Goal: Task Accomplishment & Management: Manage account settings

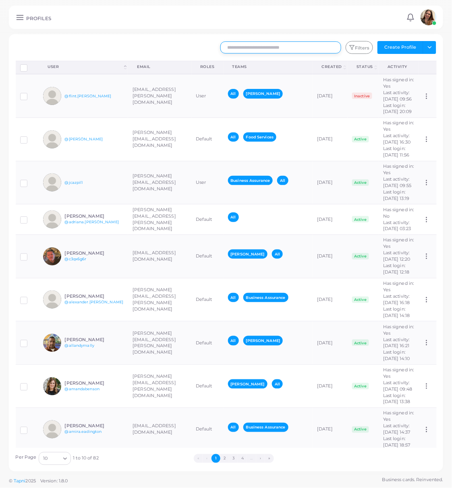
click at [256, 49] on input "text" at bounding box center [280, 47] width 121 height 12
type input "***"
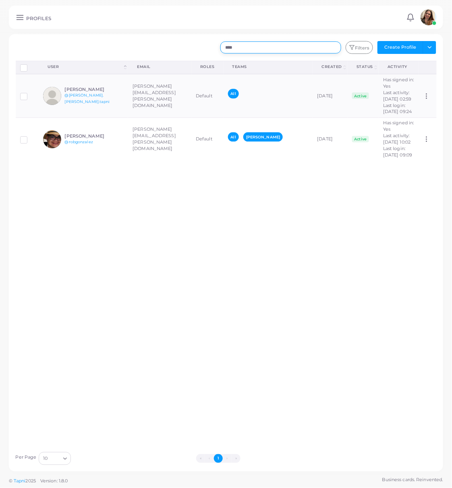
drag, startPoint x: 296, startPoint y: 50, endPoint x: 95, endPoint y: 58, distance: 201.0
click at [95, 58] on div "*** Filters Create Profile Toggle dropdown Import Profiles Invite Profiles Expo…" at bounding box center [226, 253] width 421 height 424
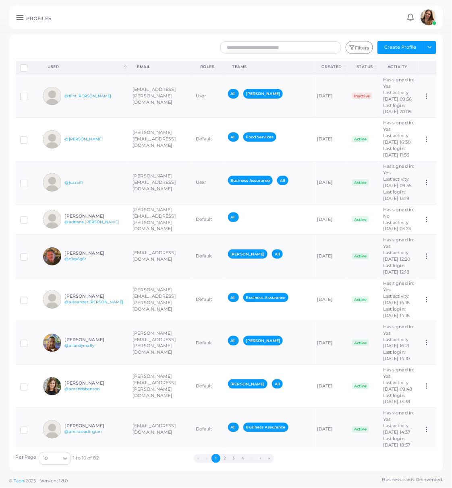
drag, startPoint x: 151, startPoint y: 13, endPoint x: 157, endPoint y: 15, distance: 6.4
click at [151, 14] on div "PROFILES Notifications 0 New Mark All As Read [PERSON_NAME] ([PERSON_NAME][EMAI…" at bounding box center [226, 17] width 434 height 23
click at [283, 42] on input "text" at bounding box center [280, 47] width 121 height 12
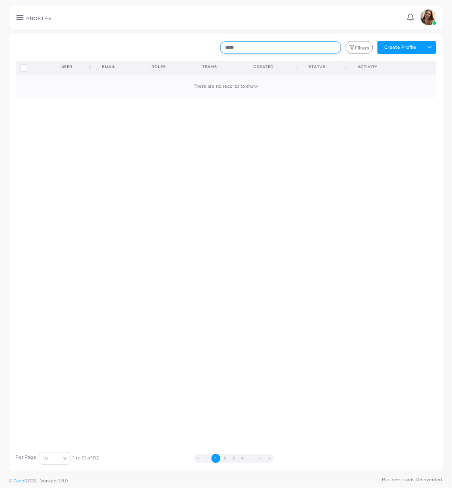
type input "*****"
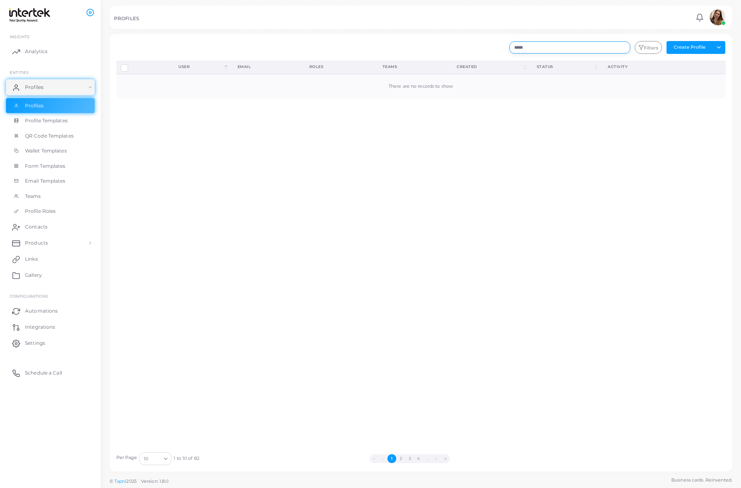
drag, startPoint x: 598, startPoint y: 50, endPoint x: 313, endPoint y: 37, distance: 285.3
click at [313, 37] on div "***** Filters Create Profile Toggle dropdown Import Profiles Invite Profiles Ex…" at bounding box center [420, 253] width 622 height 438
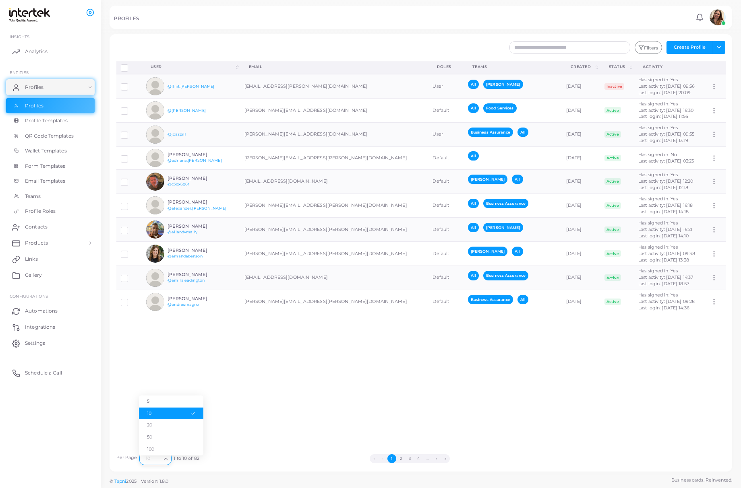
click at [147, 460] on div "10" at bounding box center [151, 458] width 19 height 10
click at [165, 446] on li "100" at bounding box center [171, 450] width 64 height 12
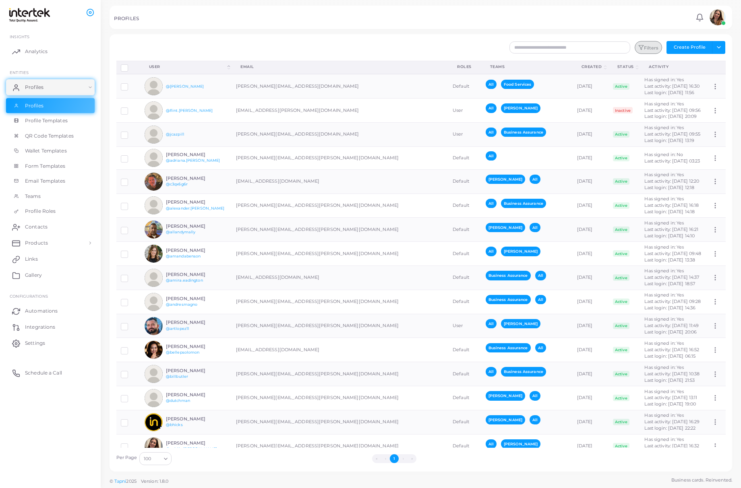
click at [451, 45] on button "Filters" at bounding box center [647, 47] width 27 height 13
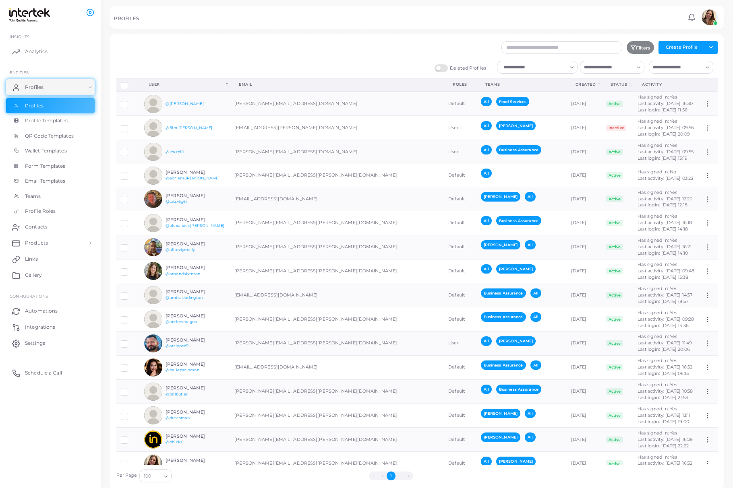
click at [451, 68] on div "Deleted Profiles Loading... Loading... Loading..." at bounding box center [417, 69] width 610 height 17
click at [451, 68] on polyline "Search for option" at bounding box center [637, 68] width 3 height 2
click at [451, 144] on li "All" at bounding box center [612, 144] width 64 height 12
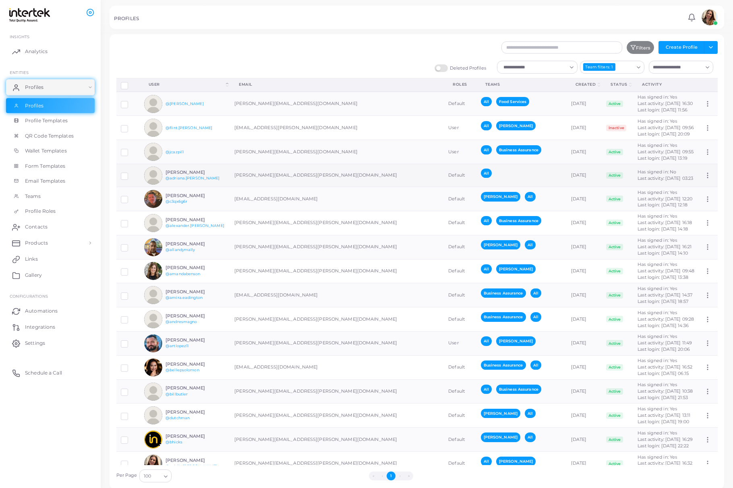
click at [451, 174] on div "All" at bounding box center [521, 176] width 81 height 14
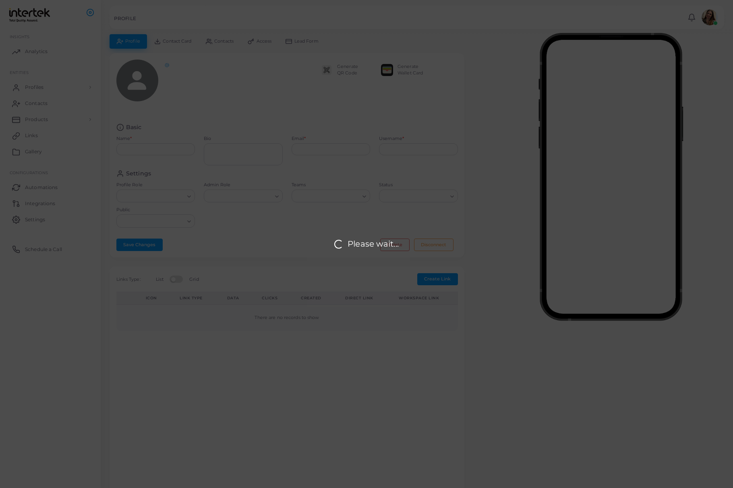
type input "**********"
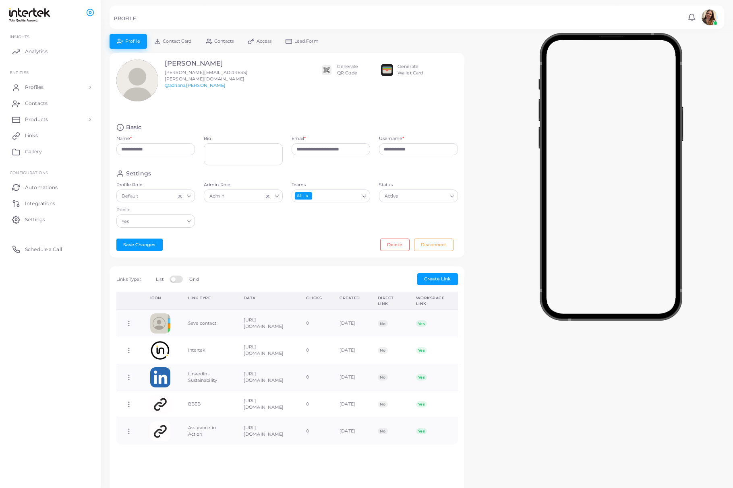
click at [364, 199] on icon "Search for option" at bounding box center [364, 197] width 6 height 6
click at [344, 245] on li "Business Assurance" at bounding box center [330, 249] width 79 height 12
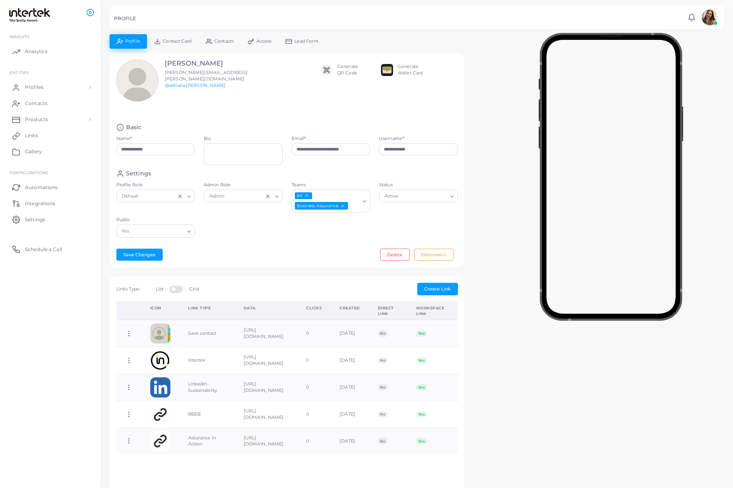
click at [307, 197] on icon "Deselect All" at bounding box center [306, 196] width 4 height 4
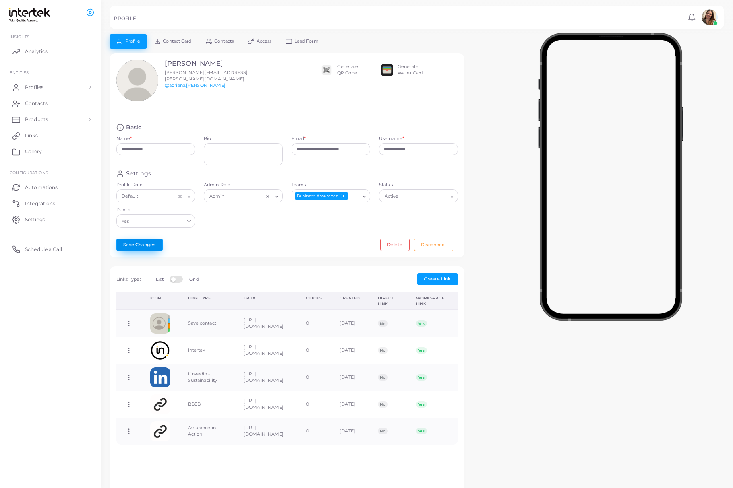
click at [129, 245] on button "Save Changes" at bounding box center [139, 245] width 46 height 12
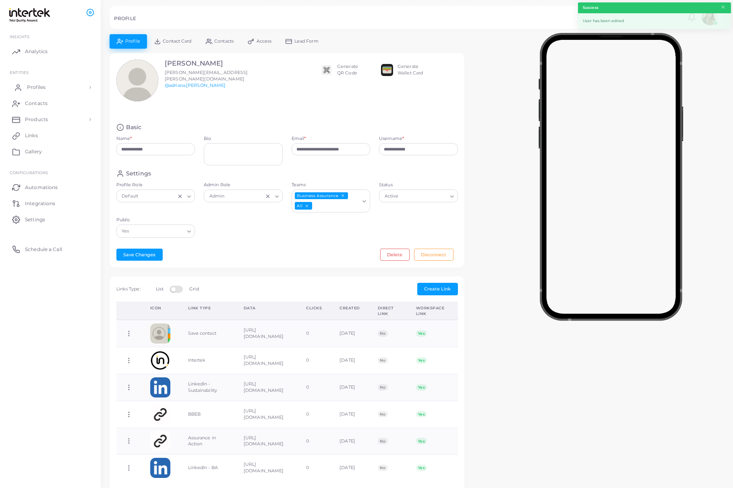
click at [47, 85] on link "Profiles" at bounding box center [50, 87] width 89 height 16
click at [47, 109] on link "Profiles" at bounding box center [50, 105] width 89 height 15
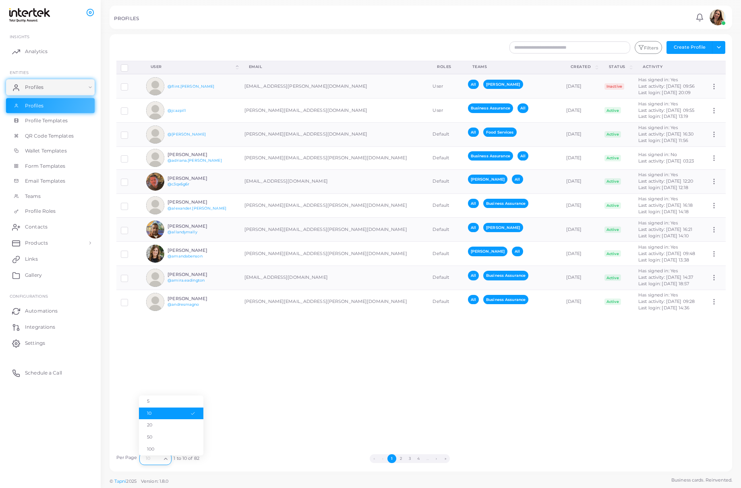
click at [160, 461] on input "Search for option" at bounding box center [152, 458] width 18 height 9
click at [167, 453] on li "100" at bounding box center [171, 450] width 64 height 12
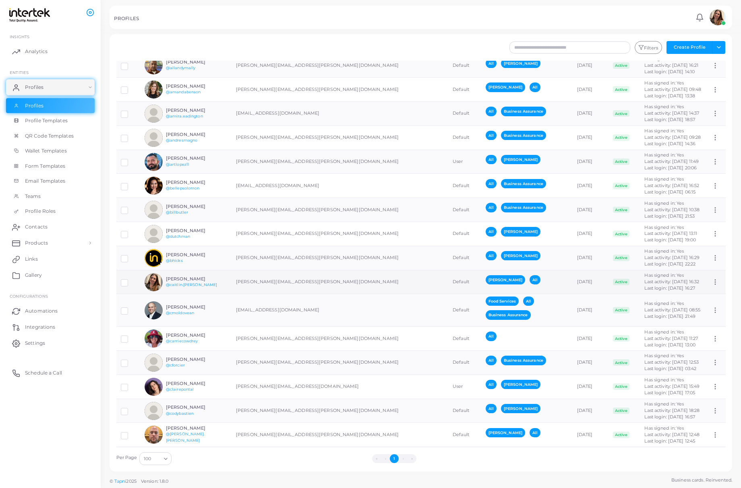
scroll to position [215, 0]
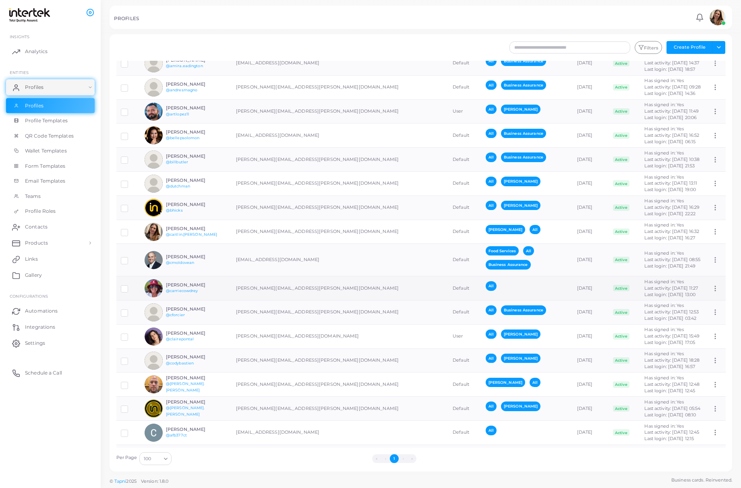
click at [451, 286] on div "All" at bounding box center [525, 288] width 81 height 14
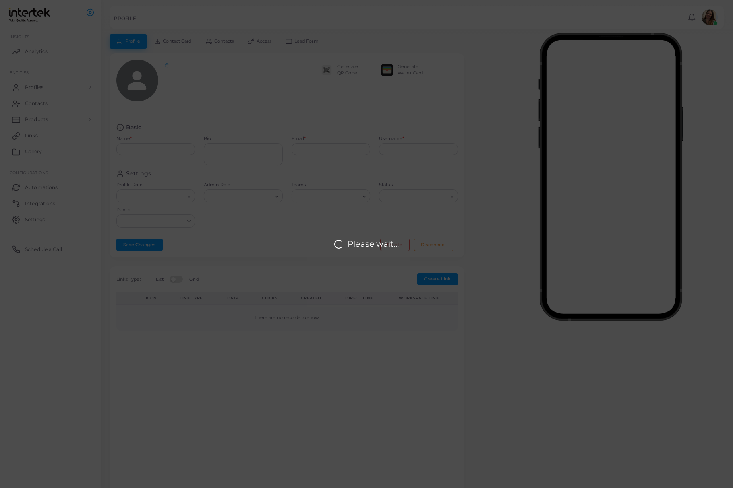
type input "**********"
type textarea "**********"
type input "**********"
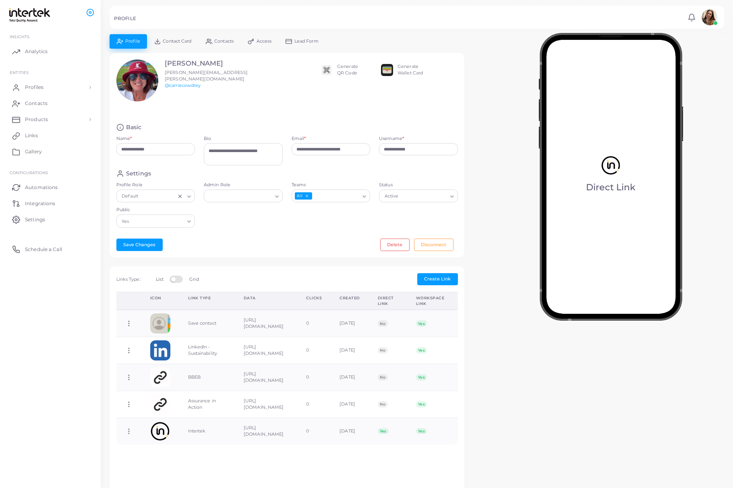
click at [365, 194] on icon "Search for option" at bounding box center [364, 197] width 6 height 6
click at [335, 248] on li "Business Assurance" at bounding box center [330, 249] width 79 height 12
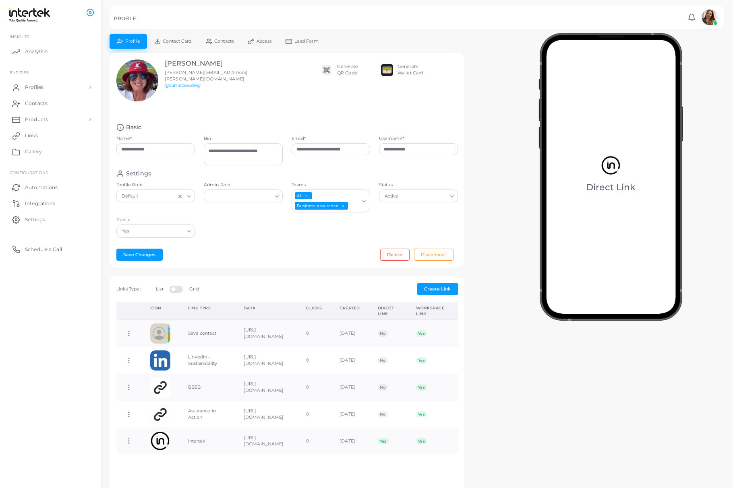
click at [308, 197] on icon "Deselect All" at bounding box center [306, 196] width 4 height 4
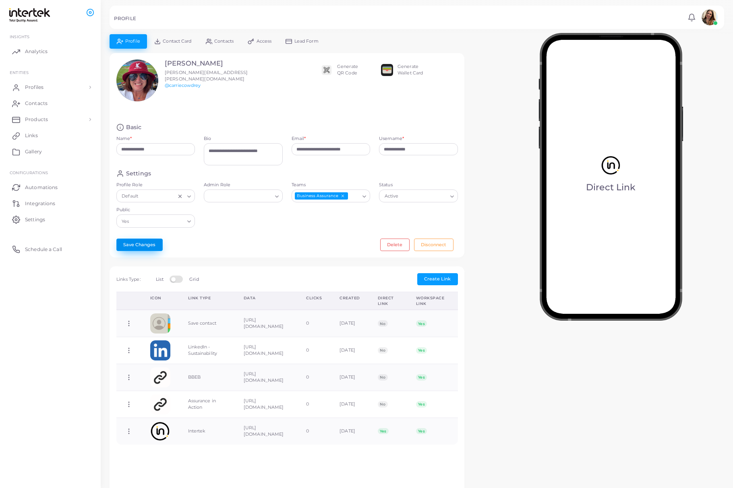
click at [144, 245] on button "Save Changes" at bounding box center [139, 245] width 46 height 12
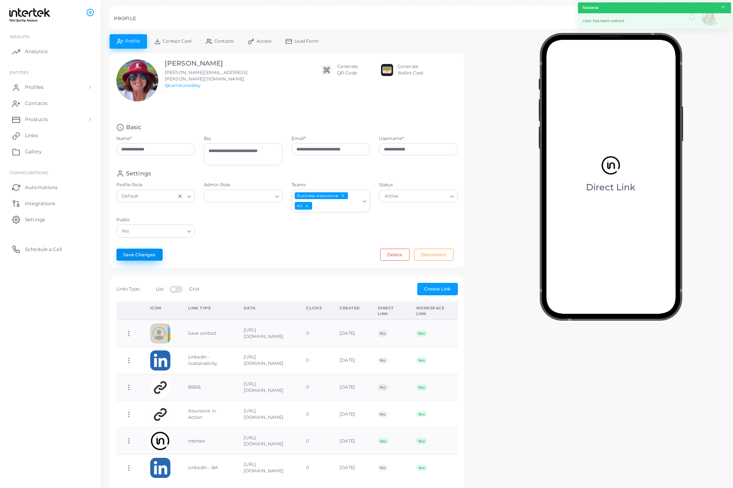
click at [152, 257] on button "Save Changes" at bounding box center [139, 255] width 46 height 12
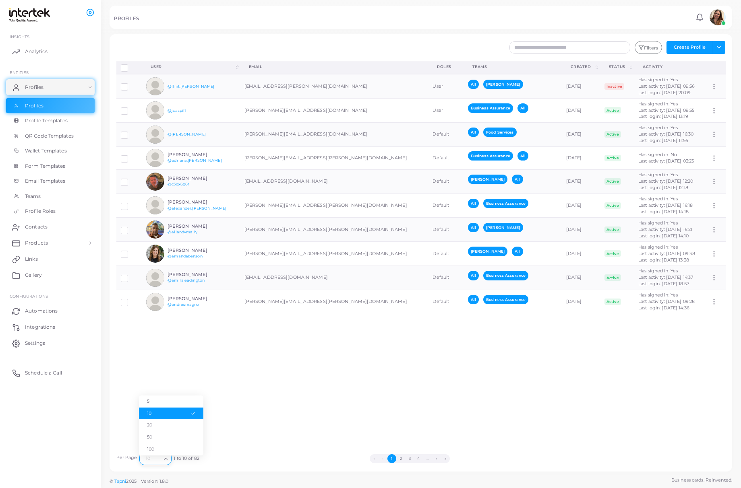
click at [147, 456] on div "10" at bounding box center [151, 458] width 19 height 10
click at [167, 453] on li "100" at bounding box center [171, 450] width 64 height 12
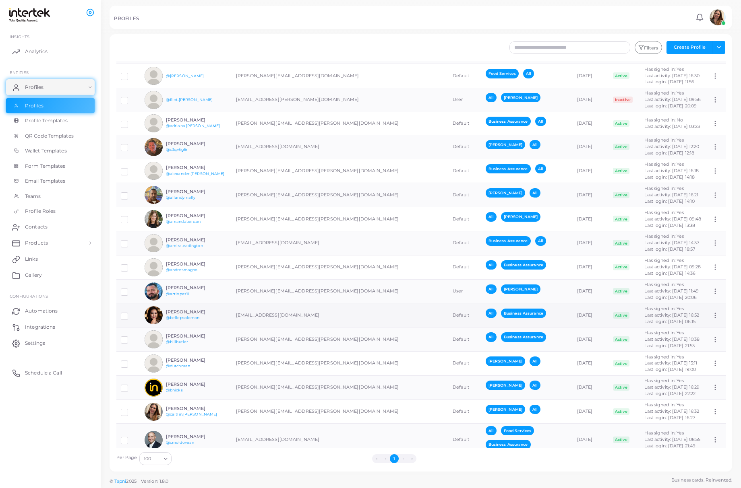
scroll to position [54, 0]
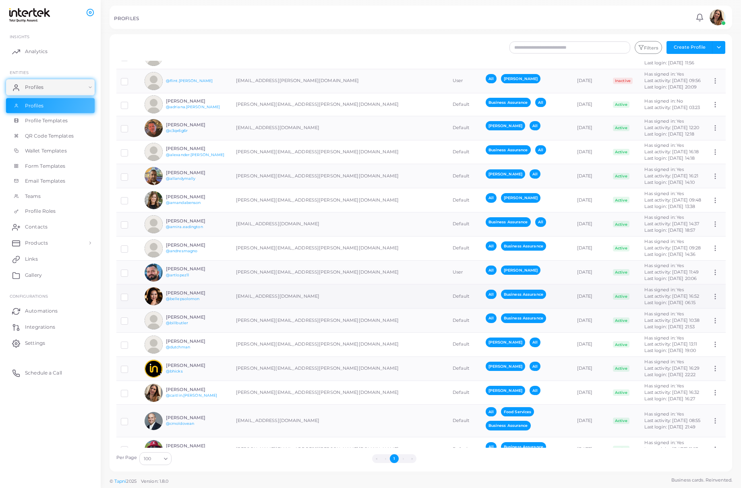
click at [130, 294] on label at bounding box center [130, 294] width 0 height 0
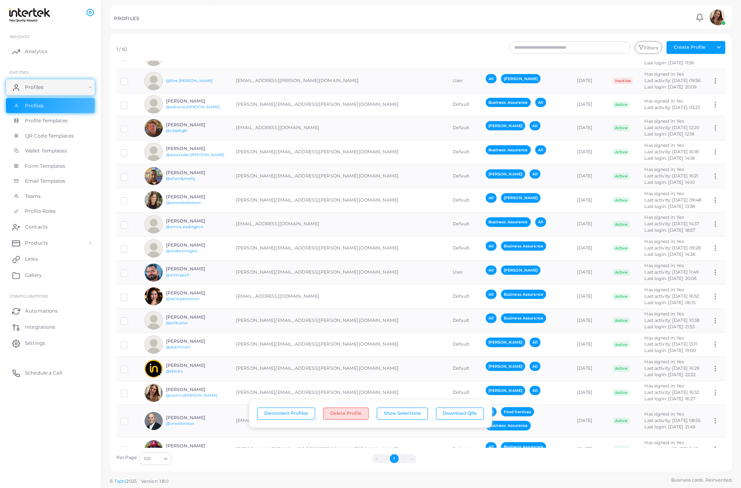
click at [342, 415] on button "Delete Profile" at bounding box center [345, 414] width 45 height 12
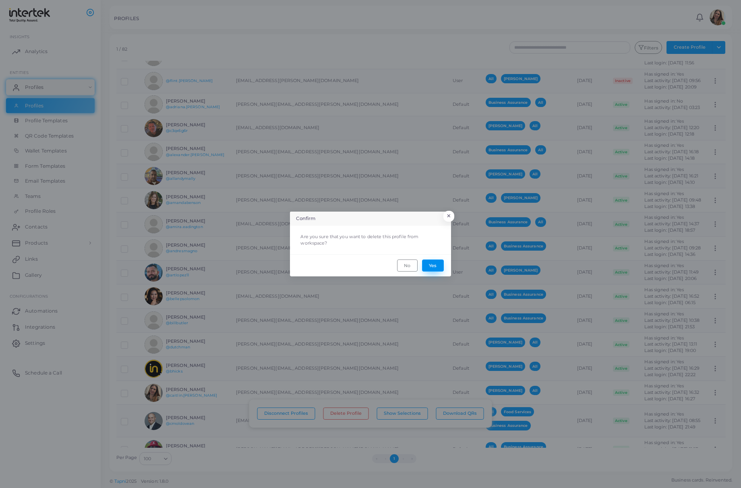
click at [436, 265] on button "Yes" at bounding box center [433, 266] width 22 height 12
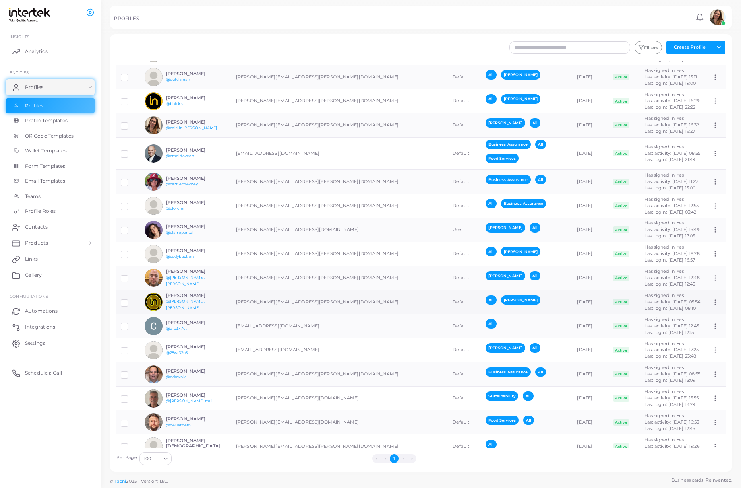
scroll to position [322, 0]
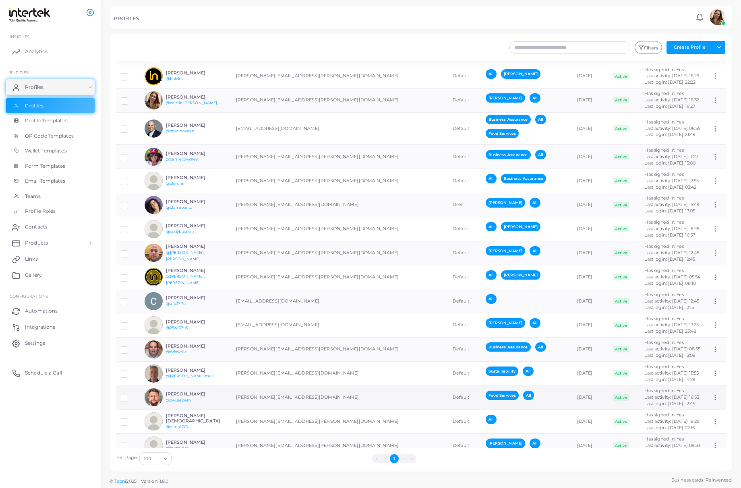
click at [130, 395] on label at bounding box center [130, 395] width 0 height 0
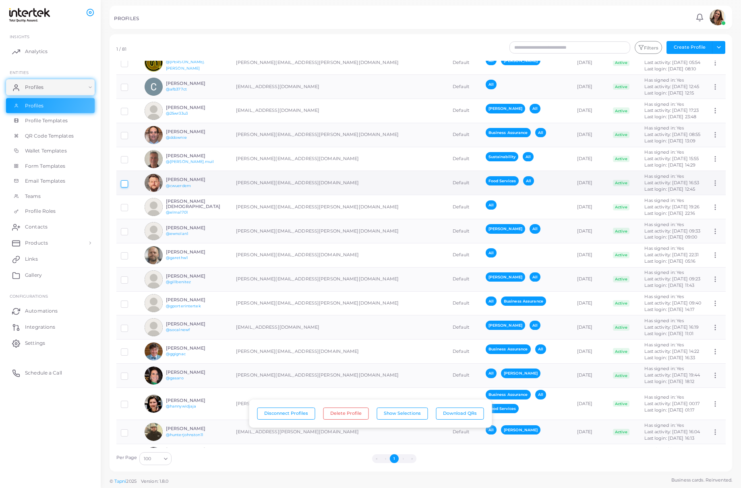
scroll to position [590, 0]
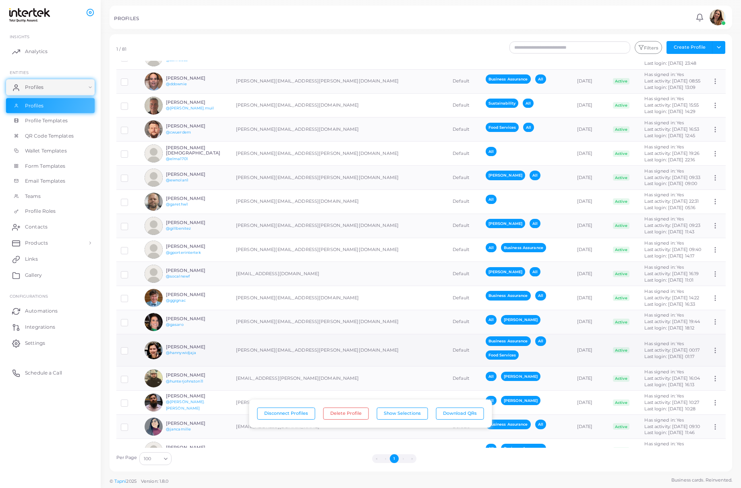
click at [118, 351] on td at bounding box center [128, 350] width 24 height 33
click at [130, 348] on label at bounding box center [130, 348] width 0 height 0
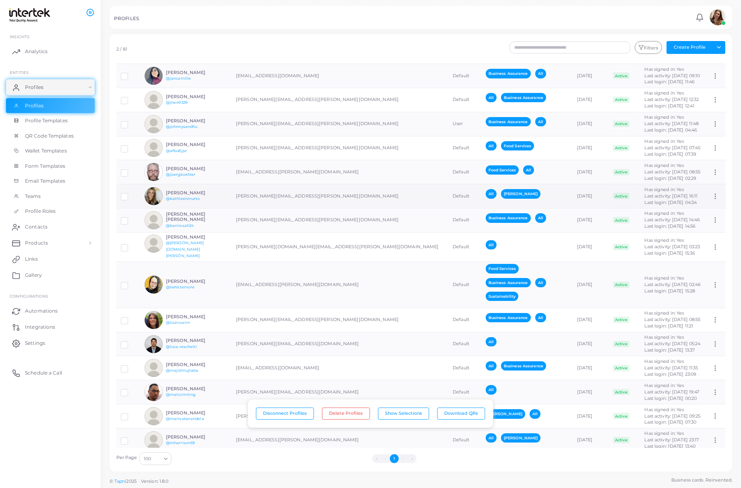
scroll to position [966, 0]
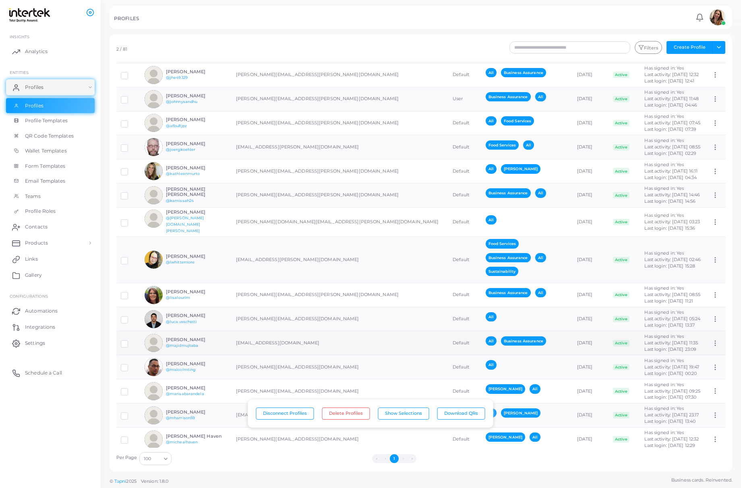
click at [130, 341] on label at bounding box center [130, 341] width 0 height 0
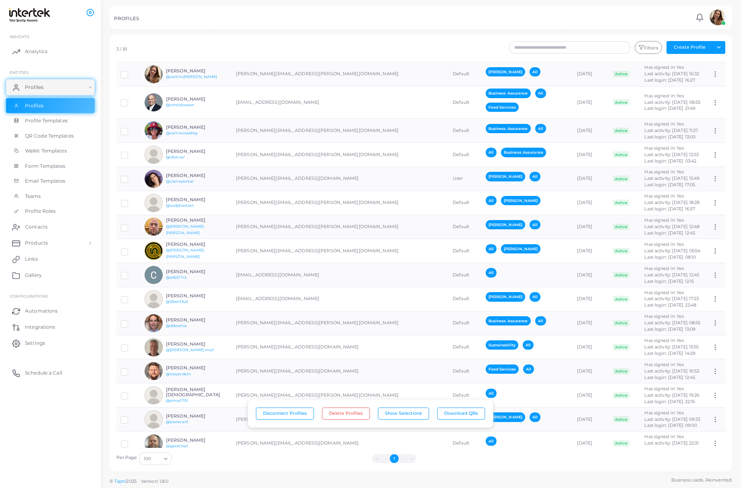
scroll to position [295, 0]
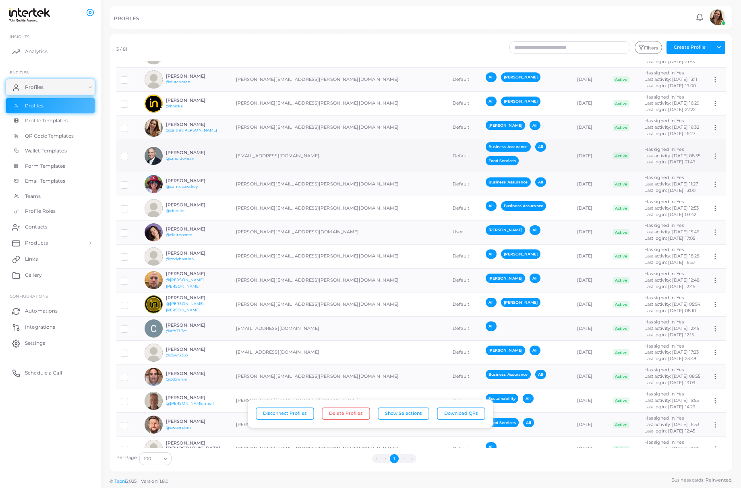
click at [118, 158] on td at bounding box center [128, 156] width 24 height 33
click at [130, 154] on label at bounding box center [130, 154] width 0 height 0
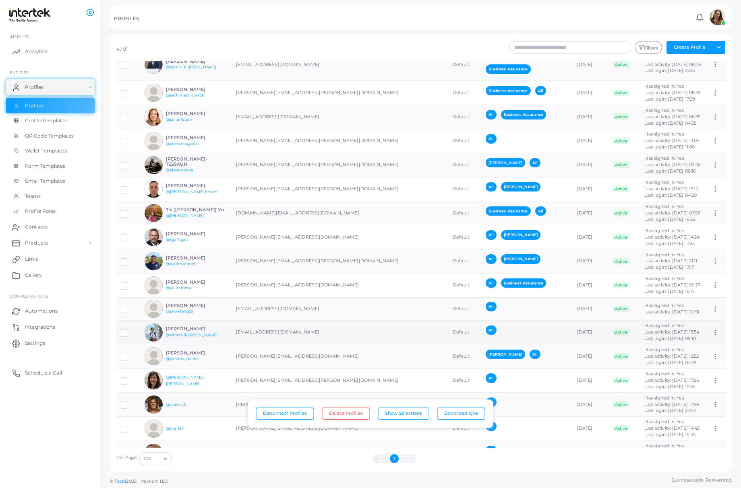
scroll to position [1636, 0]
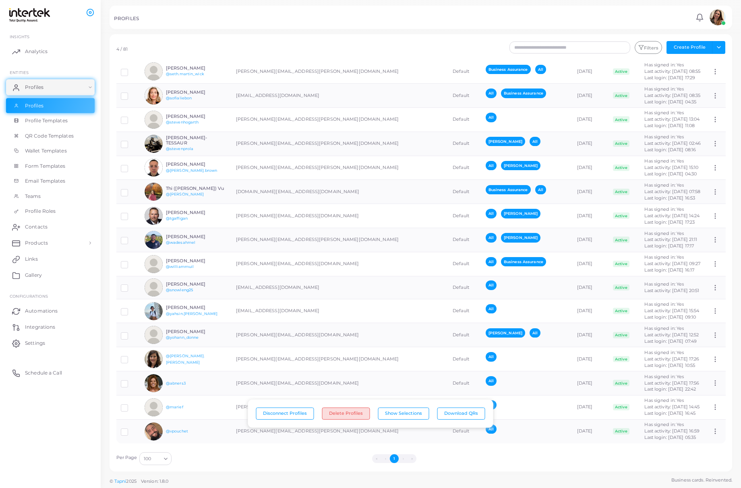
click at [342, 412] on button "Delete Profiles" at bounding box center [346, 414] width 48 height 12
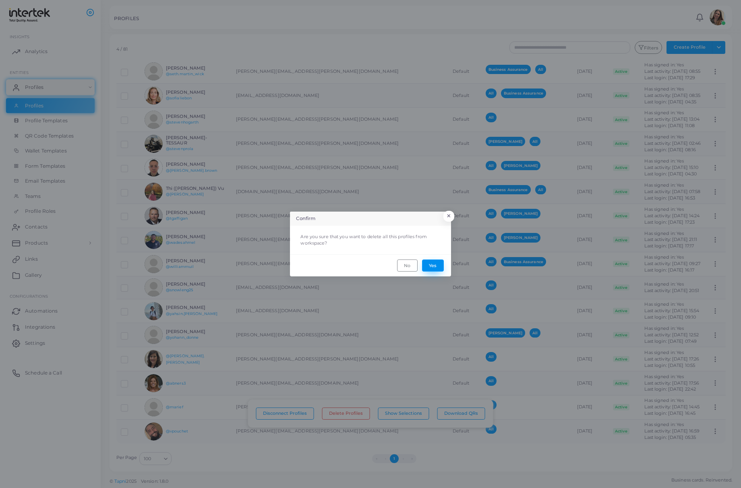
click at [433, 262] on button "Yes" at bounding box center [433, 266] width 22 height 12
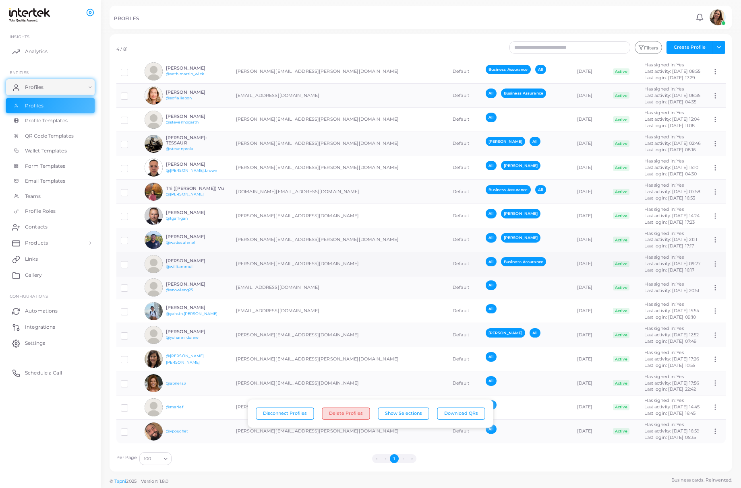
scroll to position [0, 0]
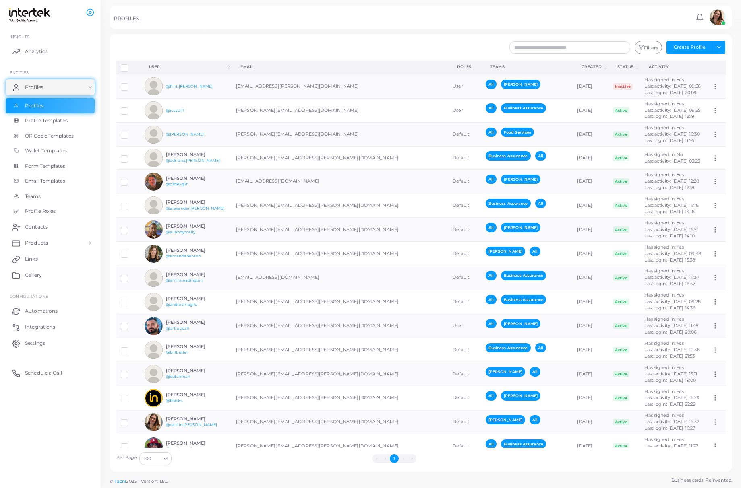
click at [451, 62] on th "Teams" at bounding box center [526, 67] width 91 height 13
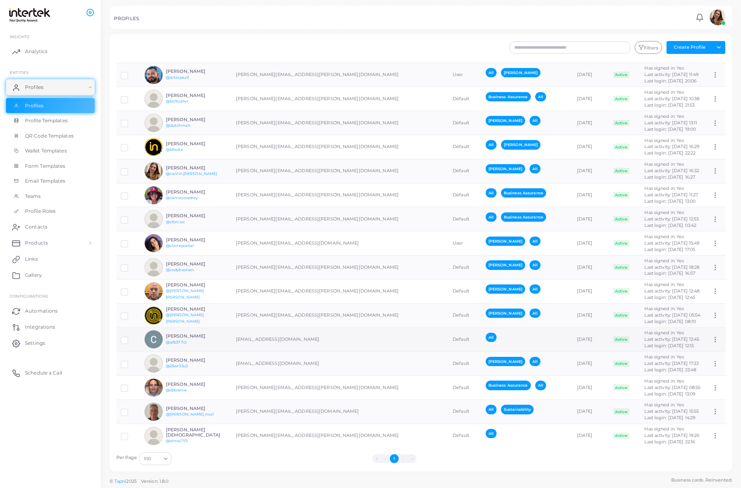
scroll to position [268, 0]
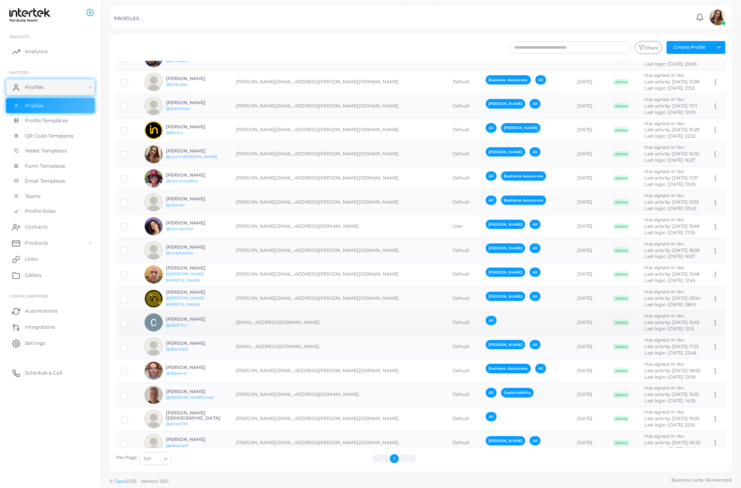
click at [451, 323] on div "All" at bounding box center [525, 323] width 81 height 14
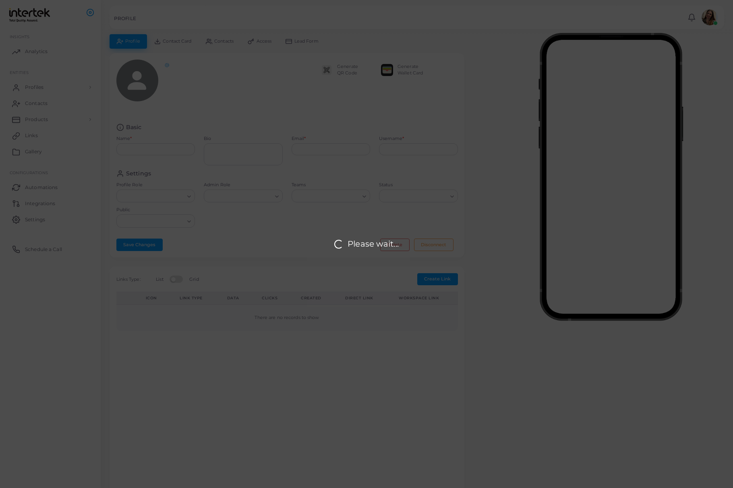
type input "**********"
type input "********"
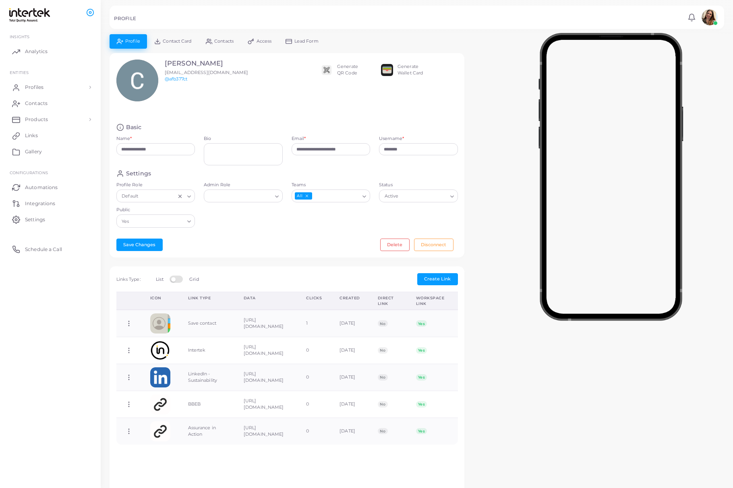
click at [308, 196] on icon "Deselect All" at bounding box center [306, 196] width 4 height 4
click at [351, 196] on input "Teams" at bounding box center [326, 196] width 67 height 9
click at [337, 235] on li "Food Services" at bounding box center [330, 237] width 79 height 12
click at [140, 247] on button "Save Changes" at bounding box center [139, 245] width 46 height 12
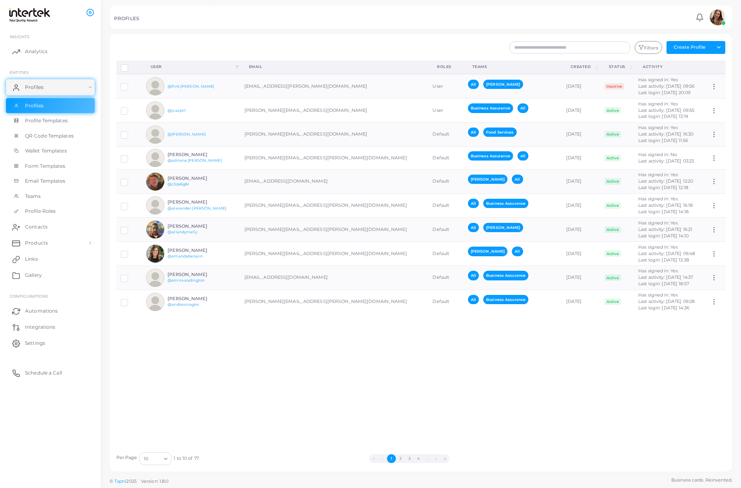
click at [166, 459] on icon "Search for option" at bounding box center [166, 459] width 6 height 6
click at [158, 450] on li "100" at bounding box center [171, 450] width 64 height 12
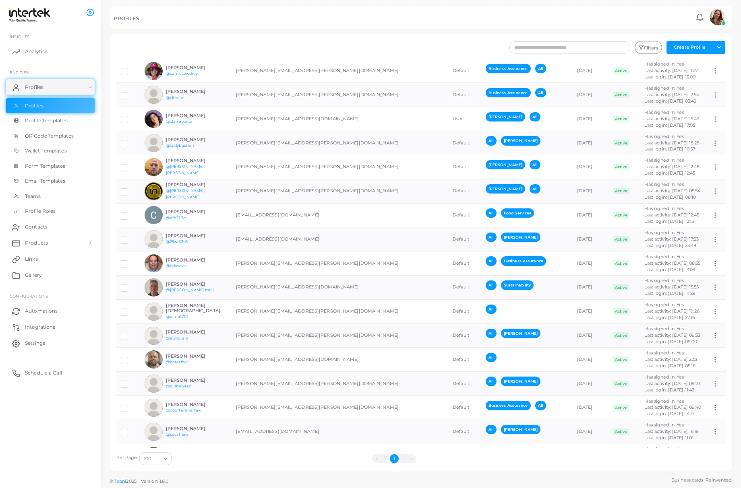
scroll to position [429, 0]
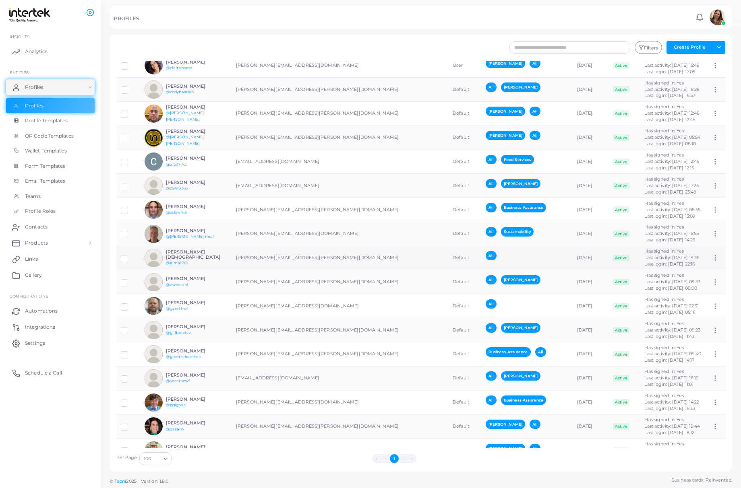
click at [451, 256] on div "All" at bounding box center [525, 258] width 81 height 14
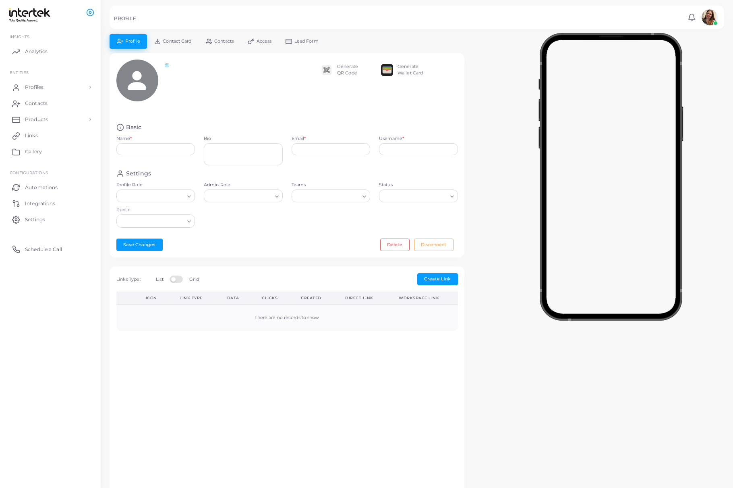
type input "**********"
type input "********"
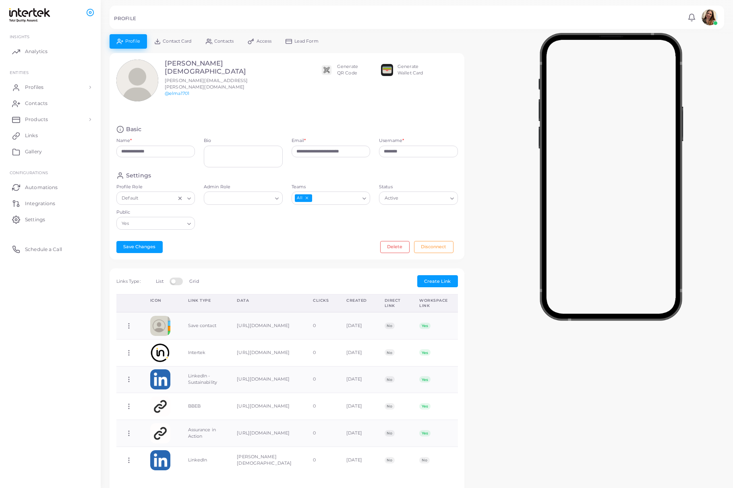
click at [365, 198] on icon "Search for option" at bounding box center [364, 199] width 6 height 6
click at [351, 246] on li "Business Assurance" at bounding box center [330, 251] width 79 height 12
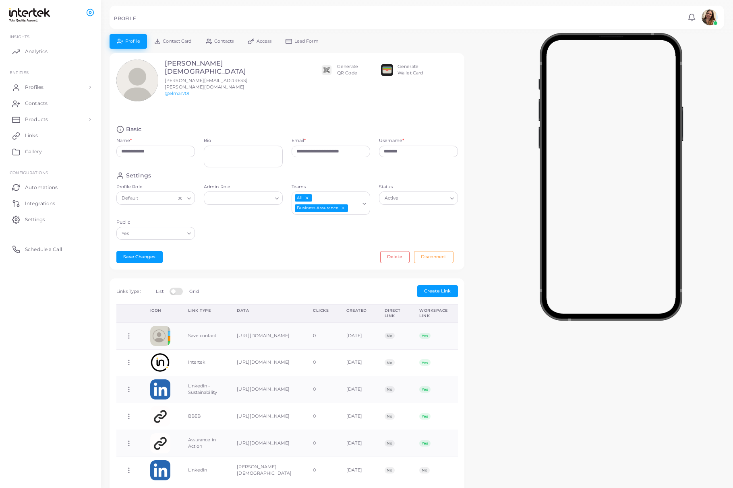
click at [308, 196] on icon "Deselect All" at bounding box center [306, 198] width 4 height 4
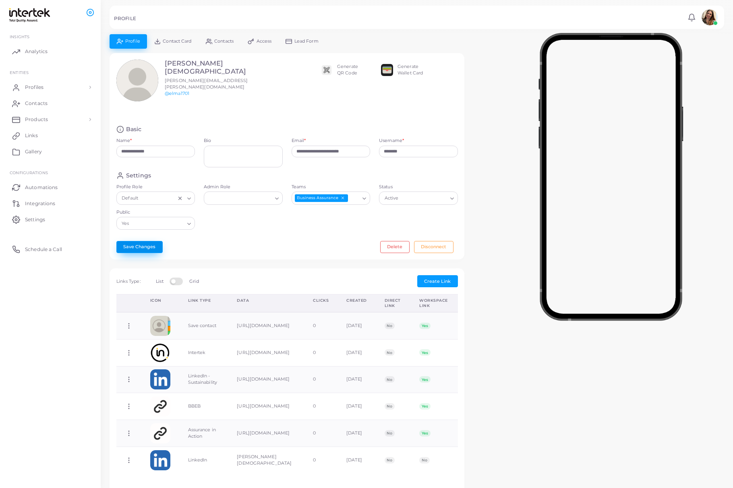
click at [147, 250] on button "Save Changes" at bounding box center [139, 247] width 46 height 12
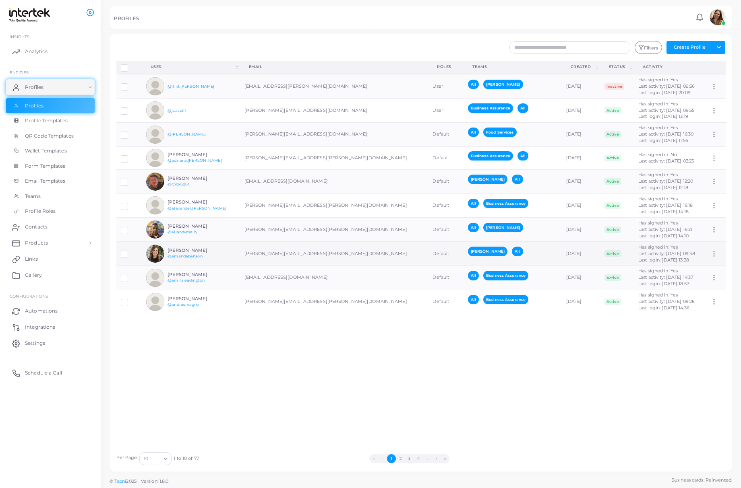
click at [451, 249] on div "[PERSON_NAME] All" at bounding box center [508, 254] width 81 height 14
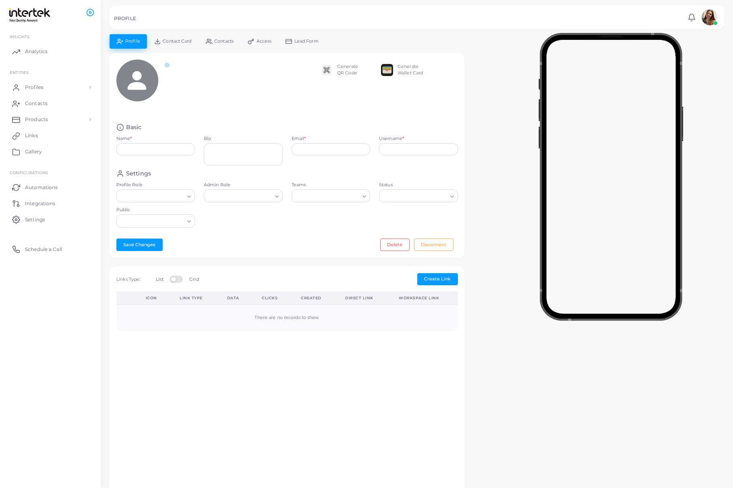
type input "**********"
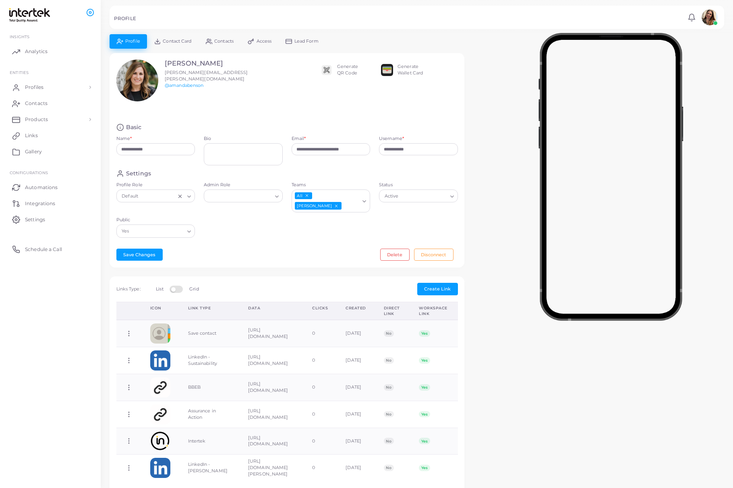
click at [307, 194] on icon "Deselect All" at bounding box center [306, 196] width 4 height 4
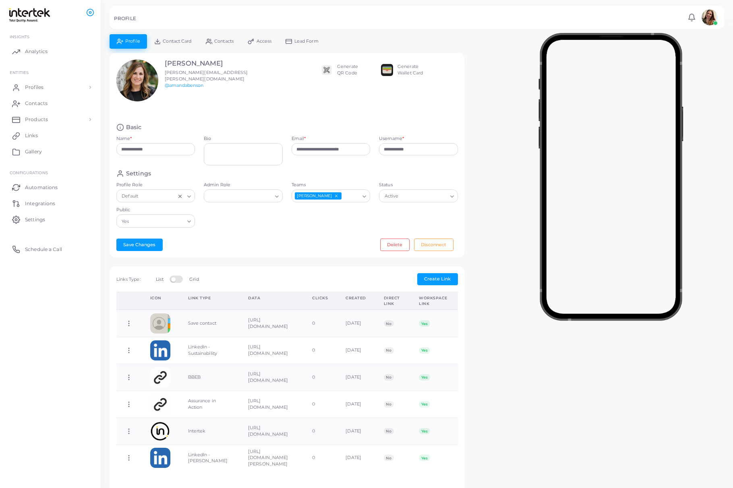
click at [334, 196] on icon "Deselect Caleb Brett" at bounding box center [336, 196] width 4 height 4
click at [354, 196] on input "Teams" at bounding box center [326, 196] width 67 height 9
click at [339, 252] on li "Business Assurance" at bounding box center [330, 249] width 79 height 12
click at [138, 248] on button "Save Changes" at bounding box center [139, 245] width 46 height 12
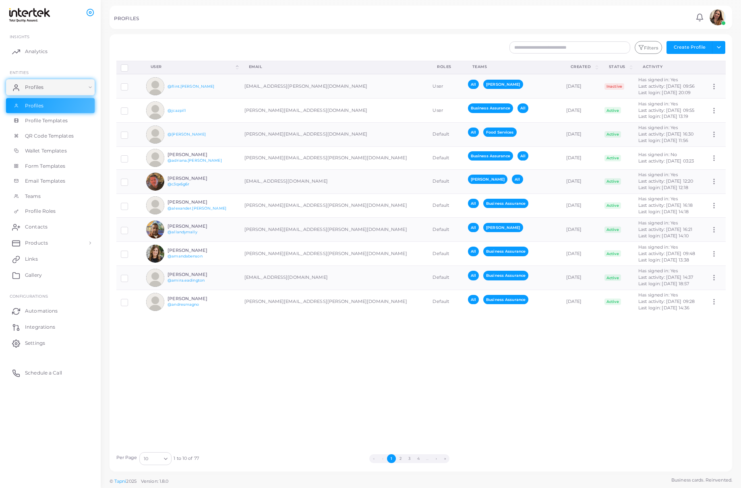
click at [163, 457] on icon "Search for option" at bounding box center [166, 459] width 6 height 6
click at [158, 448] on li "100" at bounding box center [171, 450] width 64 height 12
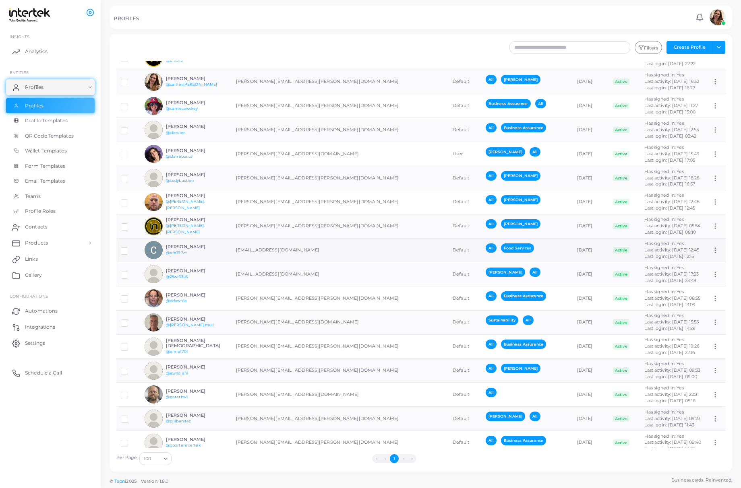
scroll to position [429, 0]
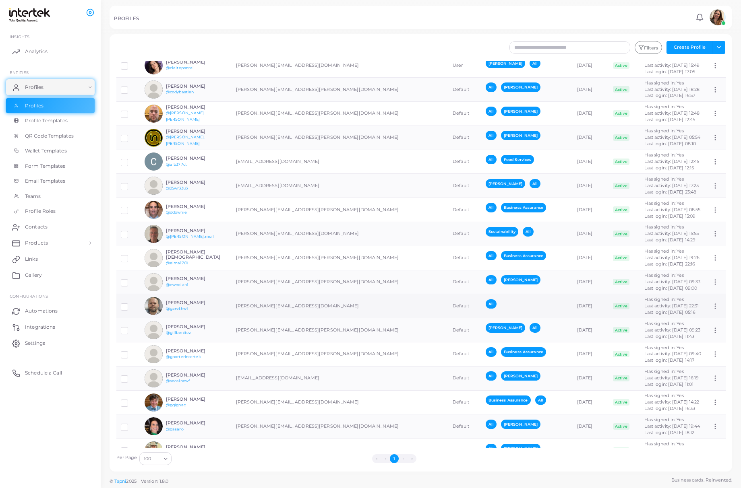
click at [335, 308] on td "[PERSON_NAME][EMAIL_ADDRESS][DOMAIN_NAME]" at bounding box center [339, 306] width 217 height 24
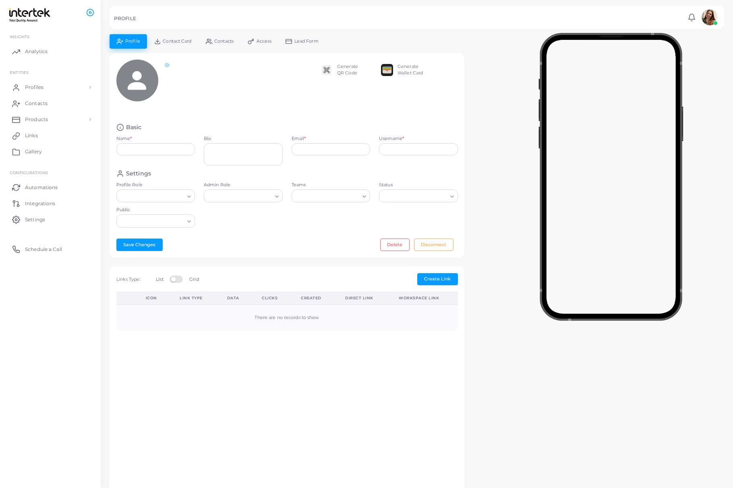
type input "**********"
type input "********"
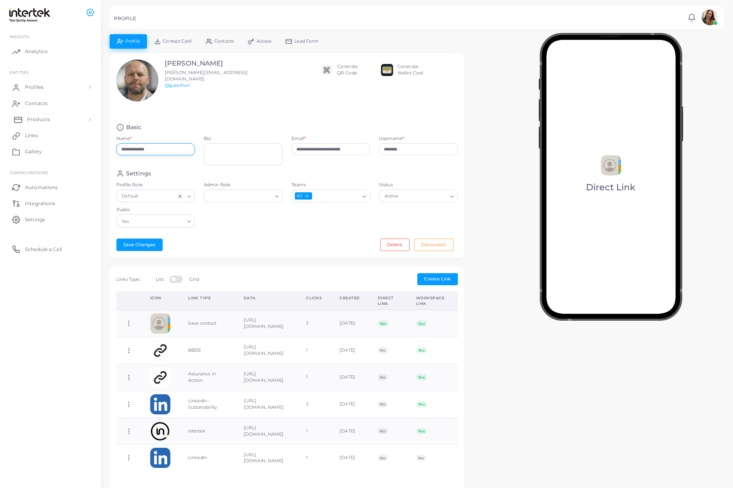
drag, startPoint x: 174, startPoint y: 147, endPoint x: 69, endPoint y: 124, distance: 107.0
click at [69, 124] on div "**********" at bounding box center [366, 244] width 733 height 488
click at [306, 194] on icon "Deselect All" at bounding box center [306, 196] width 4 height 4
click at [361, 194] on icon "Search for option" at bounding box center [364, 197] width 6 height 6
click at [340, 252] on li "Business Assurance" at bounding box center [330, 249] width 79 height 12
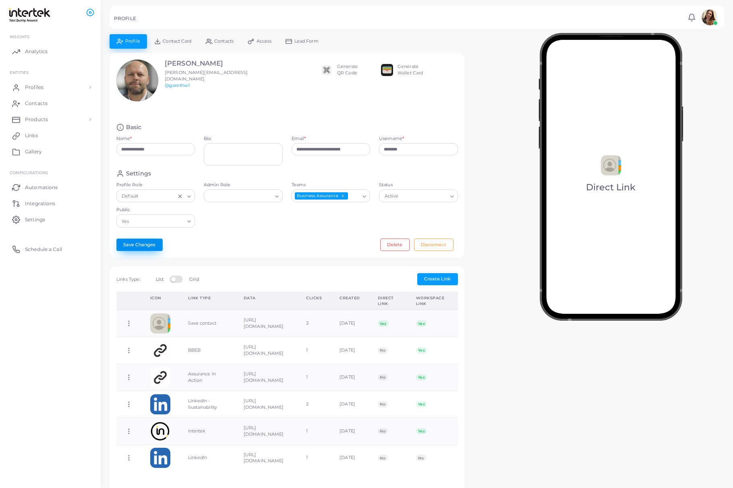
click at [129, 250] on button "Save Changes" at bounding box center [139, 245] width 46 height 12
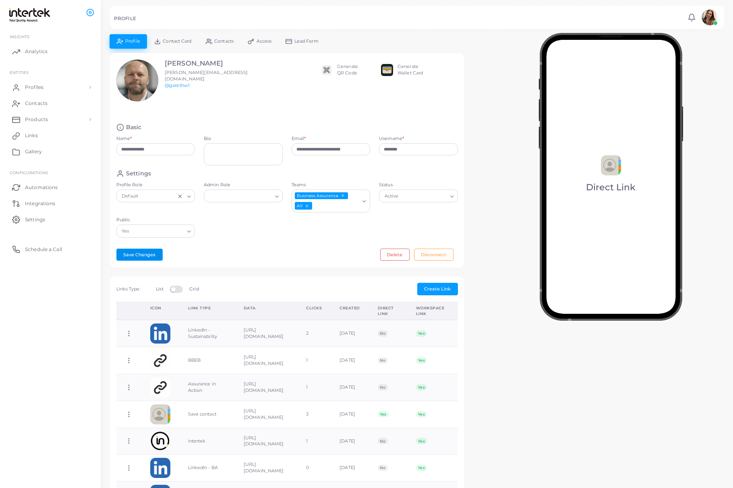
click at [307, 205] on icon "Deselect All" at bounding box center [306, 206] width 4 height 4
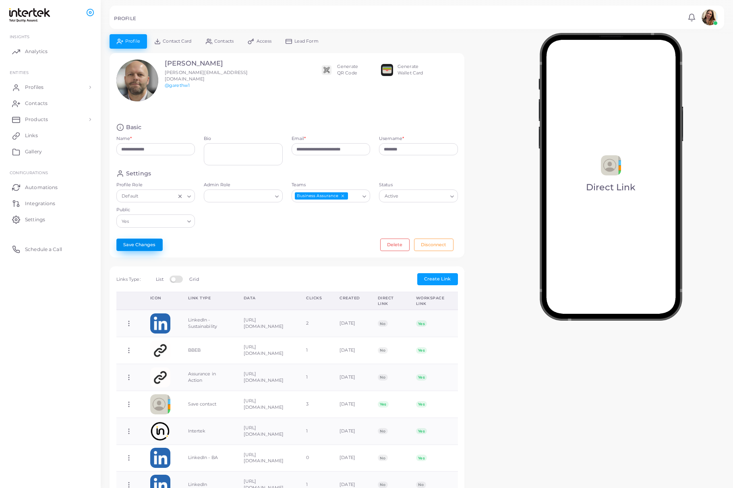
click at [136, 246] on button "Save Changes" at bounding box center [139, 245] width 46 height 12
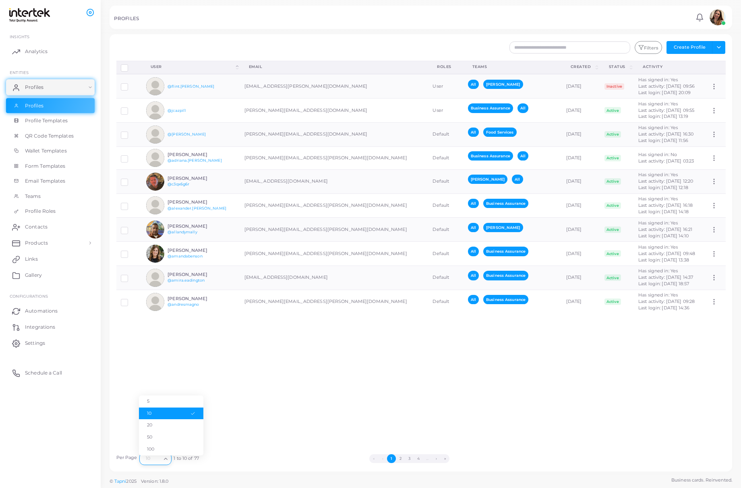
click at [155, 454] on input "Search for option" at bounding box center [152, 458] width 18 height 9
click at [166, 456] on icon "Search for option" at bounding box center [166, 459] width 6 height 6
click at [166, 462] on icon "Search for option" at bounding box center [166, 459] width 6 height 6
click at [159, 446] on li "100" at bounding box center [171, 450] width 64 height 12
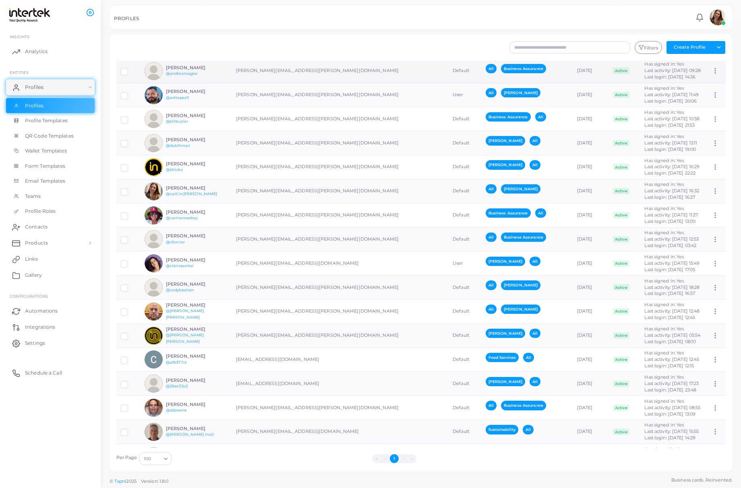
scroll to position [322, 0]
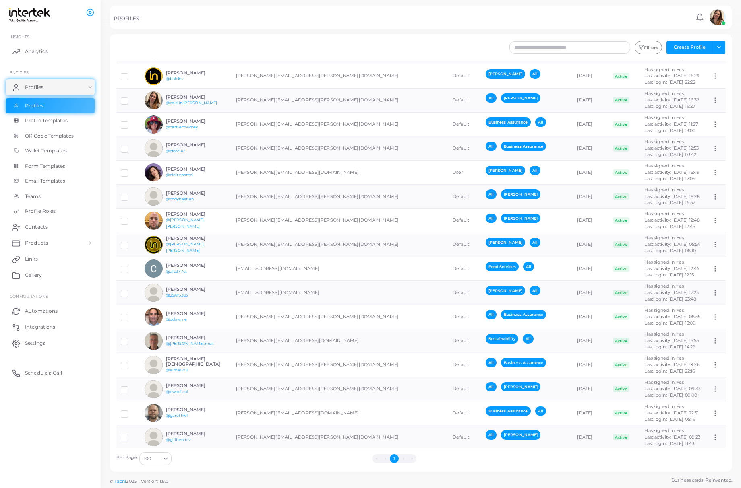
click at [163, 461] on icon "Search for option" at bounding box center [166, 459] width 6 height 6
click at [162, 450] on li "100" at bounding box center [171, 450] width 64 height 12
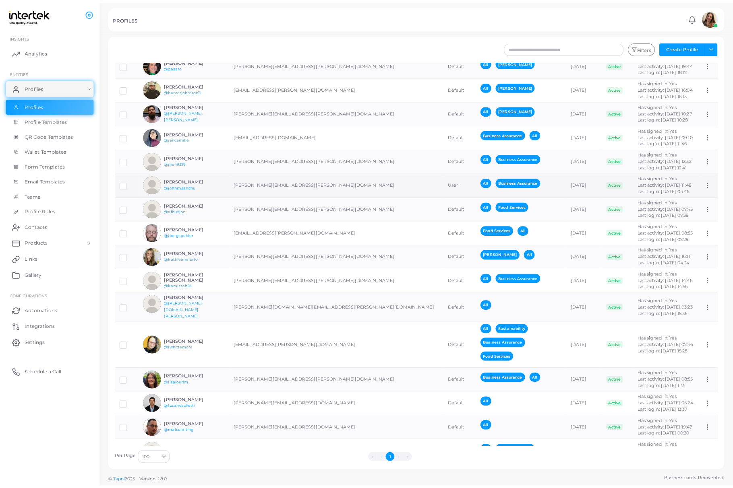
scroll to position [805, 0]
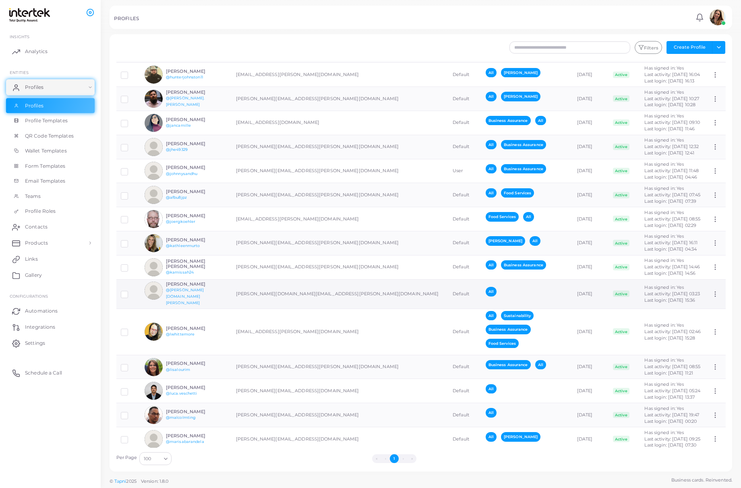
click at [451, 294] on div "All" at bounding box center [525, 294] width 81 height 14
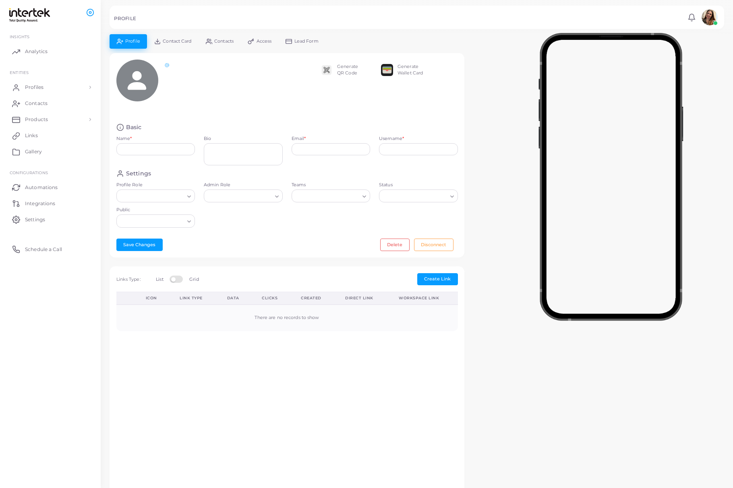
type input "**********"
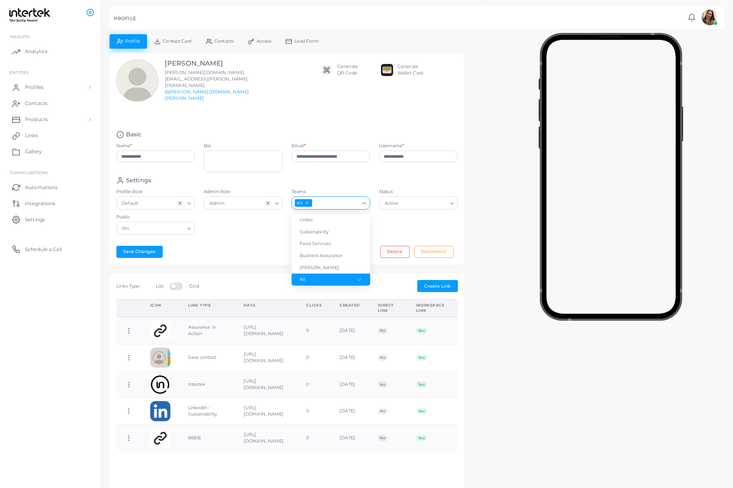
click at [363, 200] on icon "Search for option" at bounding box center [364, 203] width 6 height 6
click at [342, 262] on li "[PERSON_NAME]" at bounding box center [330, 268] width 79 height 12
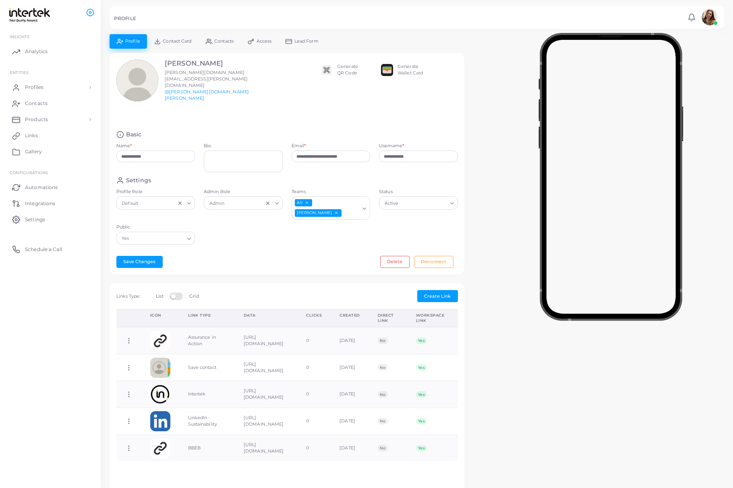
click at [305, 200] on icon "Deselect All" at bounding box center [306, 202] width 4 height 4
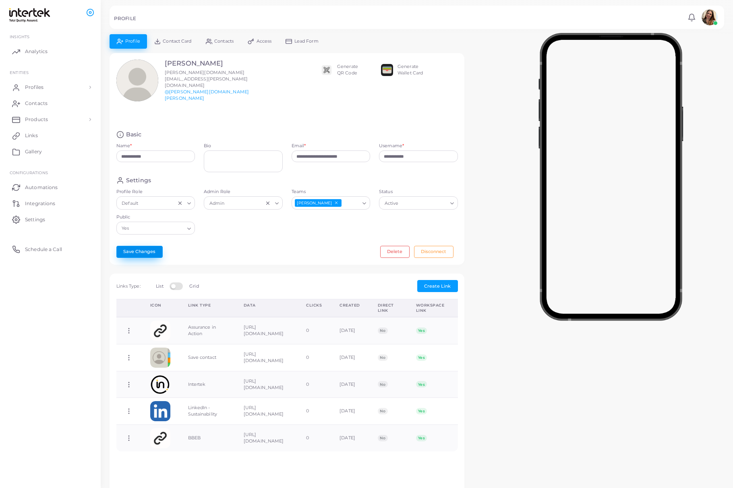
click at [144, 246] on button "Save Changes" at bounding box center [139, 252] width 46 height 12
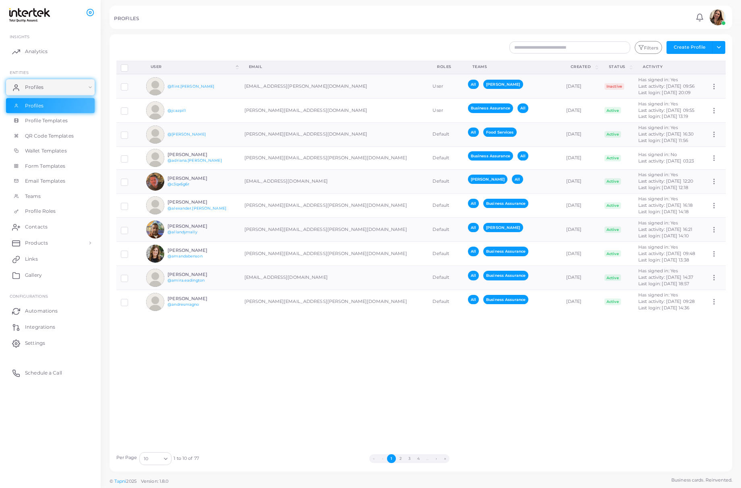
click at [160, 464] on div "10 Loading..." at bounding box center [155, 458] width 32 height 13
click at [169, 448] on li "100" at bounding box center [171, 450] width 64 height 12
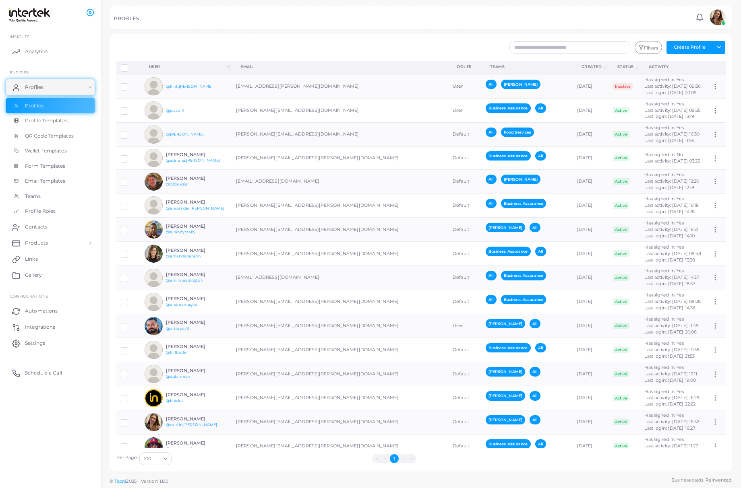
click at [451, 67] on div "Teams" at bounding box center [527, 67] width 74 height 6
click at [451, 68] on div "Teams" at bounding box center [527, 67] width 74 height 6
click at [451, 49] on button "Filters" at bounding box center [647, 47] width 27 height 13
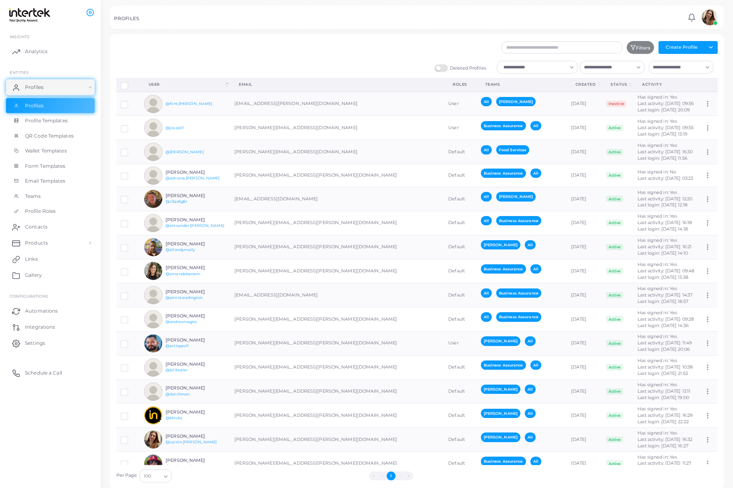
click at [451, 66] on icon "Search for option" at bounding box center [638, 67] width 6 height 6
click at [451, 140] on li "All" at bounding box center [612, 144] width 64 height 12
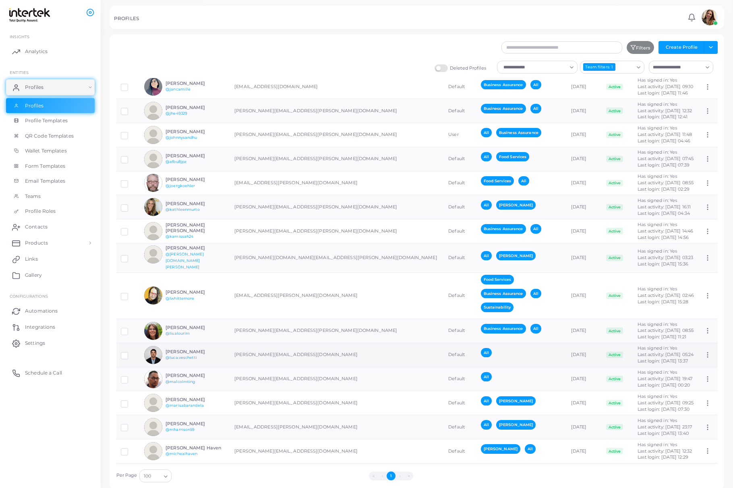
scroll to position [1020, 0]
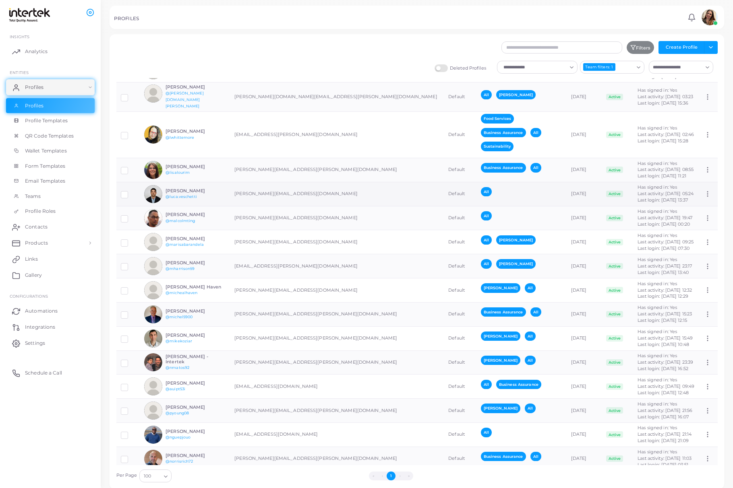
drag, startPoint x: 190, startPoint y: 188, endPoint x: 437, endPoint y: 193, distance: 246.8
click at [451, 193] on div "All" at bounding box center [521, 194] width 81 height 14
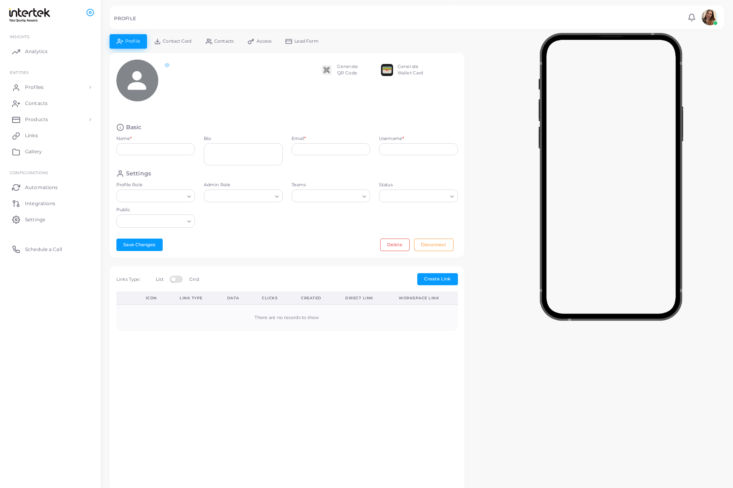
type input "**********"
type textarea "**********"
type input "**********"
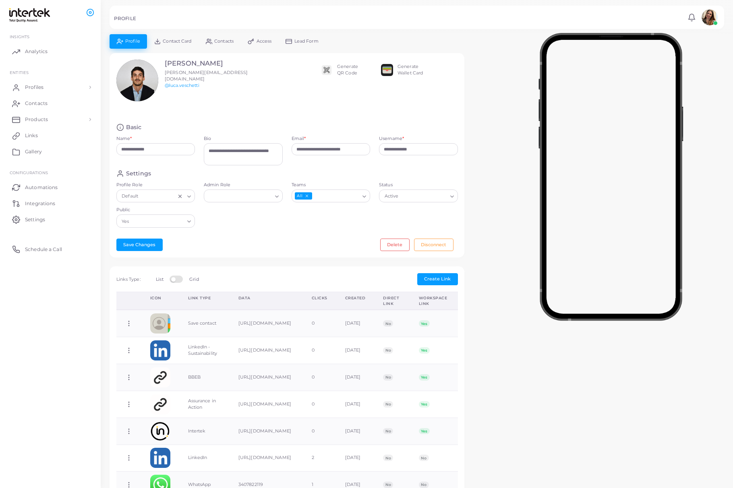
click at [307, 198] on icon "Deselect All" at bounding box center [306, 196] width 4 height 4
click at [358, 196] on input "Teams" at bounding box center [326, 196] width 67 height 9
click at [343, 233] on li "Food Services" at bounding box center [330, 237] width 79 height 12
click at [134, 242] on button "Save Changes" at bounding box center [139, 245] width 46 height 12
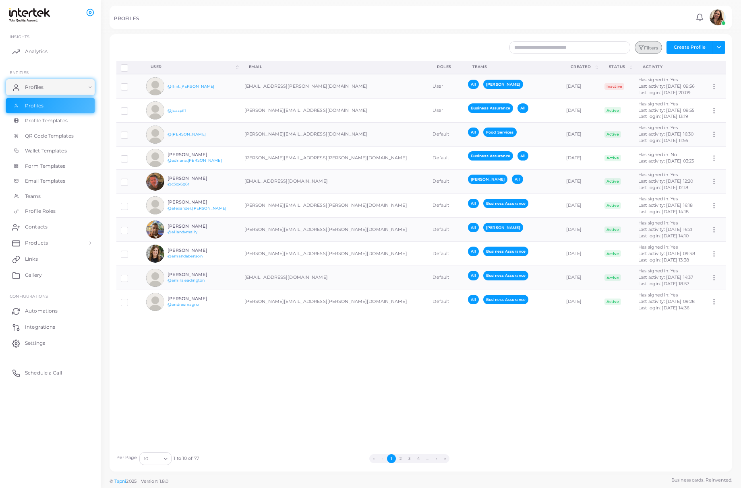
click at [451, 46] on button "Filters" at bounding box center [647, 47] width 27 height 13
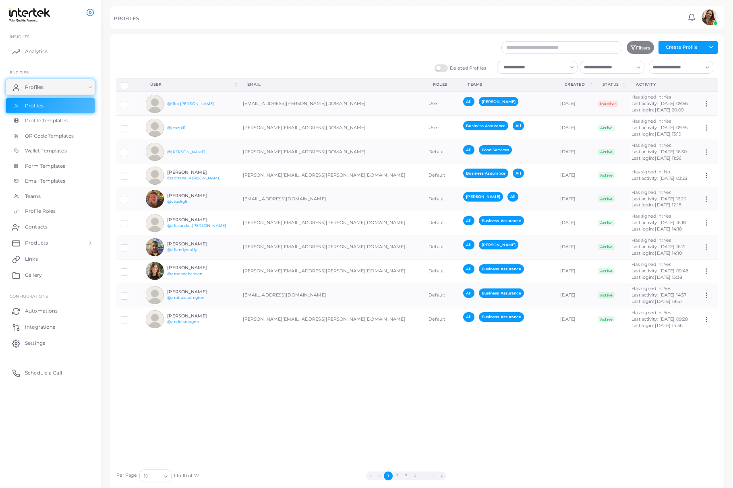
click at [451, 68] on input "Search for option" at bounding box center [607, 67] width 52 height 9
click at [451, 142] on li "All" at bounding box center [612, 144] width 64 height 12
click at [160, 479] on input "Search for option" at bounding box center [152, 476] width 18 height 9
click at [159, 448] on li "100" at bounding box center [171, 450] width 64 height 12
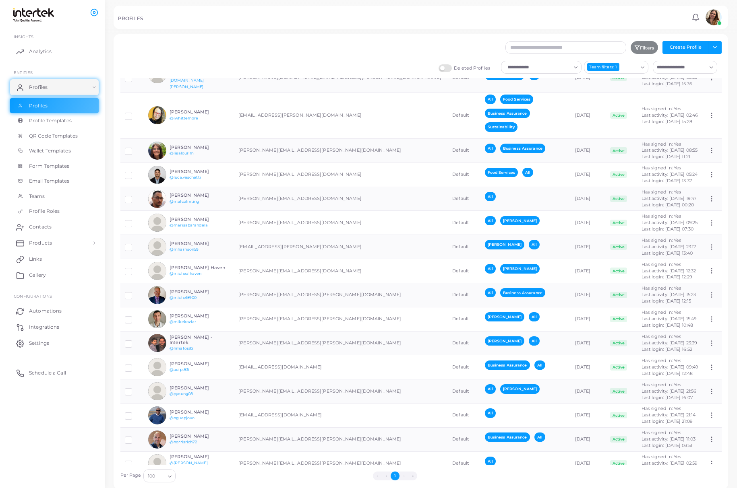
scroll to position [1020, 0]
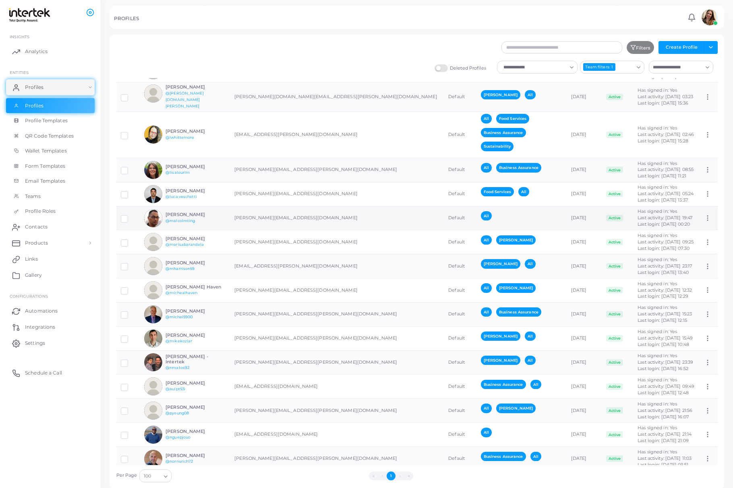
click at [451, 218] on div "All" at bounding box center [521, 218] width 81 height 14
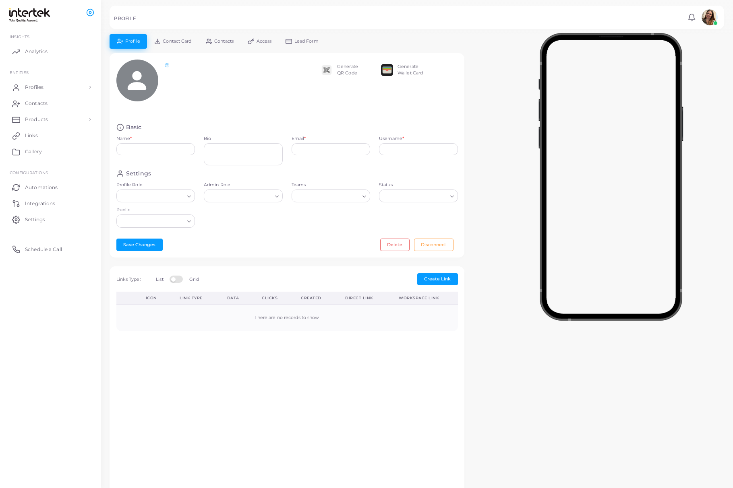
type input "**********"
type textarea "**********"
type input "**********"
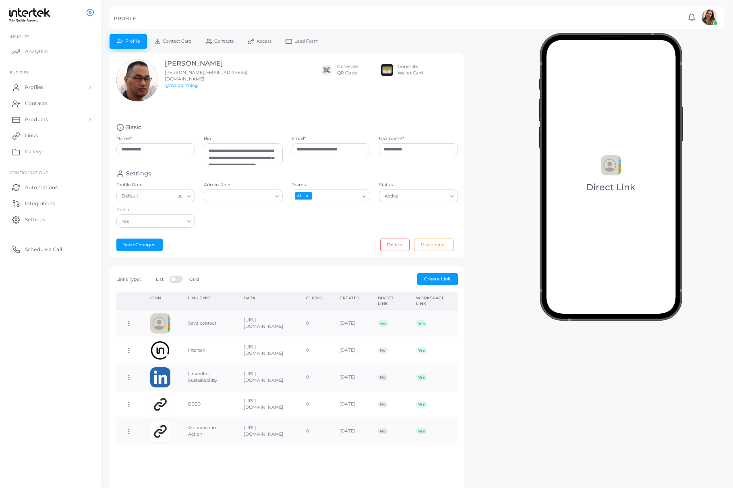
click at [368, 198] on div "Loading..." at bounding box center [365, 195] width 10 height 10
drag, startPoint x: 356, startPoint y: 245, endPoint x: 357, endPoint y: 233, distance: 12.6
click at [357, 233] on ul "Lintec Sustainability Food Services Business Assurance [PERSON_NAME] All" at bounding box center [330, 243] width 79 height 72
click at [355, 237] on li "Food Services" at bounding box center [330, 237] width 79 height 12
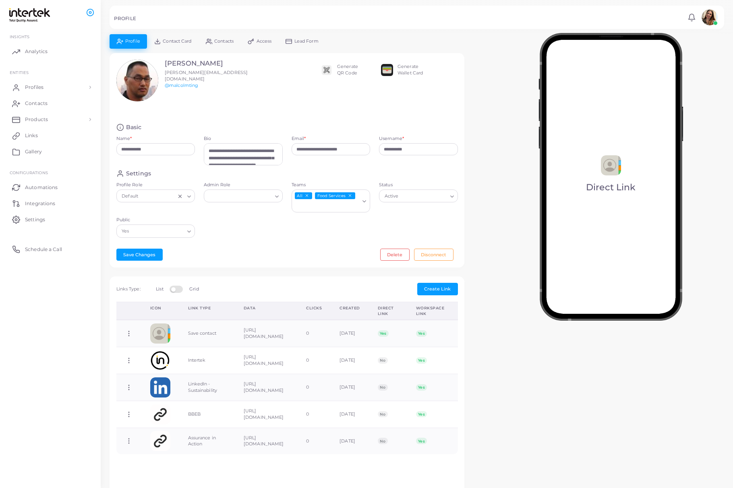
click at [305, 192] on div "All Food Services" at bounding box center [326, 200] width 68 height 21
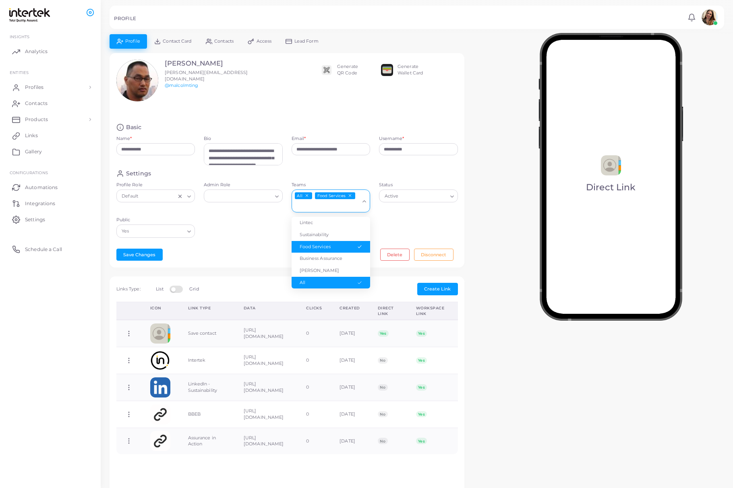
click at [306, 194] on button "Deselect All" at bounding box center [307, 196] width 6 height 6
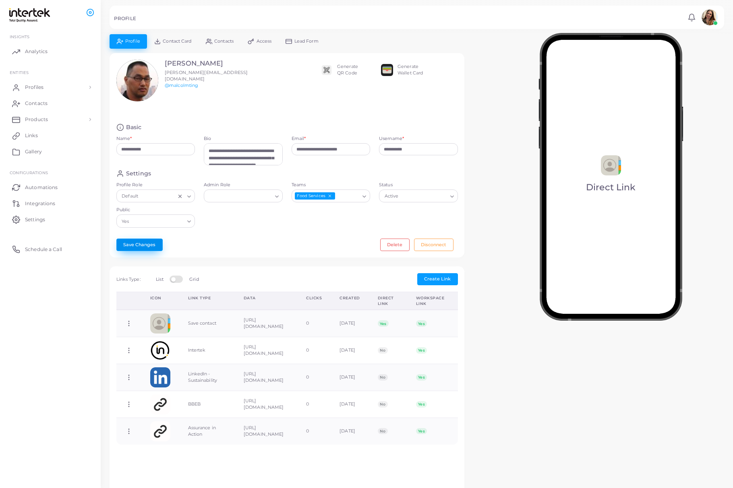
click at [155, 246] on button "Save Changes" at bounding box center [139, 245] width 46 height 12
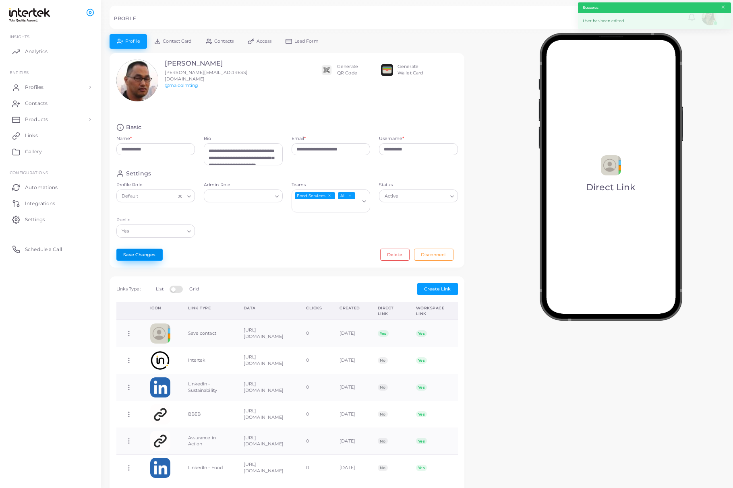
click at [146, 259] on button "Save Changes" at bounding box center [139, 255] width 46 height 12
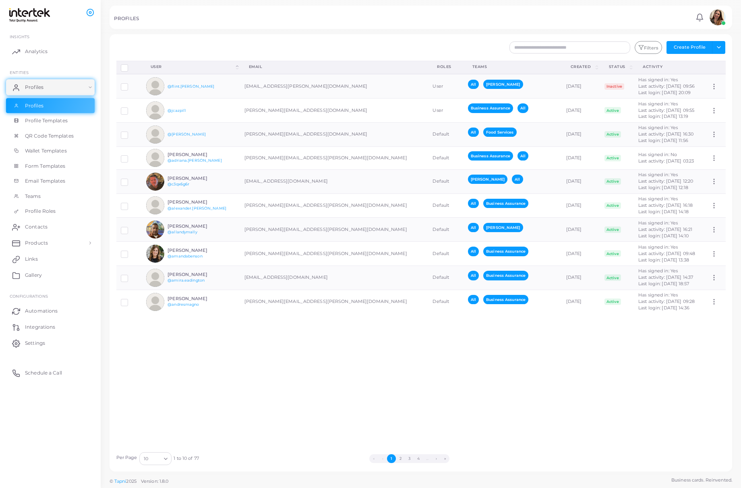
click at [164, 459] on polyline "Search for option" at bounding box center [165, 459] width 3 height 2
click at [171, 446] on li "100" at bounding box center [171, 450] width 64 height 12
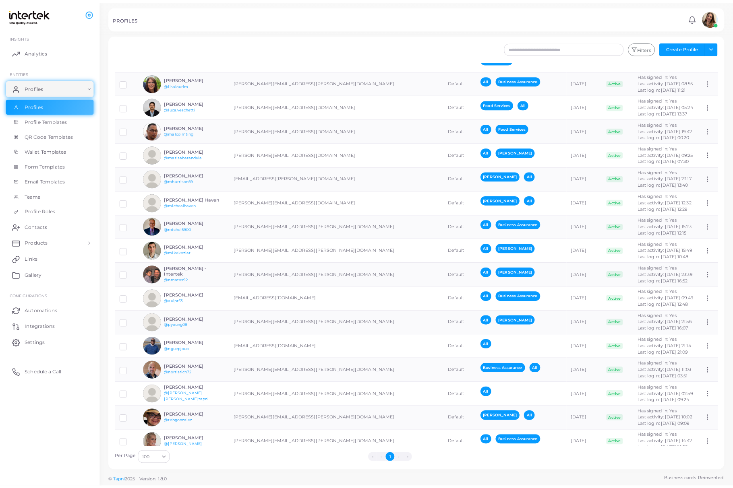
scroll to position [1181, 0]
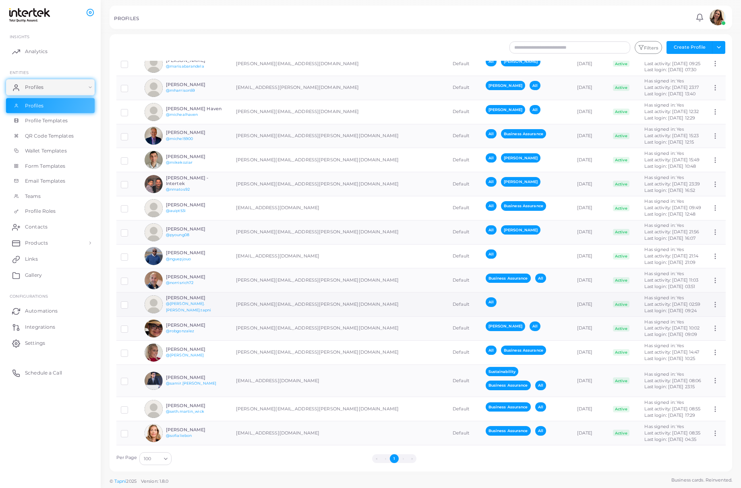
click at [451, 306] on div "All" at bounding box center [525, 304] width 81 height 14
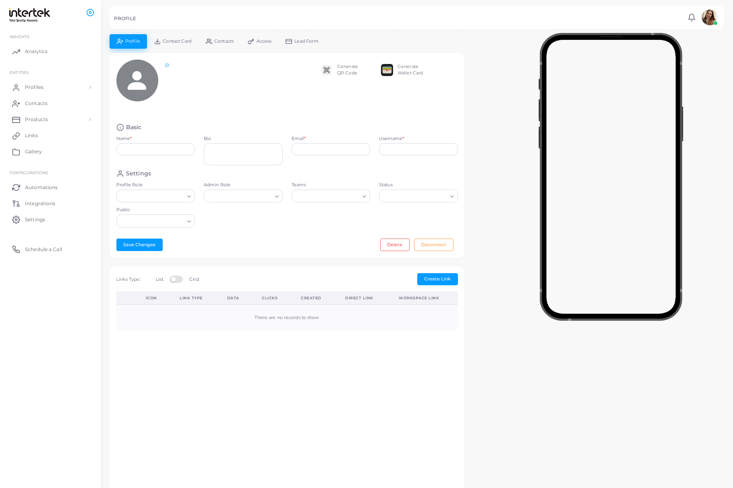
type input "**********"
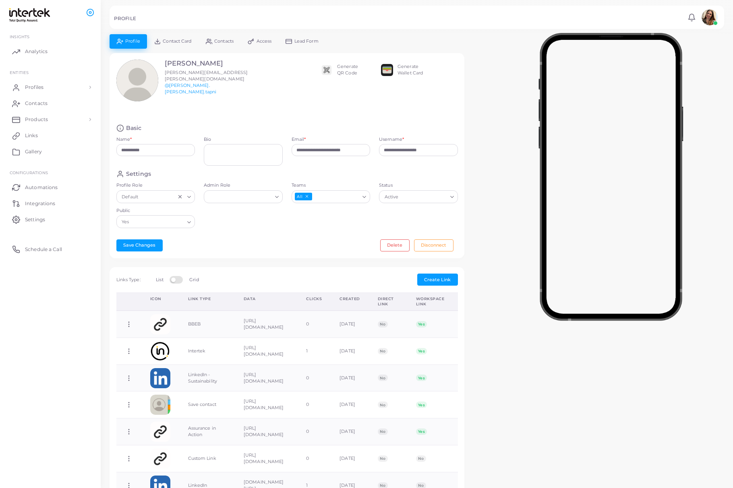
click at [308, 197] on icon "Deselect All" at bounding box center [306, 196] width 4 height 4
click at [360, 196] on div "Loading..." at bounding box center [365, 196] width 10 height 10
click at [339, 260] on li "[PERSON_NAME]" at bounding box center [330, 262] width 79 height 12
click at [361, 195] on icon "Search for option" at bounding box center [364, 197] width 6 height 6
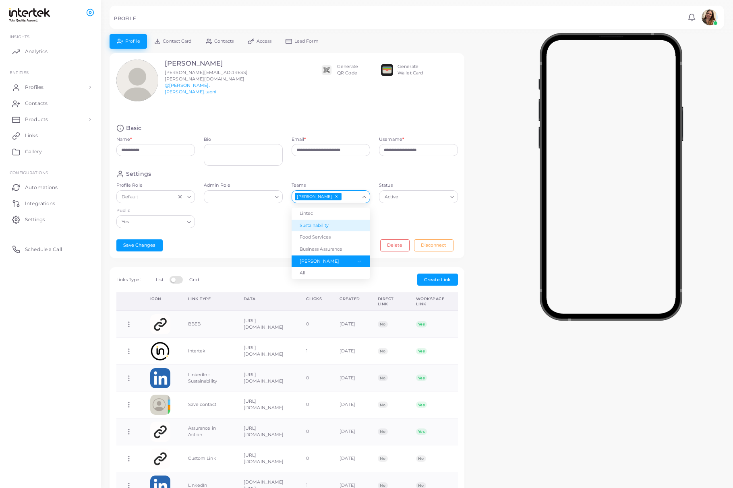
click at [339, 213] on li "Lintec" at bounding box center [330, 214] width 79 height 12
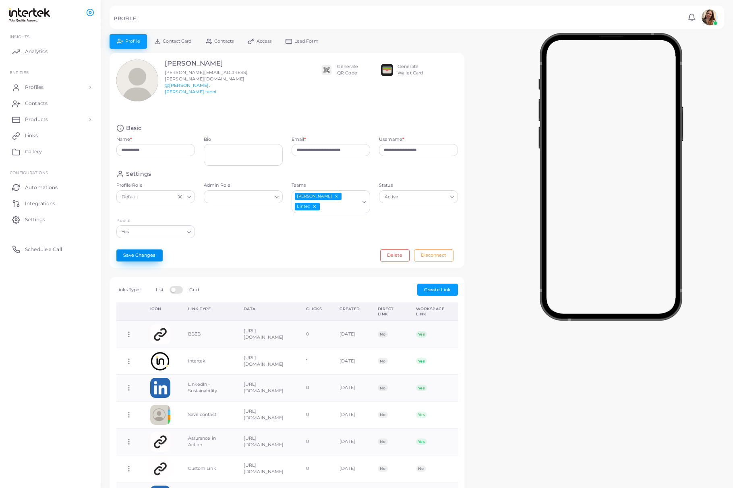
click at [148, 254] on button "Save Changes" at bounding box center [139, 256] width 46 height 12
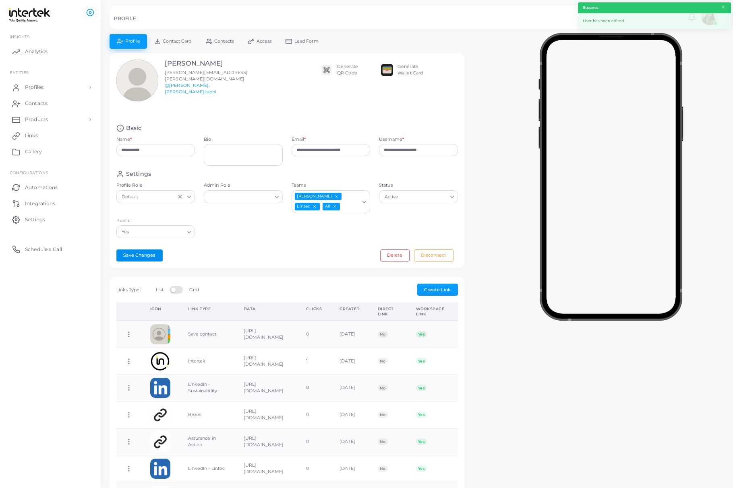
click at [332, 206] on icon "Deselect All" at bounding box center [334, 206] width 4 height 4
click at [317, 204] on icon "Deselect Lintec" at bounding box center [314, 206] width 4 height 4
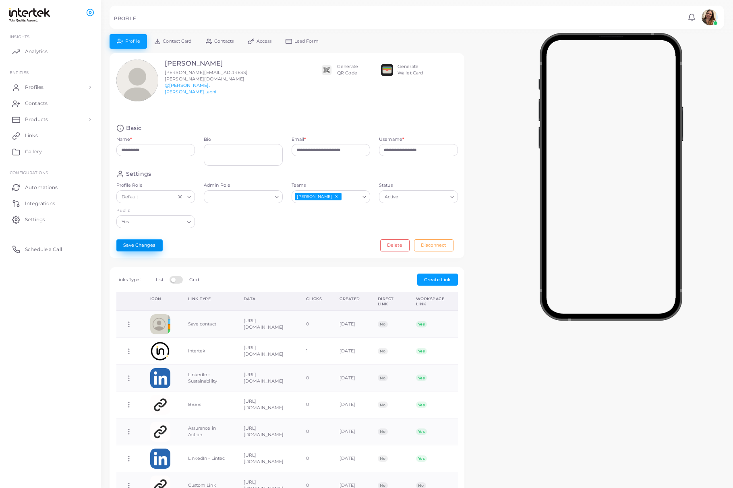
click at [146, 246] on button "Save Changes" at bounding box center [139, 245] width 46 height 12
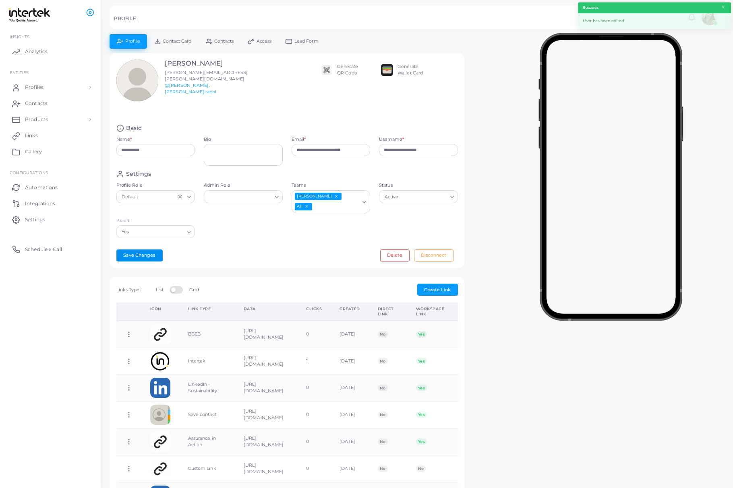
click at [309, 204] on icon "Deselect All" at bounding box center [306, 206] width 4 height 4
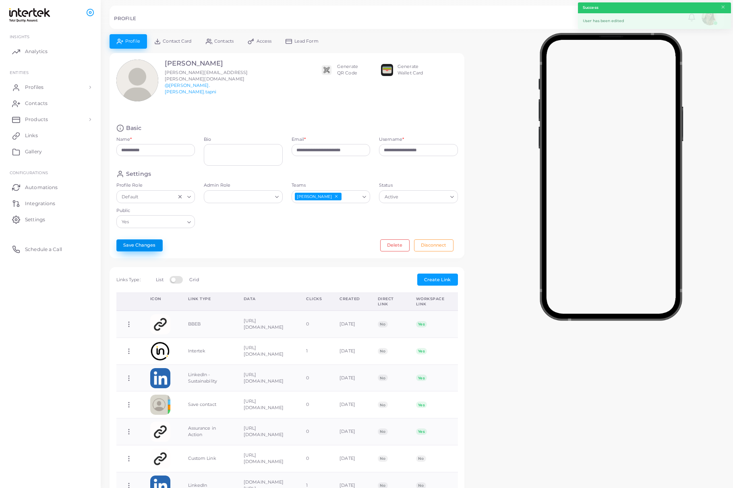
click at [145, 247] on button "Save Changes" at bounding box center [139, 245] width 46 height 12
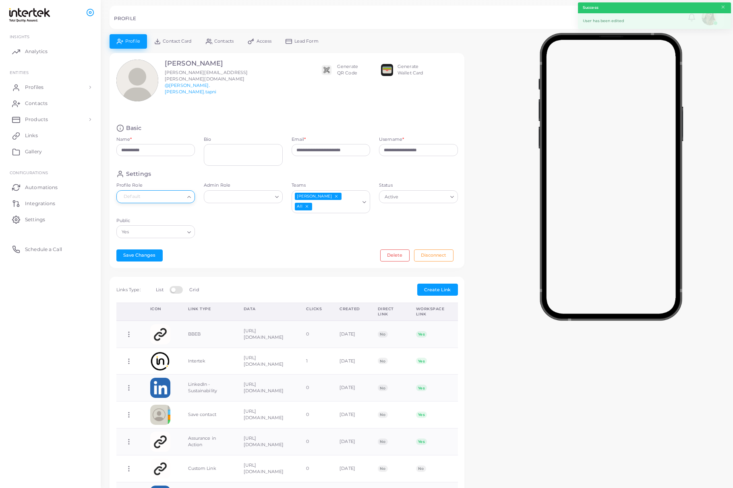
click at [192, 198] on div "Loading..." at bounding box center [190, 196] width 10 height 10
click at [218, 234] on div "**********" at bounding box center [286, 160] width 355 height 215
click at [194, 226] on div "Loading..." at bounding box center [190, 231] width 10 height 10
click at [242, 227] on div "Settings Profile Role Default Loading... Admin Role Loading... Teams [PERSON_NA…" at bounding box center [287, 206] width 350 height 72
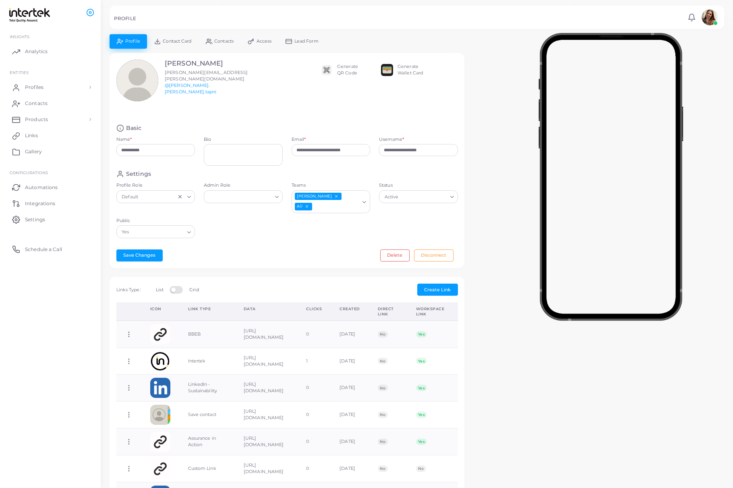
click at [309, 204] on icon "Deselect All" at bounding box center [306, 206] width 4 height 4
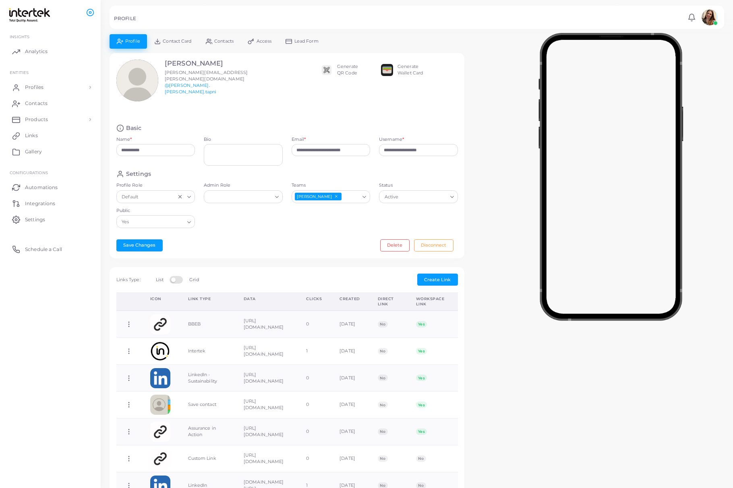
click at [335, 216] on div "Settings Profile Role Default Loading... Admin Role Loading... Teams [PERSON_NA…" at bounding box center [287, 201] width 350 height 62
click at [139, 247] on button "Save Changes" at bounding box center [139, 245] width 46 height 12
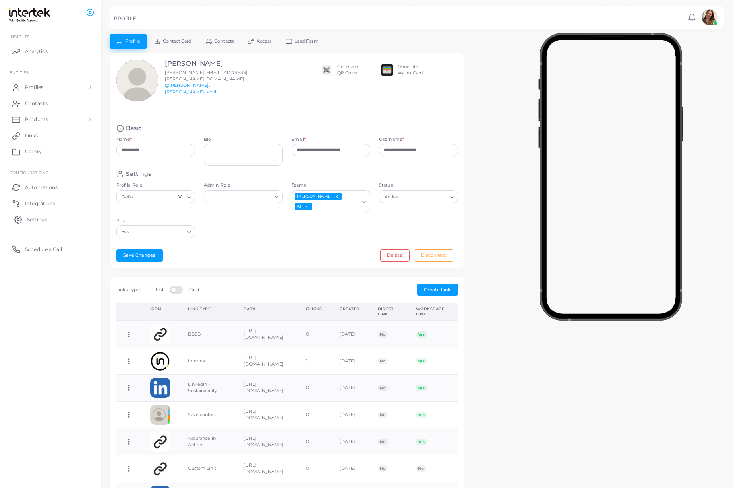
click at [45, 221] on link "Settings" at bounding box center [50, 219] width 89 height 16
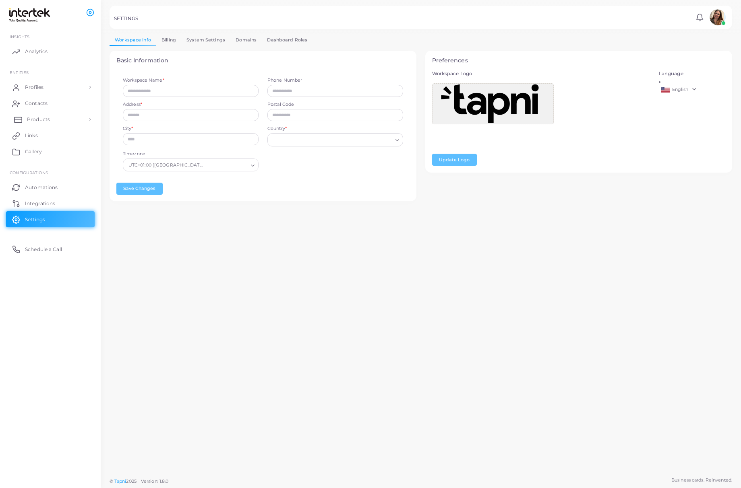
type input "********"
type input "**********"
type input "******"
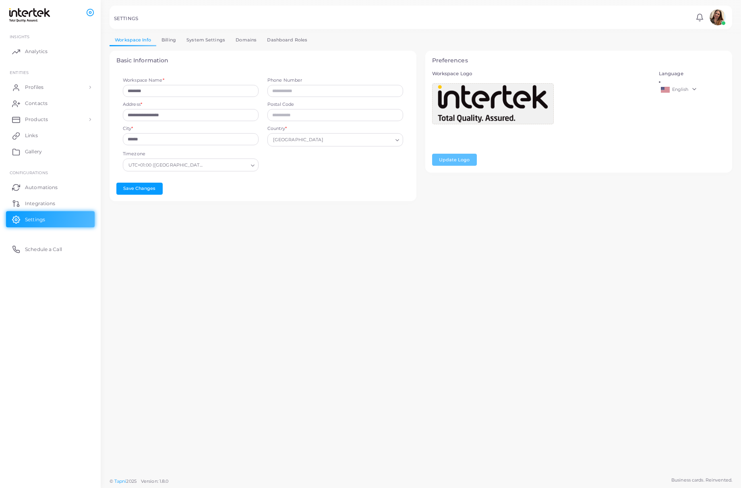
click at [289, 37] on link "Dashboard Roles" at bounding box center [287, 40] width 51 height 12
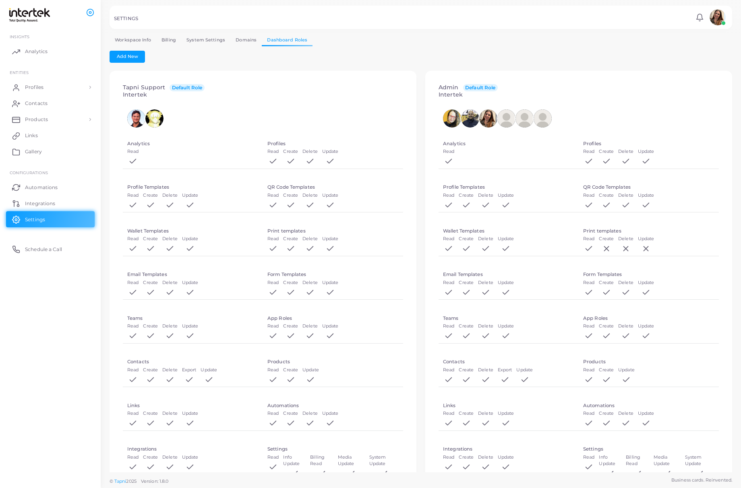
click at [225, 36] on link "System Settings" at bounding box center [205, 40] width 49 height 12
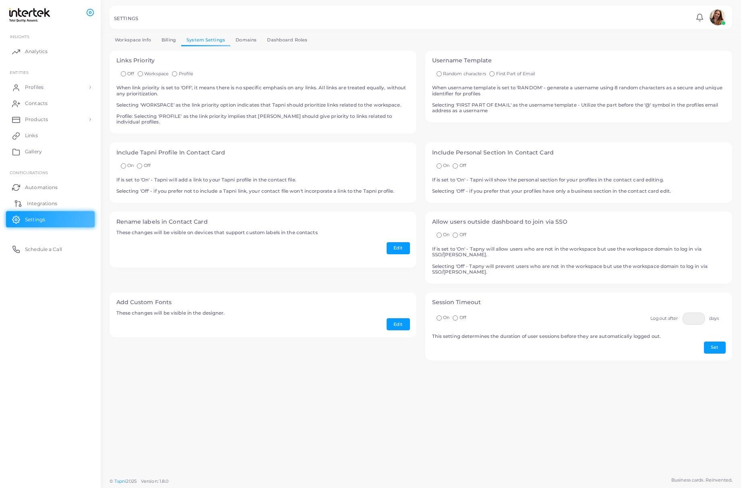
click at [27, 204] on span "Integrations" at bounding box center [42, 203] width 30 height 7
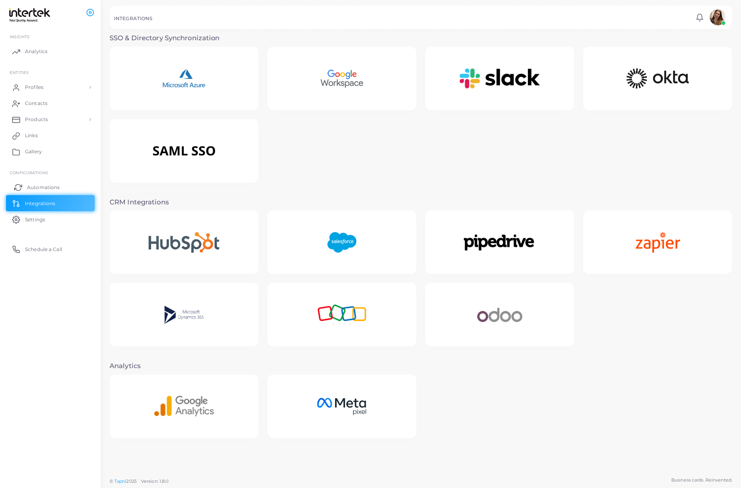
click at [42, 186] on span "Automations" at bounding box center [43, 187] width 33 height 7
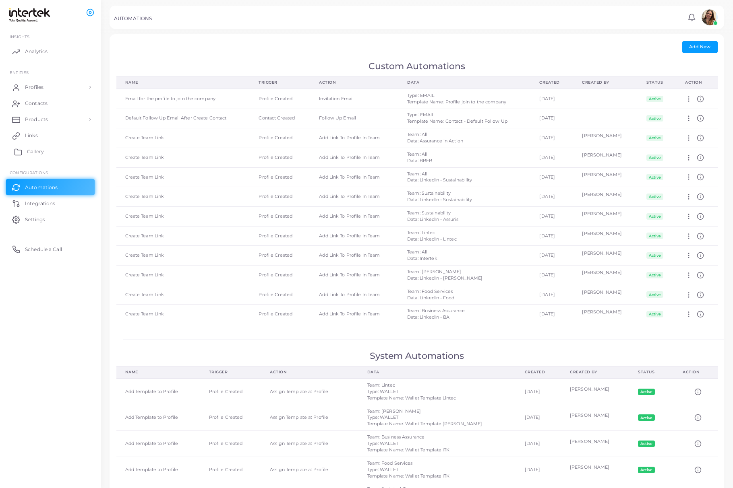
click at [55, 152] on link "Gallery" at bounding box center [50, 152] width 89 height 16
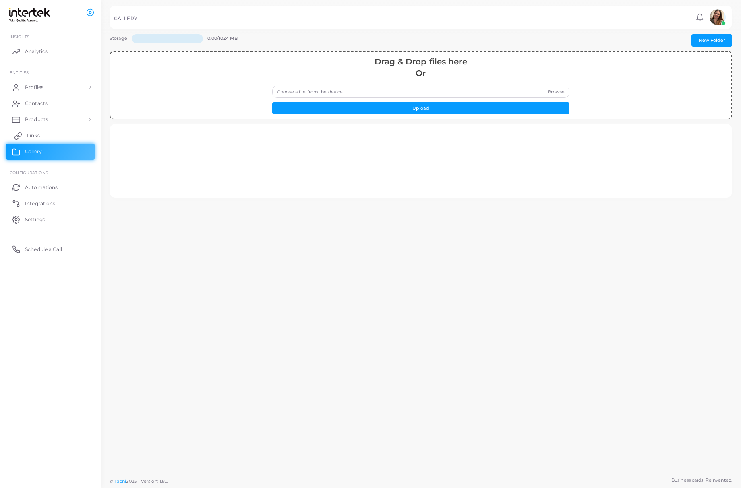
click at [49, 134] on link "Links" at bounding box center [50, 136] width 89 height 16
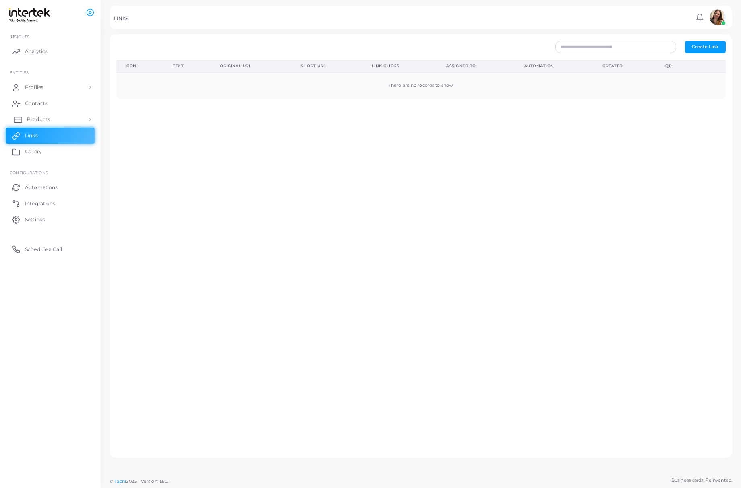
click at [49, 121] on span "Products" at bounding box center [38, 119] width 23 height 7
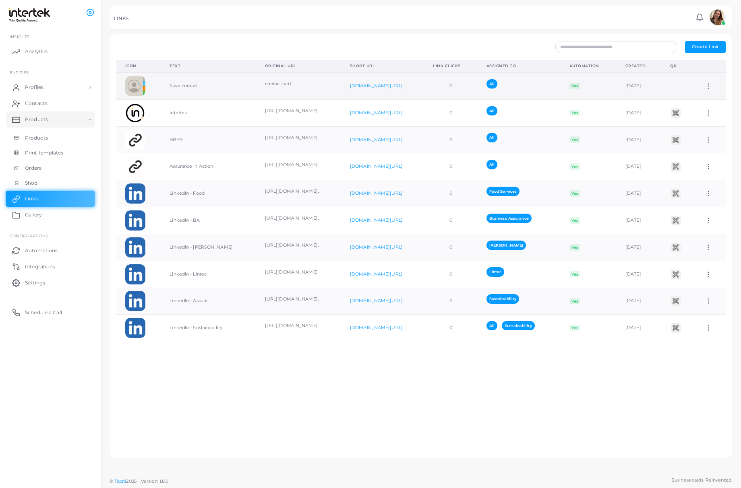
click at [451, 83] on icon at bounding box center [707, 86] width 7 height 7
click at [451, 374] on div "Icon Text Original URL Short URL Link Clicks Assigned To Automation Created QR …" at bounding box center [421, 256] width 618 height 392
click at [47, 168] on link "Orders" at bounding box center [50, 168] width 89 height 15
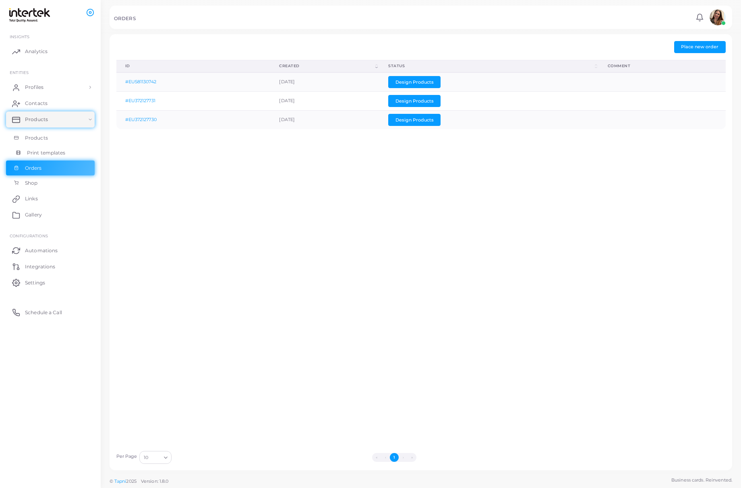
click at [50, 153] on span "Print templates" at bounding box center [46, 152] width 39 height 7
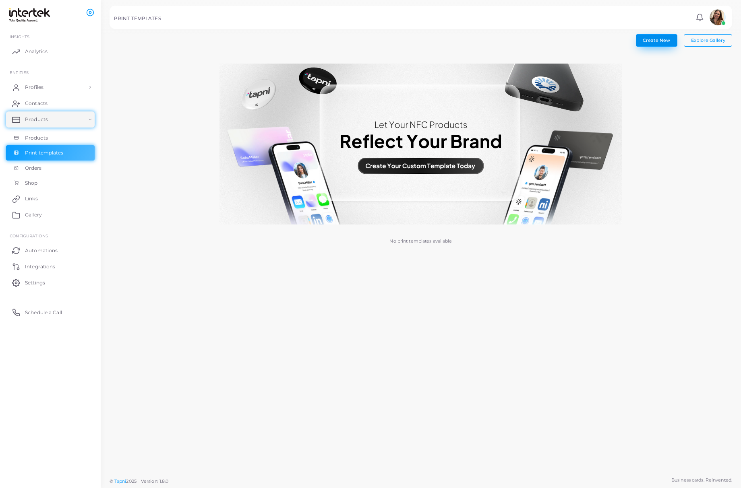
click at [451, 39] on span "Create New" at bounding box center [655, 40] width 27 height 6
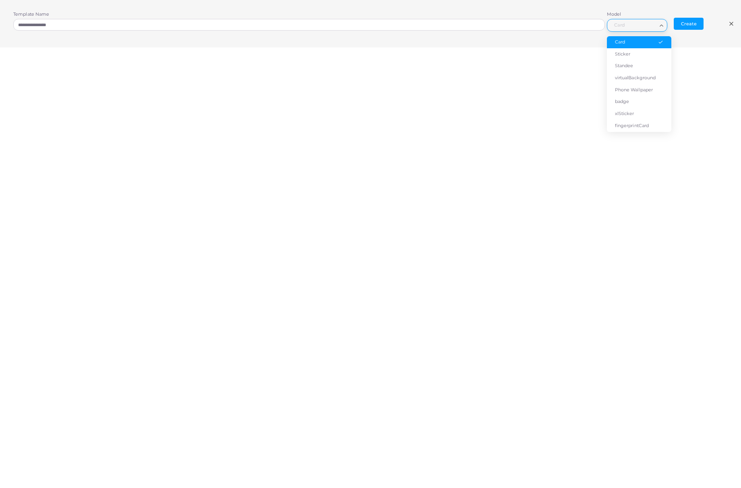
click at [451, 25] on div "Loading..." at bounding box center [662, 24] width 10 height 10
click at [451, 30] on input "Search for option" at bounding box center [633, 25] width 46 height 9
click at [451, 25] on icon at bounding box center [731, 24] width 6 height 6
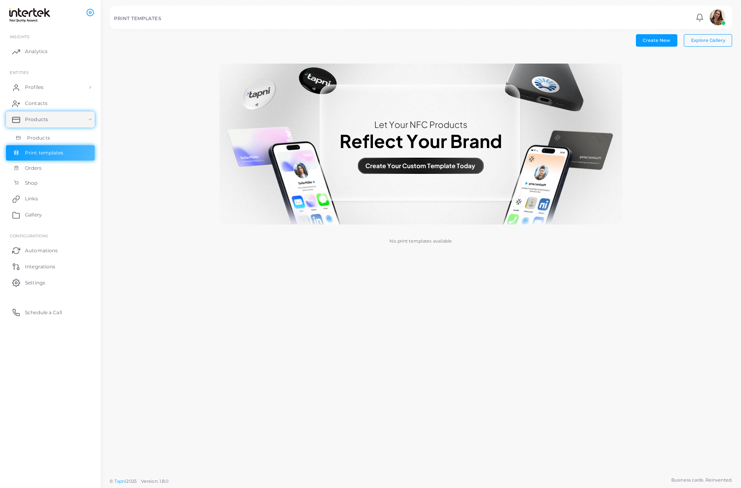
click at [46, 133] on link "Products" at bounding box center [50, 137] width 89 height 15
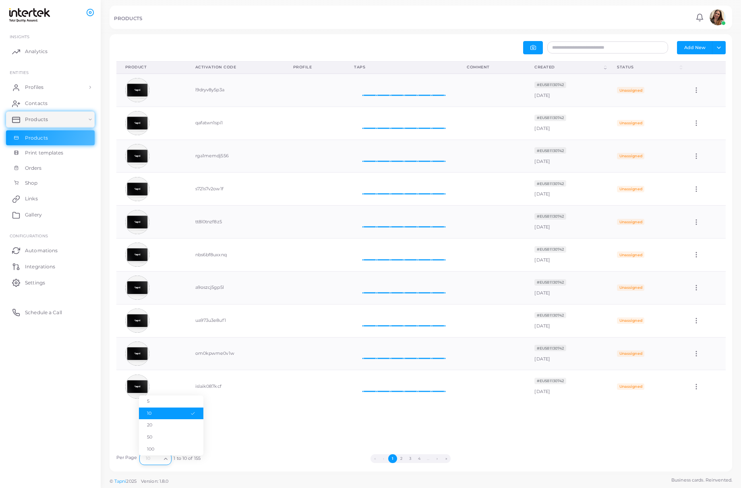
click at [167, 461] on icon "Search for option" at bounding box center [166, 459] width 6 height 6
click at [162, 448] on li "100" at bounding box center [171, 450] width 64 height 12
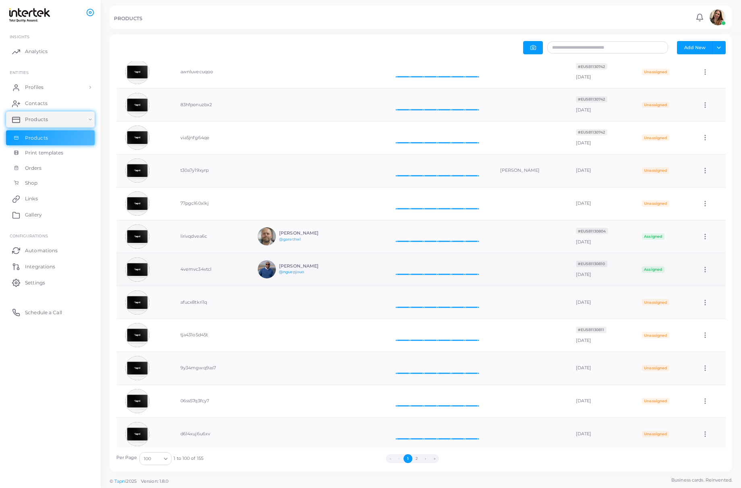
click at [291, 274] on link "@nguepjouo" at bounding box center [291, 272] width 25 height 4
click at [355, 271] on td "[PERSON_NAME] @nguepjouo" at bounding box center [314, 269] width 130 height 33
click at [322, 269] on h6 "[PERSON_NAME]" at bounding box center [308, 266] width 59 height 5
click at [145, 273] on img at bounding box center [137, 270] width 24 height 24
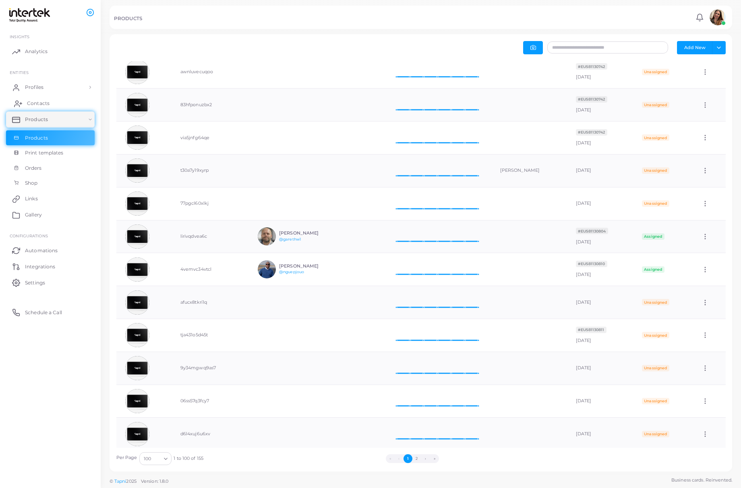
click at [43, 102] on span "Contacts" at bounding box center [38, 103] width 23 height 7
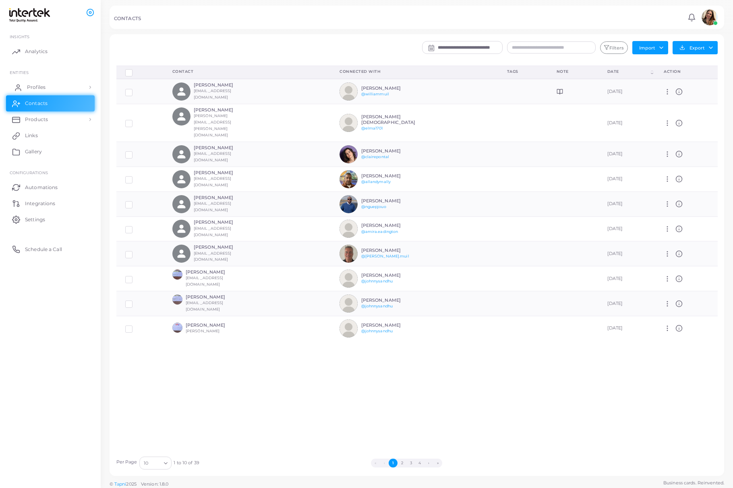
click at [45, 89] on span "Profiles" at bounding box center [36, 87] width 19 height 7
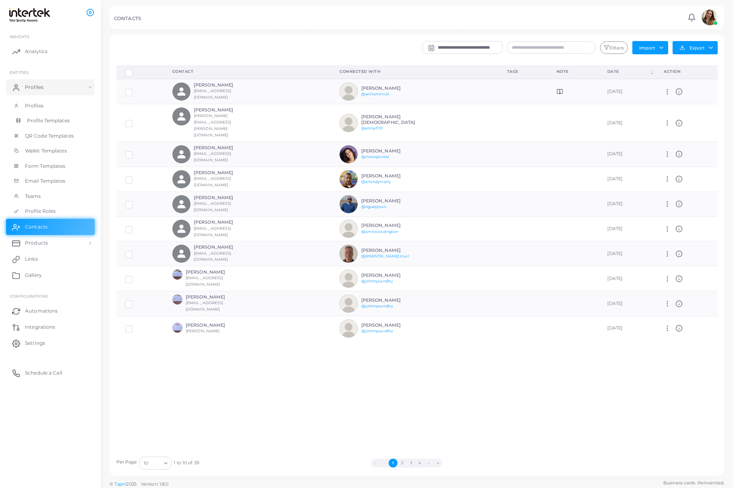
click at [52, 120] on span "Profile Templates" at bounding box center [48, 120] width 43 height 7
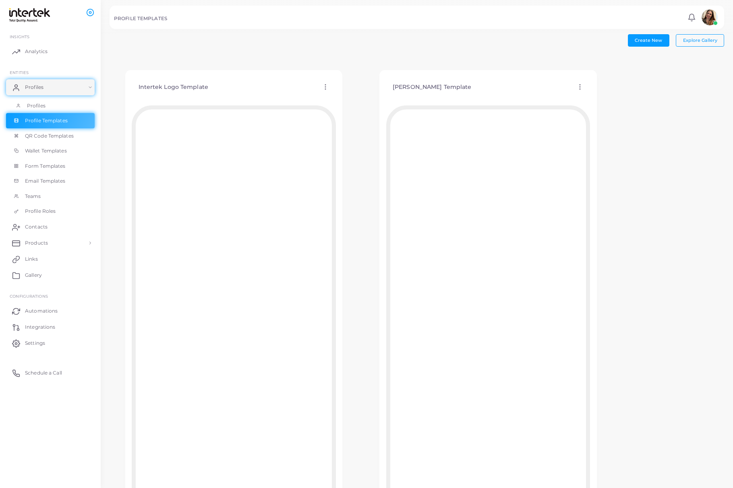
click at [37, 105] on span "Profiles" at bounding box center [36, 105] width 19 height 7
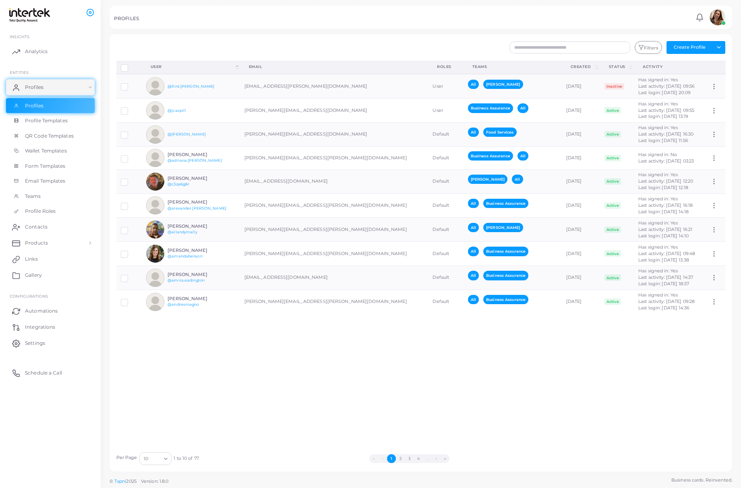
click at [166, 458] on icon "Search for option" at bounding box center [166, 459] width 6 height 6
click at [171, 448] on li "100" at bounding box center [171, 450] width 64 height 12
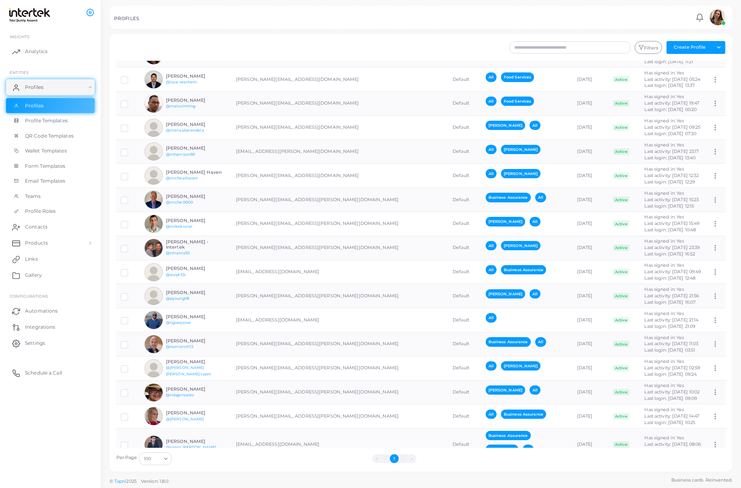
scroll to position [1127, 0]
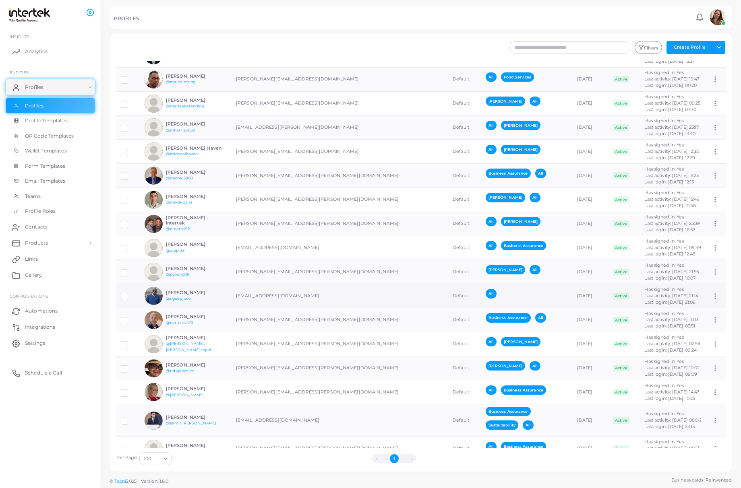
click at [451, 293] on div "All" at bounding box center [525, 296] width 81 height 14
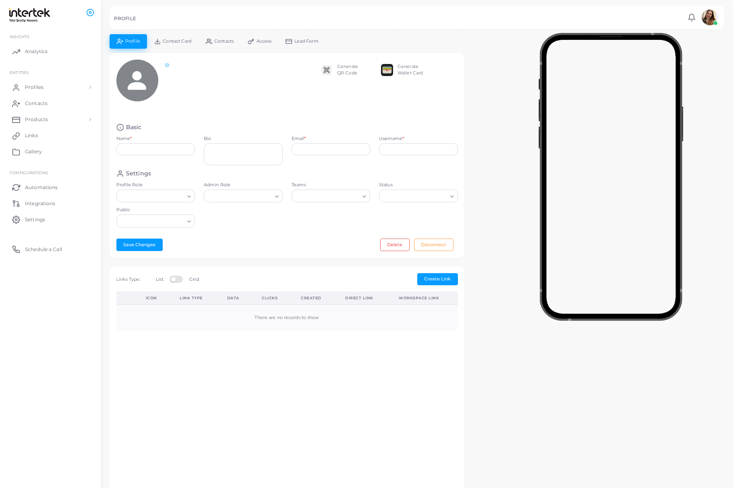
type input "**********"
type input "*********"
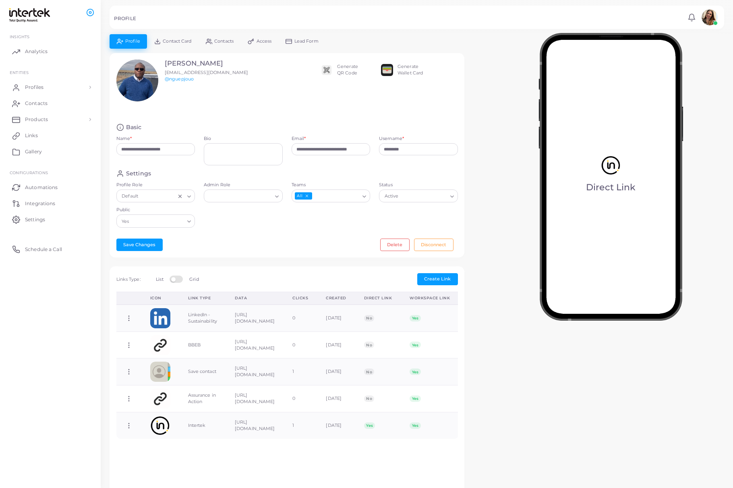
click at [364, 197] on icon "Search for option" at bounding box center [364, 197] width 6 height 6
click at [342, 250] on li "Business Assurance" at bounding box center [330, 249] width 79 height 12
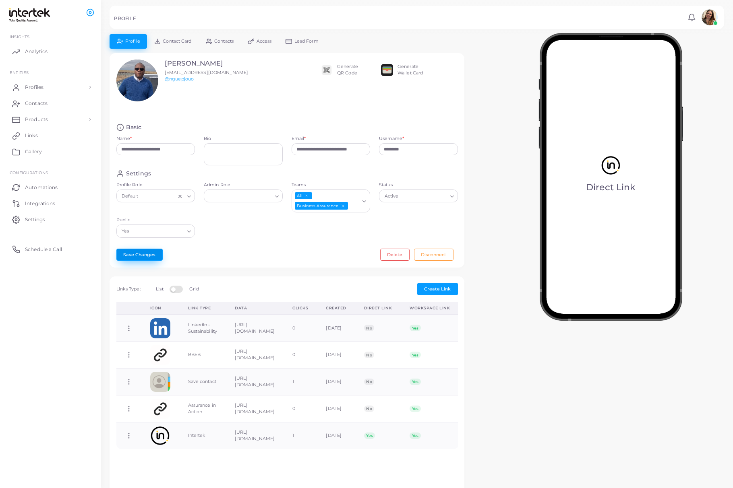
click at [140, 259] on button "Save Changes" at bounding box center [139, 255] width 46 height 12
click at [153, 258] on button "Save Changes" at bounding box center [139, 255] width 46 height 12
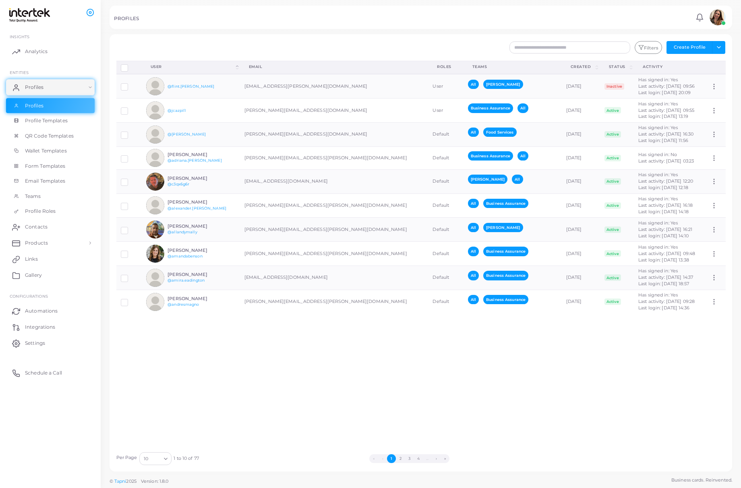
click at [170, 456] on div "Loading..." at bounding box center [166, 458] width 10 height 10
click at [152, 447] on li "100" at bounding box center [171, 450] width 64 height 12
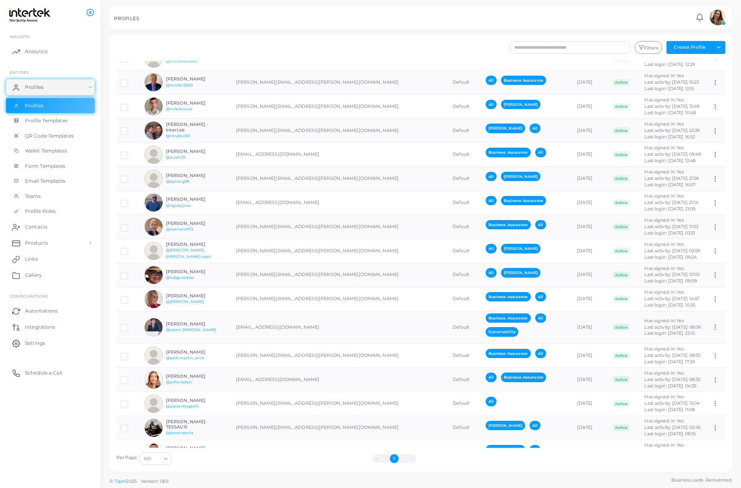
scroll to position [1342, 0]
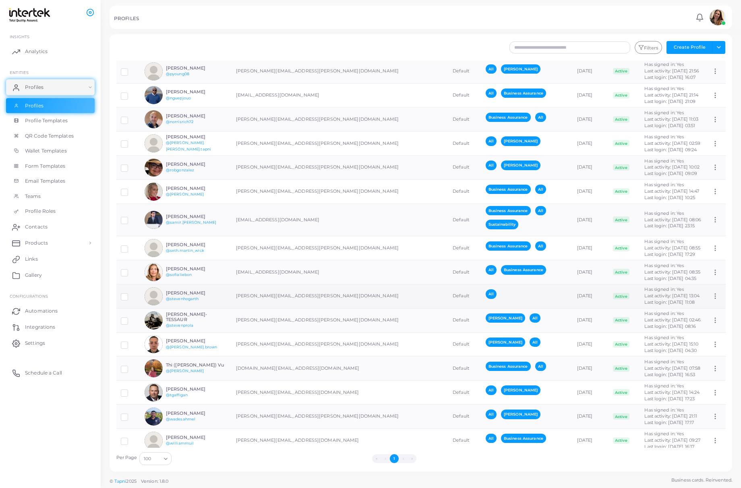
click at [451, 295] on div "All" at bounding box center [525, 296] width 81 height 14
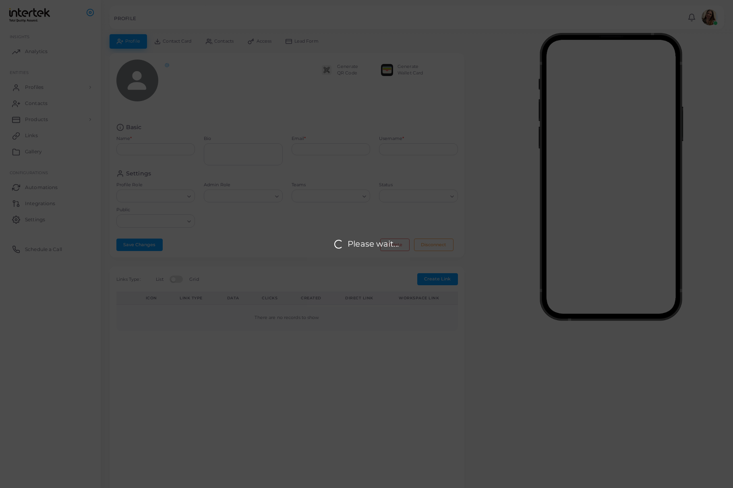
type input "**********"
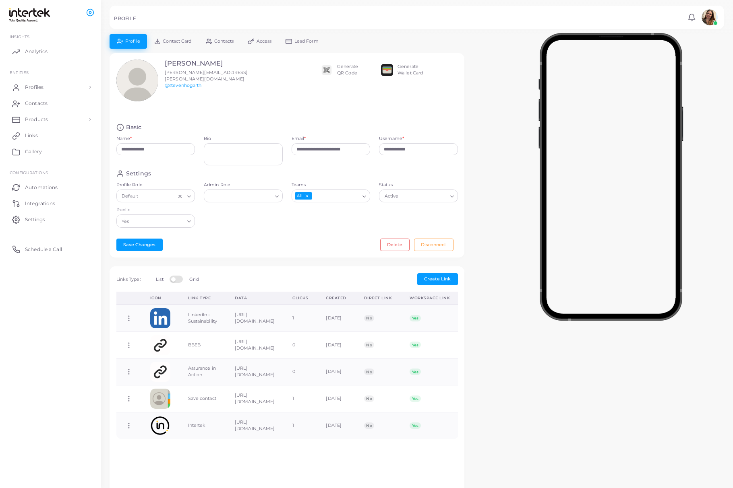
click at [369, 198] on div "Loading..." at bounding box center [365, 195] width 10 height 10
click at [353, 264] on li "[PERSON_NAME]" at bounding box center [330, 261] width 79 height 12
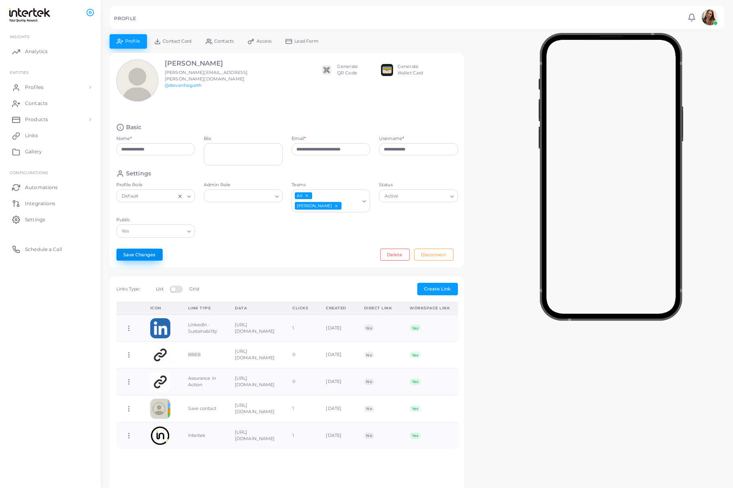
click at [149, 249] on button "Save Changes" at bounding box center [139, 255] width 46 height 12
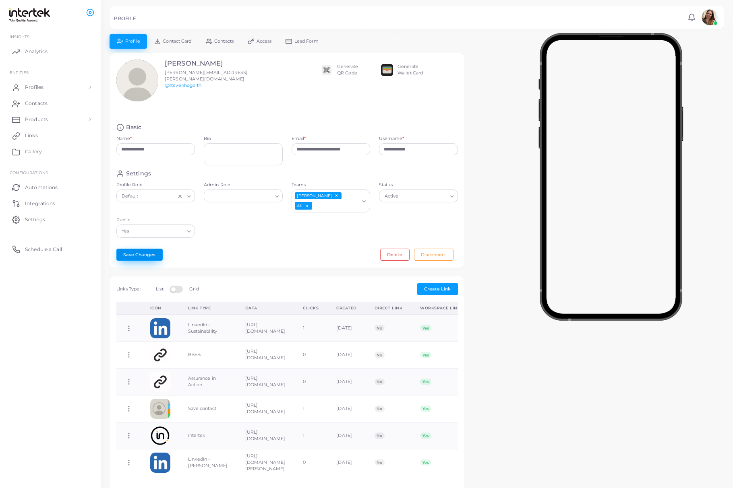
click at [150, 249] on button "Save Changes" at bounding box center [139, 255] width 46 height 12
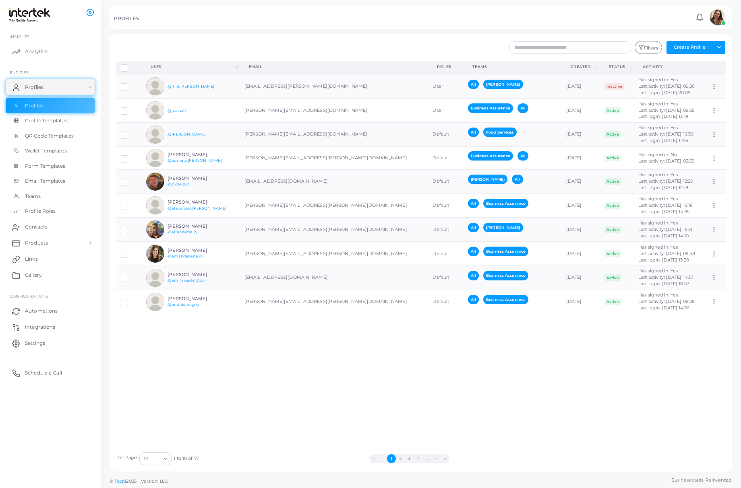
click at [160, 460] on div "10" at bounding box center [151, 458] width 19 height 10
click at [169, 448] on li "100" at bounding box center [171, 450] width 64 height 12
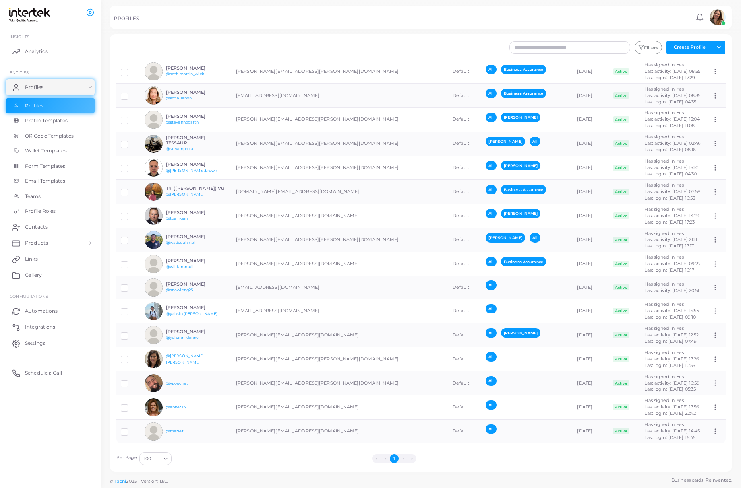
scroll to position [1522, 0]
click at [451, 379] on div "All" at bounding box center [525, 383] width 81 height 14
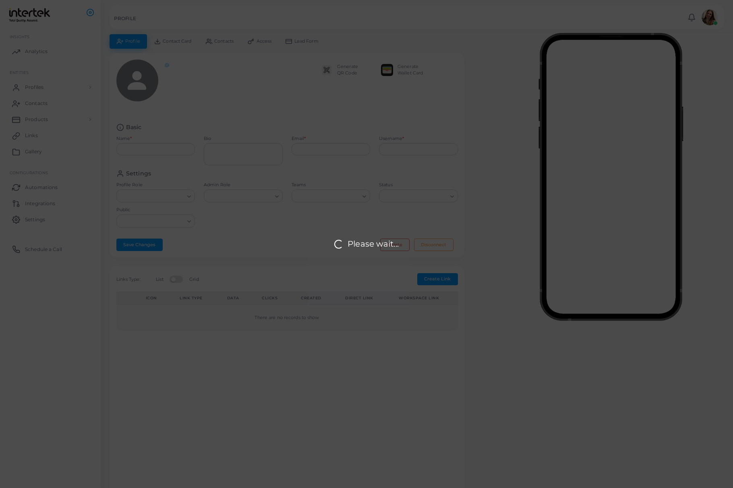
type input "**********"
type input "********"
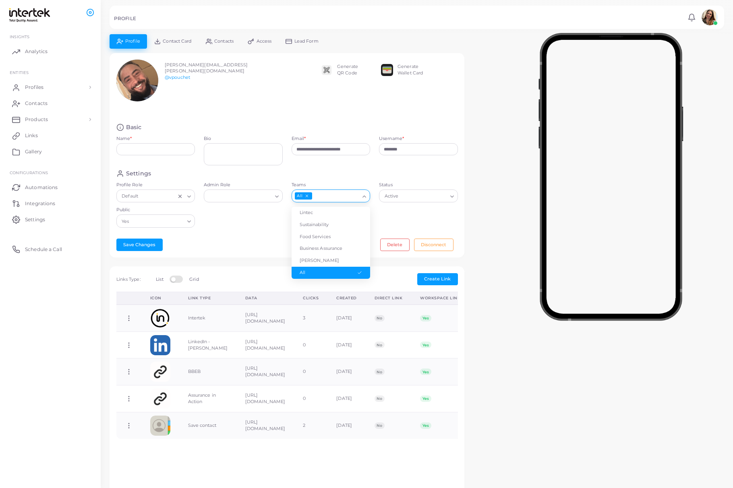
click at [361, 200] on icon "Search for option" at bounding box center [364, 197] width 6 height 6
click at [335, 258] on li "[PERSON_NAME]" at bounding box center [330, 261] width 79 height 12
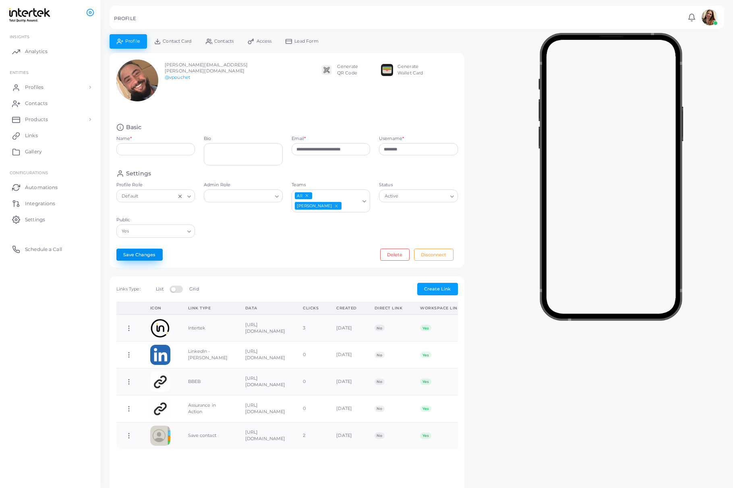
click at [147, 249] on button "Save Changes" at bounding box center [139, 255] width 46 height 12
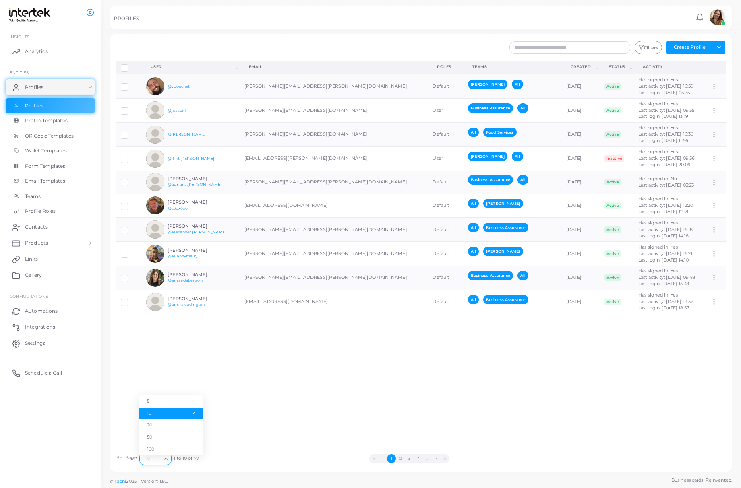
click at [164, 455] on div "Loading..." at bounding box center [166, 458] width 10 height 10
click at [166, 446] on li "100" at bounding box center [171, 450] width 64 height 12
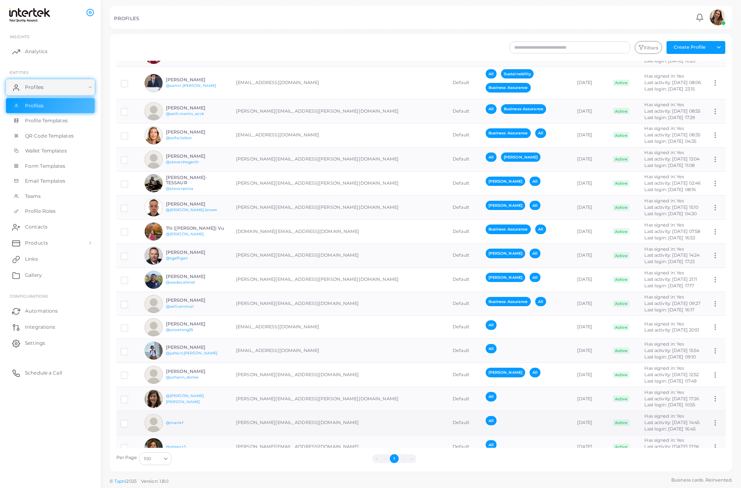
scroll to position [1522, 0]
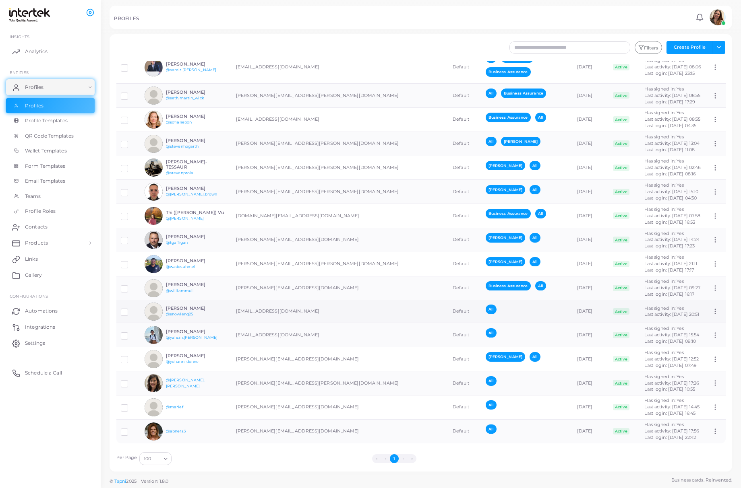
click at [451, 313] on div "All" at bounding box center [525, 312] width 81 height 14
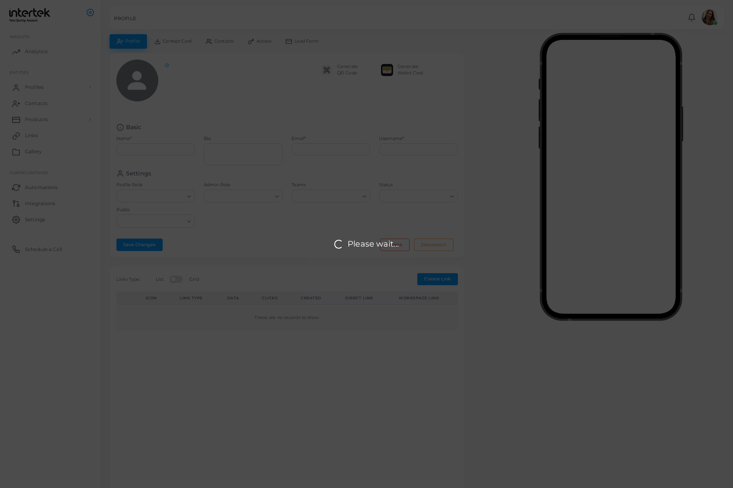
type input "********"
type input "**********"
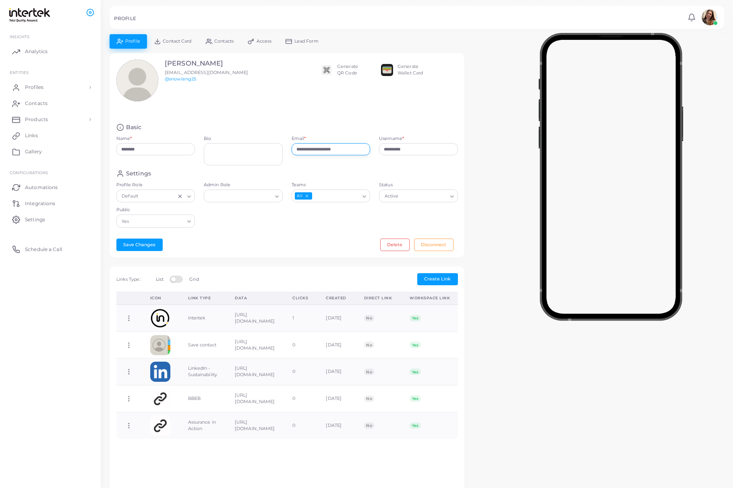
drag, startPoint x: 360, startPoint y: 146, endPoint x: 254, endPoint y: 144, distance: 105.5
click at [254, 144] on div "**********" at bounding box center [287, 147] width 350 height 46
click at [364, 196] on icon "Search for option" at bounding box center [364, 197] width 6 height 6
click at [345, 260] on li "[PERSON_NAME]" at bounding box center [330, 261] width 79 height 12
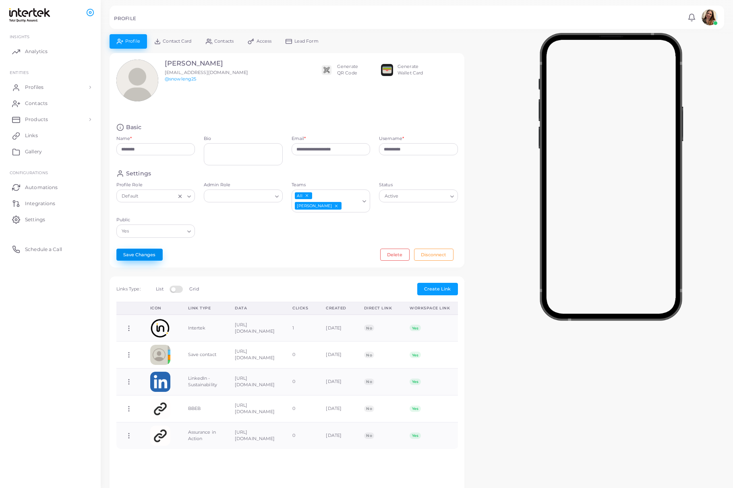
click at [141, 249] on button "Save Changes" at bounding box center [139, 255] width 46 height 12
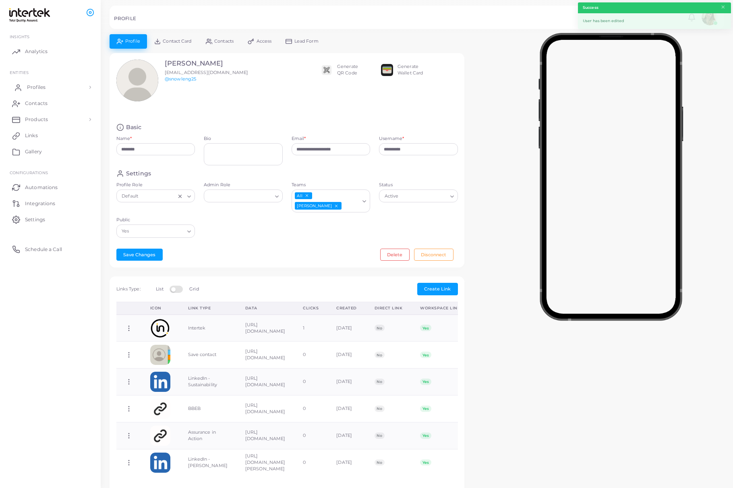
click at [25, 88] on link "Profiles" at bounding box center [50, 87] width 89 height 16
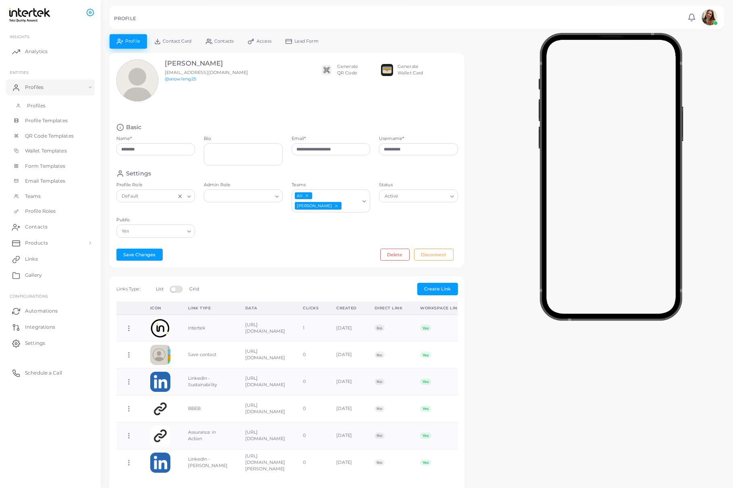
click at [48, 107] on link "Profiles" at bounding box center [50, 105] width 89 height 15
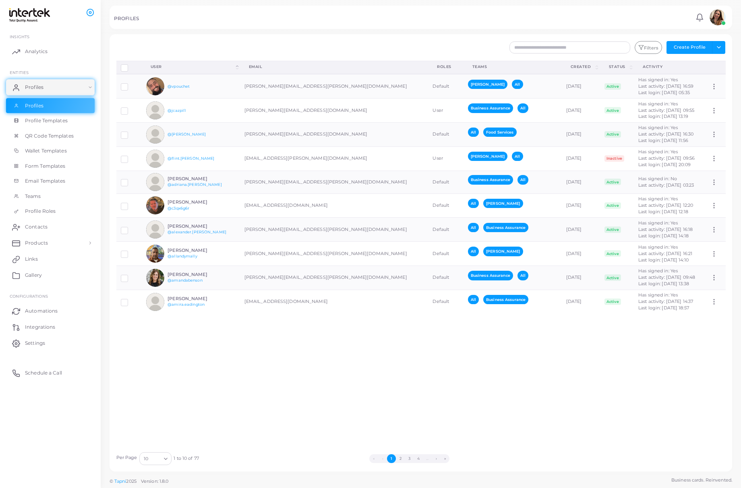
click at [167, 459] on icon "Search for option" at bounding box center [166, 459] width 6 height 6
click at [165, 450] on li "100" at bounding box center [171, 450] width 64 height 12
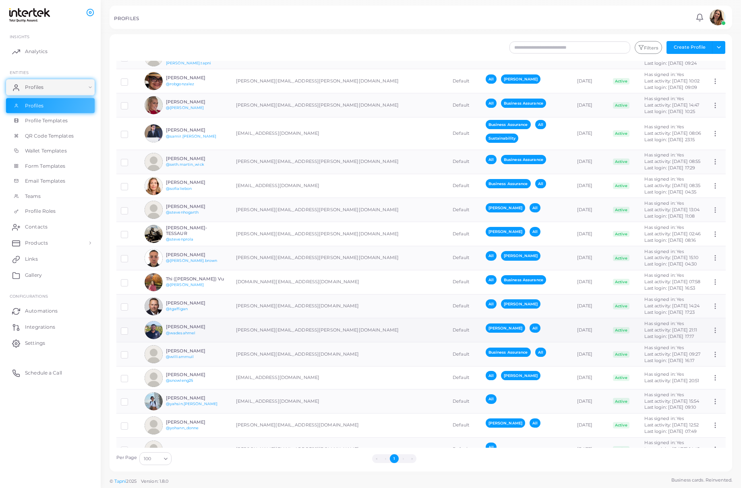
scroll to position [1509, 0]
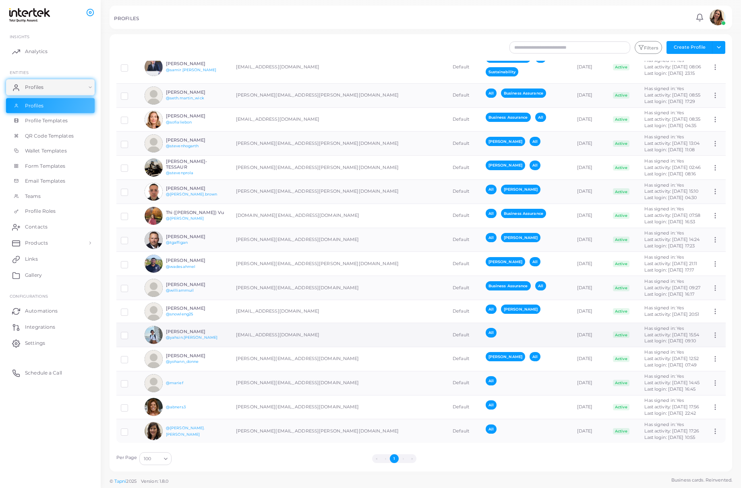
click at [292, 334] on td "[EMAIL_ADDRESS][DOMAIN_NAME]" at bounding box center [339, 335] width 217 height 24
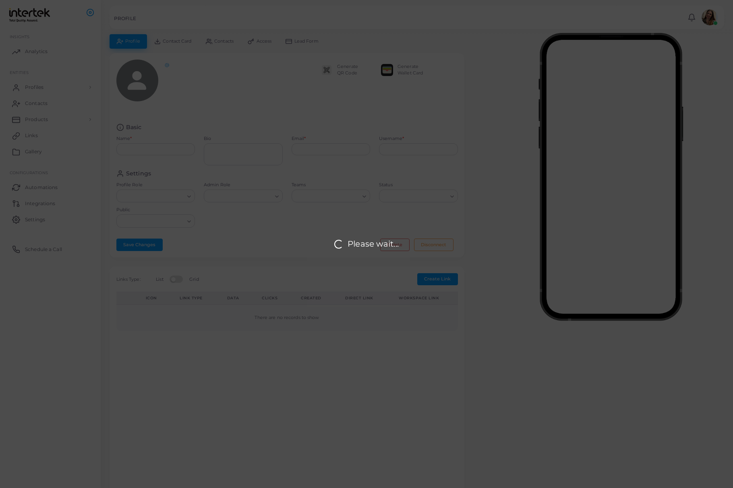
type input "**********"
type textarea "**********"
type input "**********"
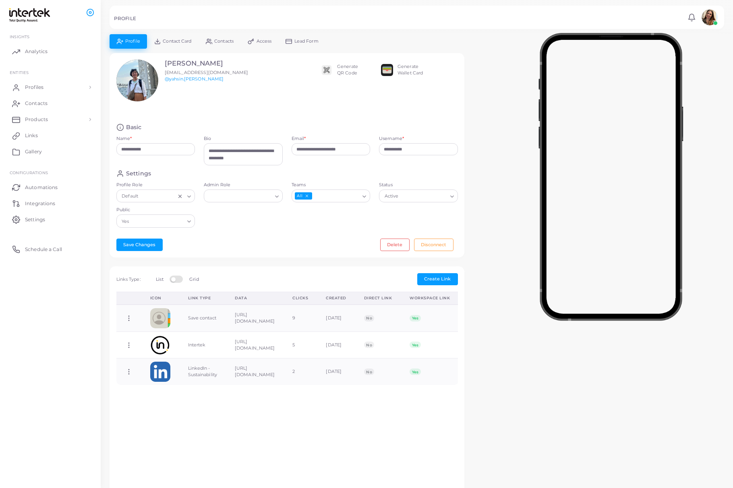
click at [363, 198] on icon "Search for option" at bounding box center [364, 197] width 6 height 6
click at [342, 240] on li "Food Services" at bounding box center [330, 237] width 79 height 12
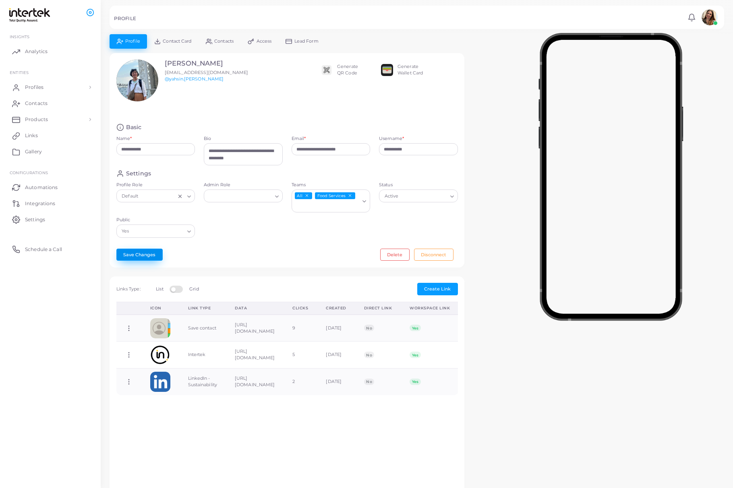
click at [142, 253] on button "Save Changes" at bounding box center [139, 255] width 46 height 12
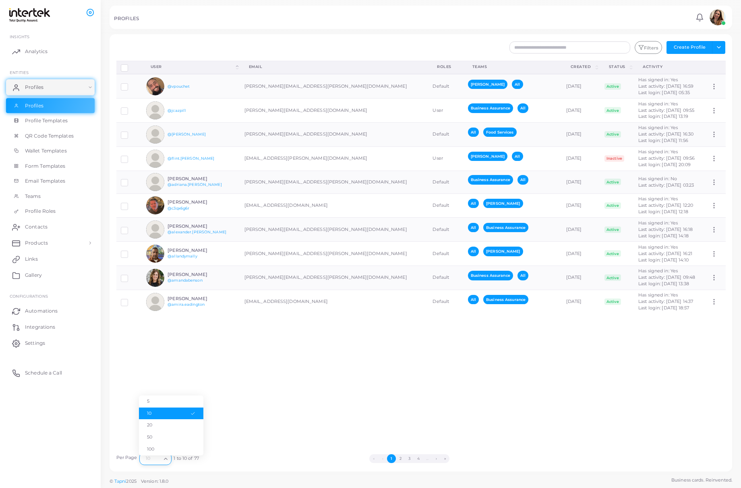
drag, startPoint x: 170, startPoint y: 456, endPoint x: 166, endPoint y: 457, distance: 4.2
click at [167, 456] on div "Loading..." at bounding box center [166, 458] width 10 height 10
click at [165, 458] on icon "Search for option" at bounding box center [166, 459] width 6 height 6
drag, startPoint x: 166, startPoint y: 460, endPoint x: 165, endPoint y: 448, distance: 12.1
click at [166, 459] on icon "Search for option" at bounding box center [166, 459] width 6 height 6
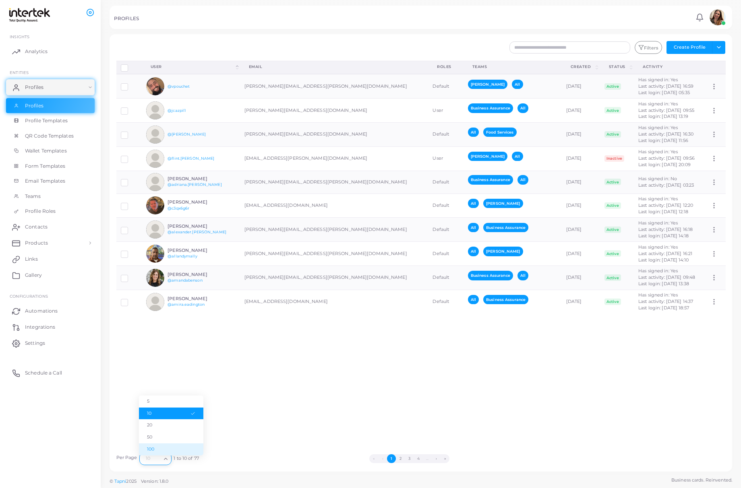
click at [165, 447] on li "100" at bounding box center [171, 450] width 64 height 12
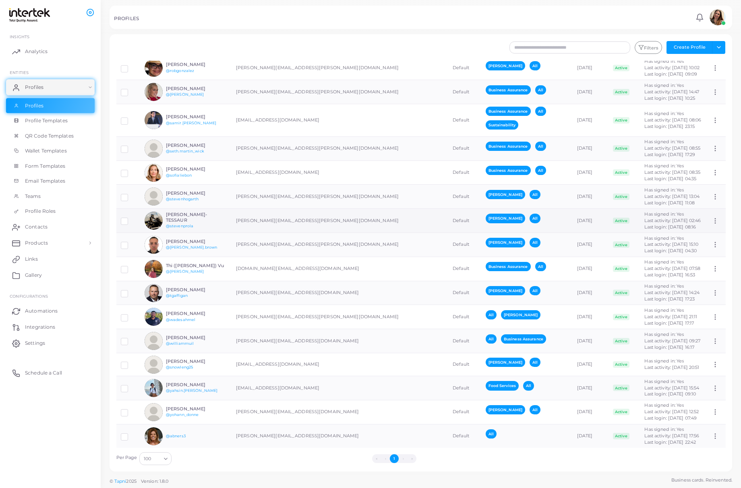
scroll to position [1509, 0]
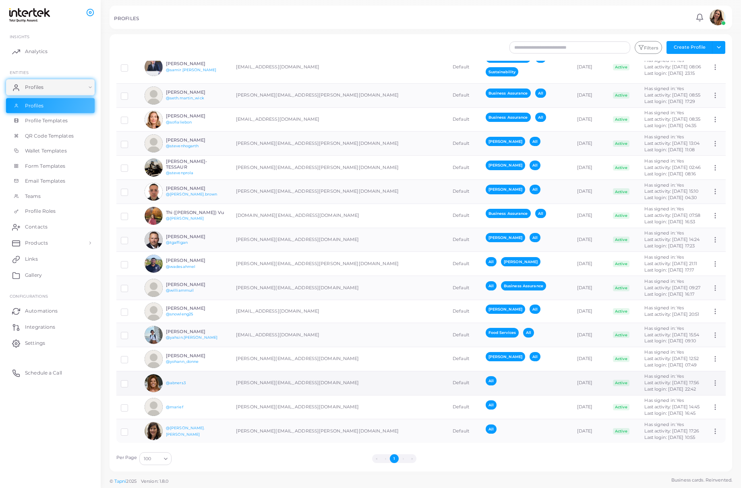
click at [451, 384] on div "All" at bounding box center [525, 383] width 81 height 14
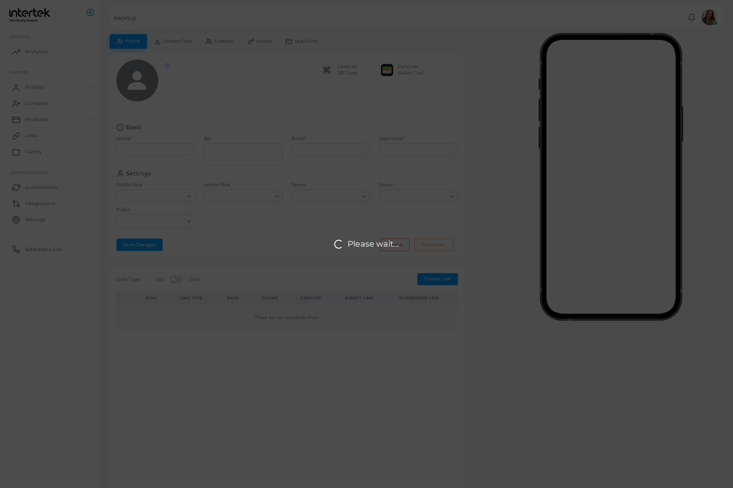
type input "**********"
type input "*******"
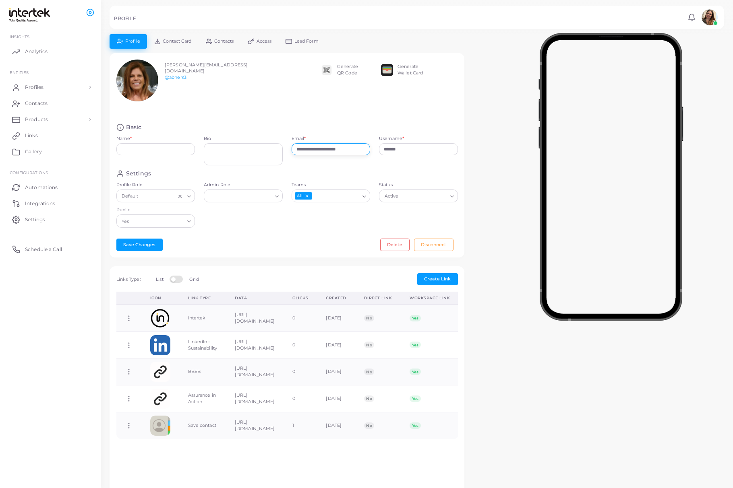
click at [364, 152] on input "**********" at bounding box center [330, 149] width 79 height 12
click at [399, 242] on button "Delete" at bounding box center [394, 245] width 29 height 12
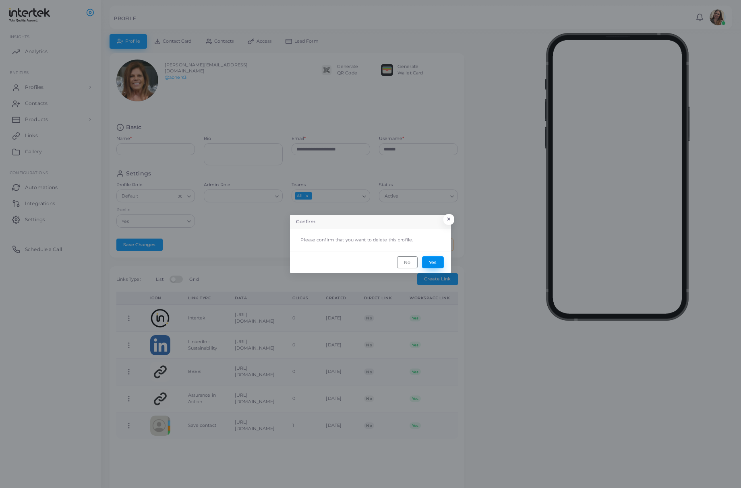
click at [435, 261] on button "Yes" at bounding box center [433, 262] width 22 height 12
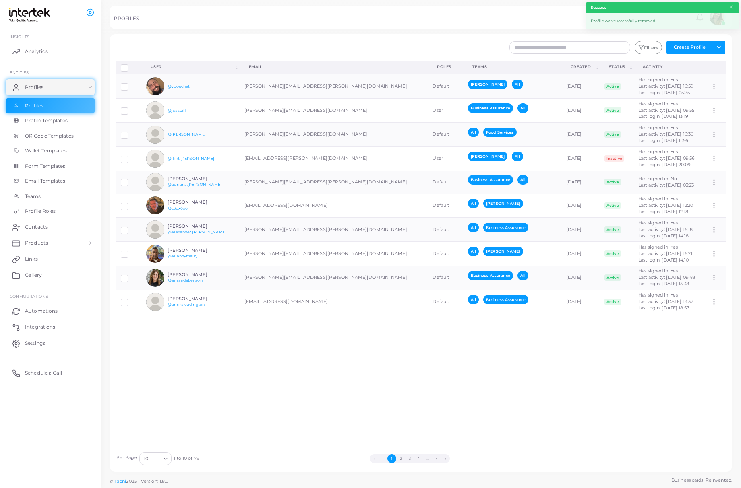
click at [169, 458] on div "Loading..." at bounding box center [166, 458] width 10 height 10
click at [164, 448] on li "100" at bounding box center [171, 450] width 64 height 12
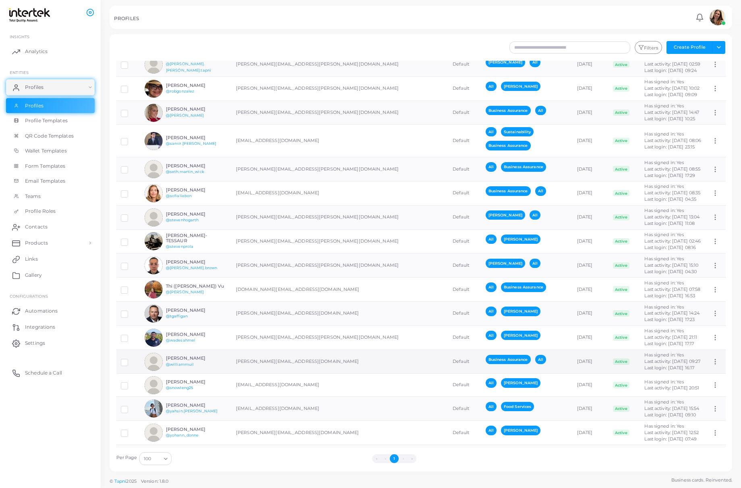
scroll to position [1498, 0]
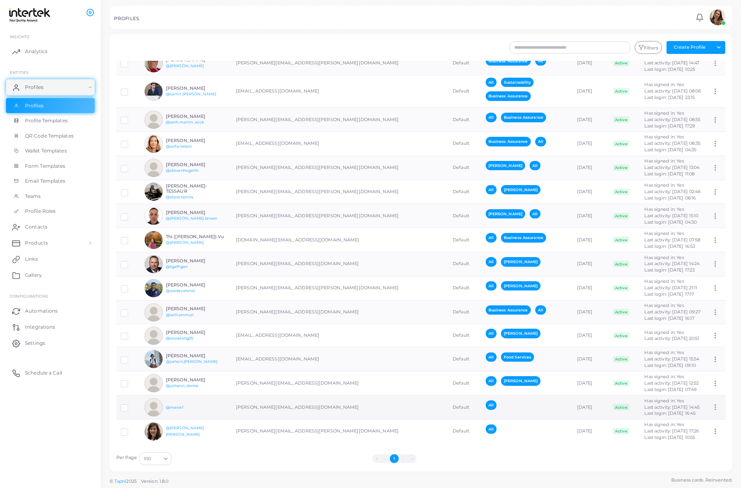
click at [451, 406] on div "All" at bounding box center [525, 407] width 81 height 14
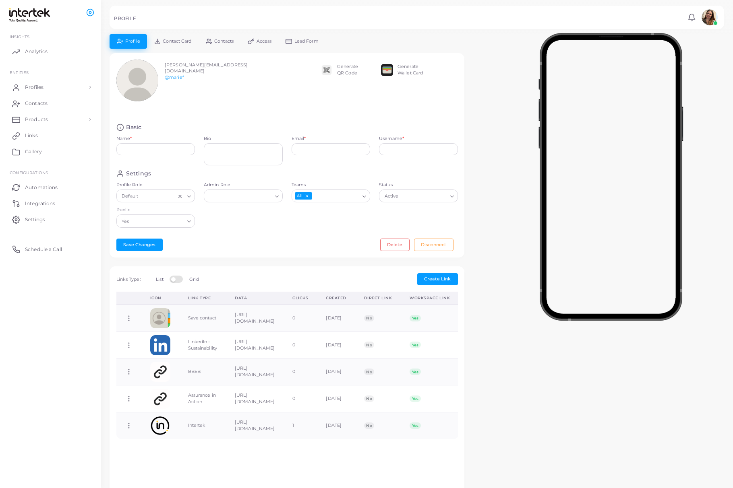
type input "**********"
type input "******"
click at [363, 196] on icon "Search for option" at bounding box center [364, 197] width 6 height 6
click at [351, 248] on li "Business Assurance" at bounding box center [330, 249] width 79 height 12
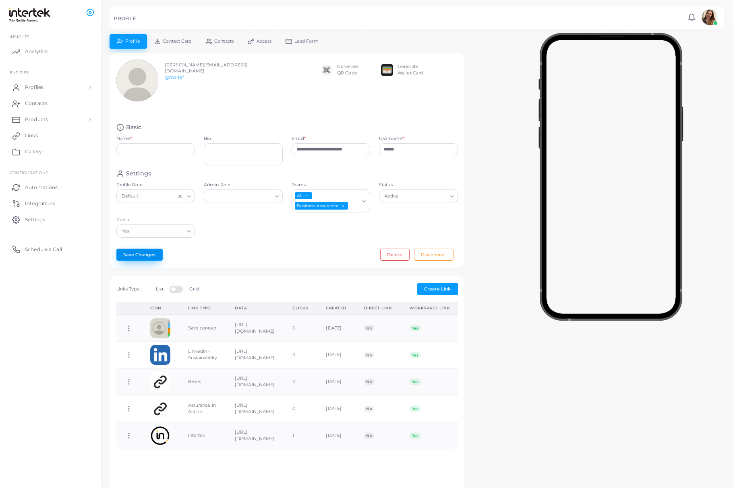
click at [142, 261] on button "Save Changes" at bounding box center [139, 255] width 46 height 12
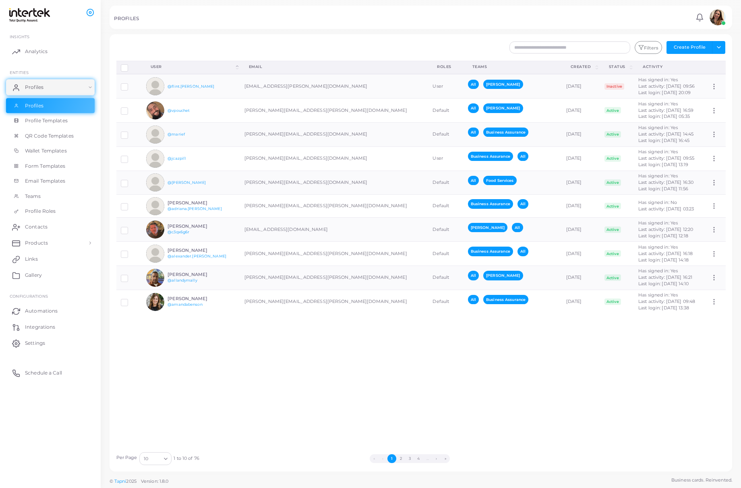
click at [165, 460] on polyline "Search for option" at bounding box center [165, 459] width 3 height 2
click at [169, 445] on li "100" at bounding box center [171, 450] width 64 height 12
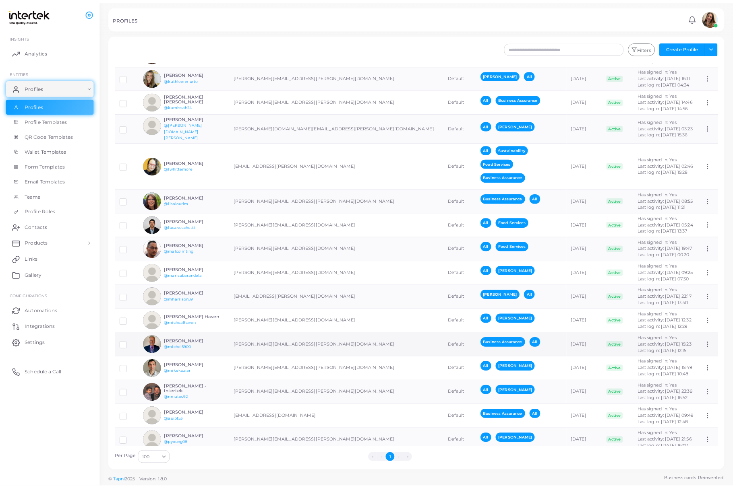
scroll to position [1498, 0]
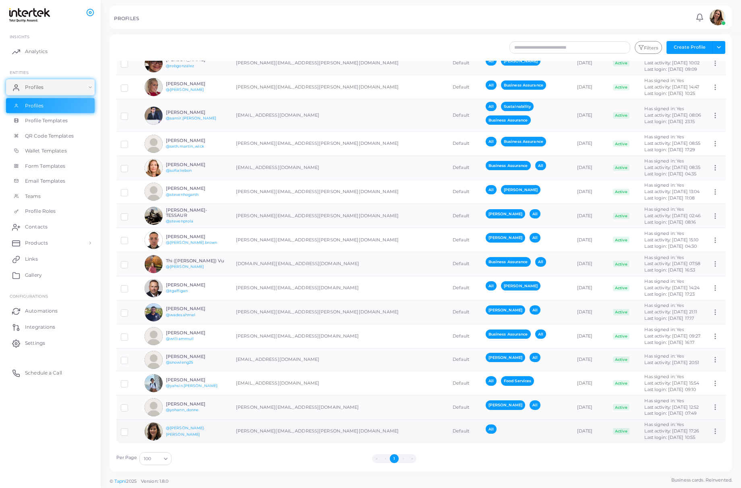
click at [451, 430] on div "All" at bounding box center [525, 432] width 81 height 14
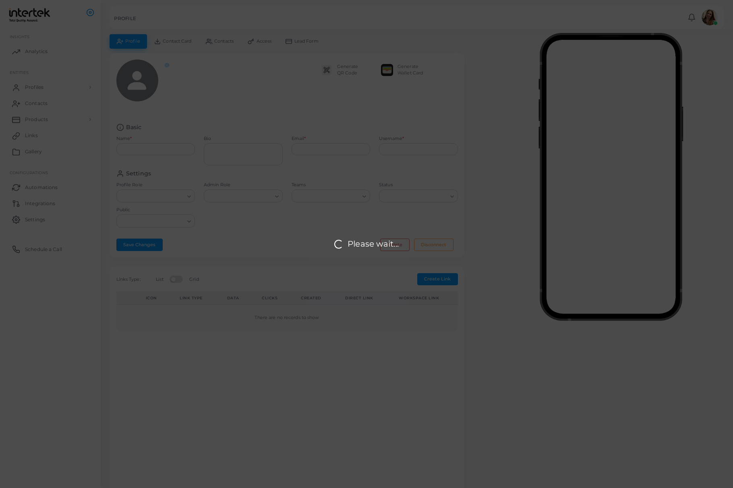
type textarea "**********"
type input "**********"
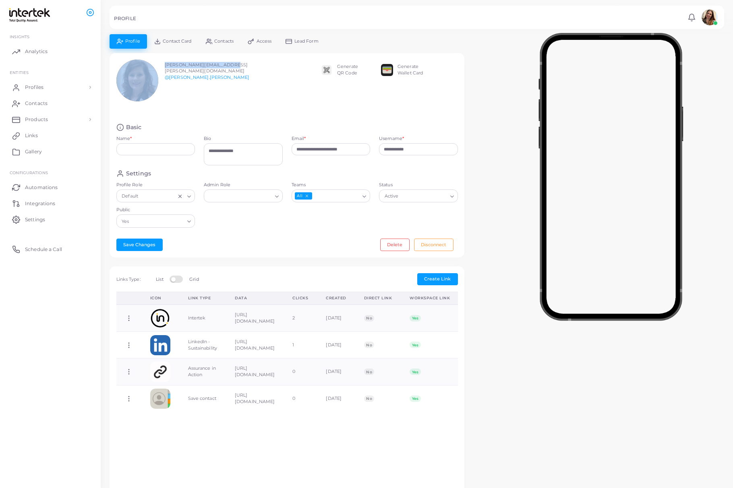
drag, startPoint x: 218, startPoint y: 67, endPoint x: 160, endPoint y: 66, distance: 58.0
click at [160, 66] on div "[PERSON_NAME][EMAIL_ADDRESS][PERSON_NAME][DOMAIN_NAME] @[PERSON_NAME][DOMAIN_NA…" at bounding box center [184, 81] width 137 height 42
copy div "[PERSON_NAME][EMAIL_ADDRESS][PERSON_NAME][DOMAIN_NAME]"
drag, startPoint x: 337, startPoint y: 151, endPoint x: 357, endPoint y: 153, distance: 20.7
click at [337, 151] on input "**********" at bounding box center [330, 149] width 79 height 12
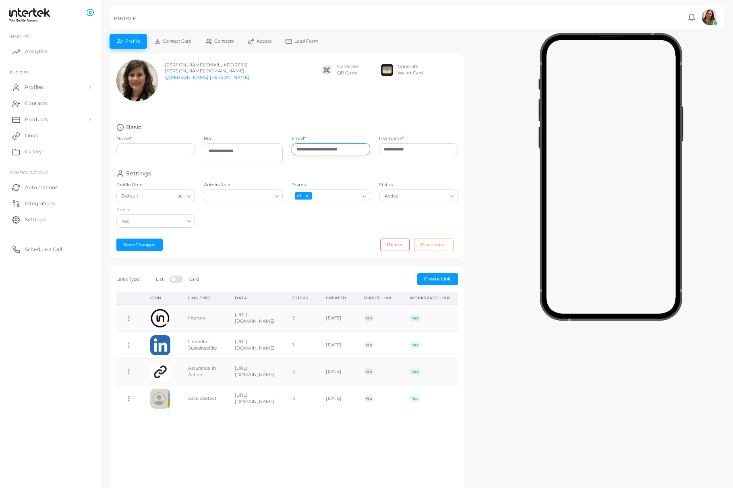
type input "**********"
click at [349, 167] on div "**********" at bounding box center [331, 153] width 88 height 34
click at [188, 149] on input "Name *" at bounding box center [155, 149] width 79 height 12
type input "**********"
click at [284, 239] on div "**********" at bounding box center [286, 155] width 355 height 205
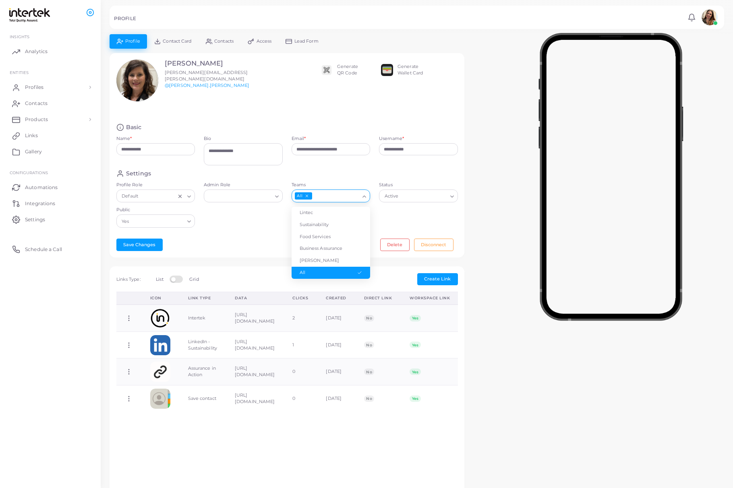
click at [337, 197] on input "Teams" at bounding box center [336, 196] width 46 height 9
click at [334, 260] on li "[PERSON_NAME]" at bounding box center [330, 261] width 79 height 12
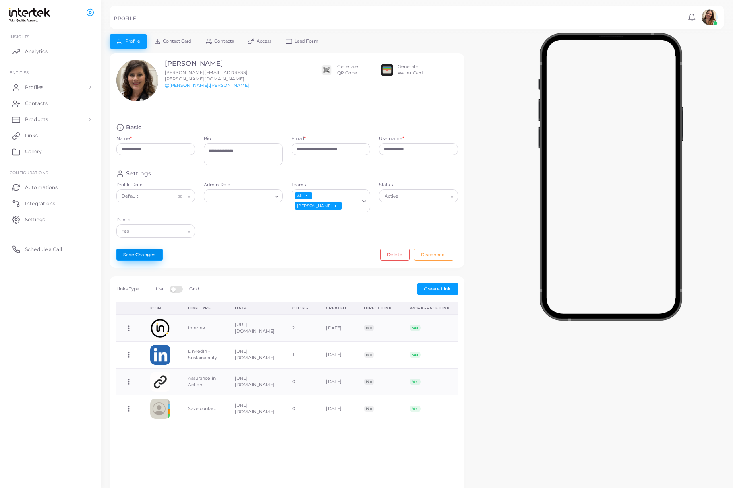
click at [140, 249] on button "Save Changes" at bounding box center [139, 255] width 46 height 12
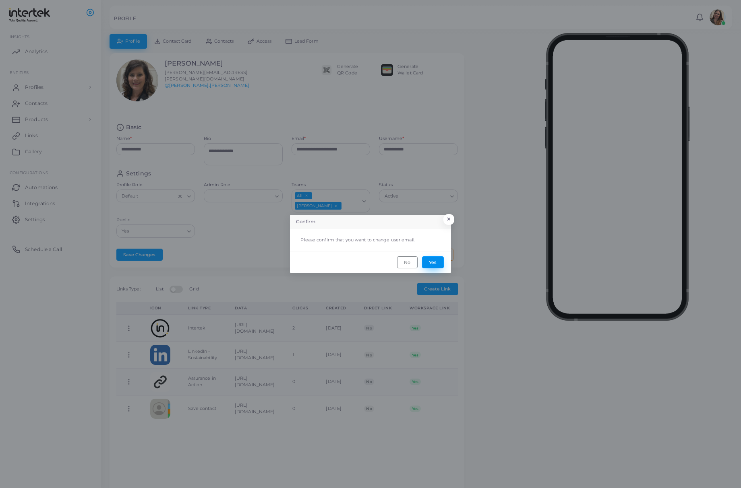
click at [438, 265] on button "Yes" at bounding box center [433, 262] width 22 height 12
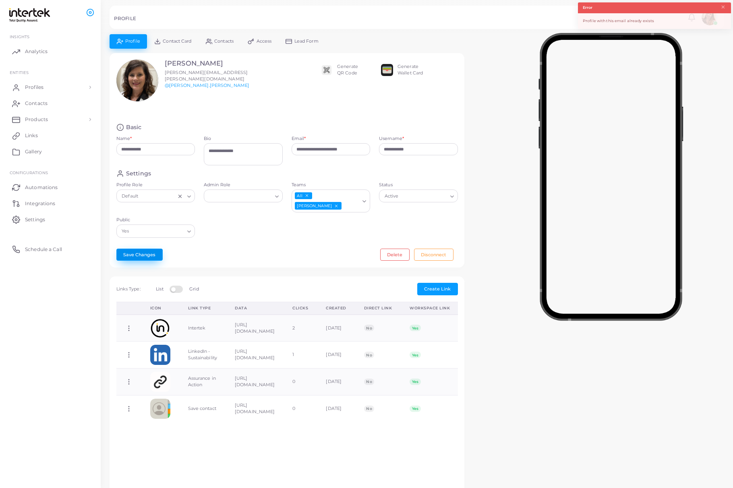
click at [159, 249] on button "Save Changes" at bounding box center [139, 255] width 46 height 12
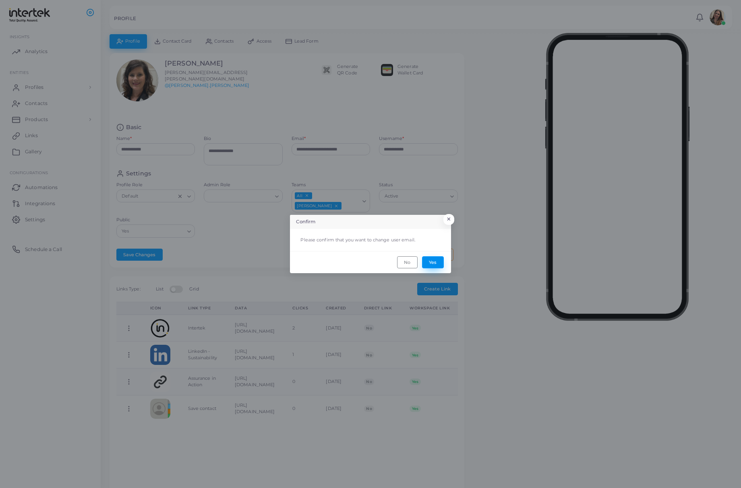
click at [427, 263] on button "Yes" at bounding box center [433, 262] width 22 height 12
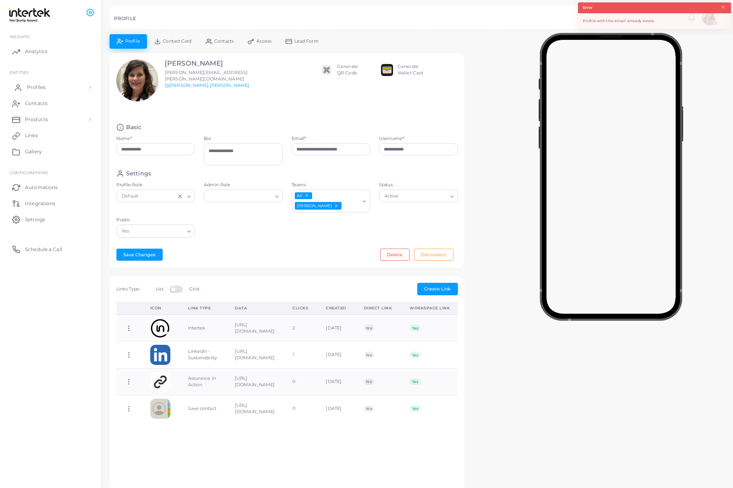
click at [41, 83] on link "Profiles" at bounding box center [50, 87] width 89 height 16
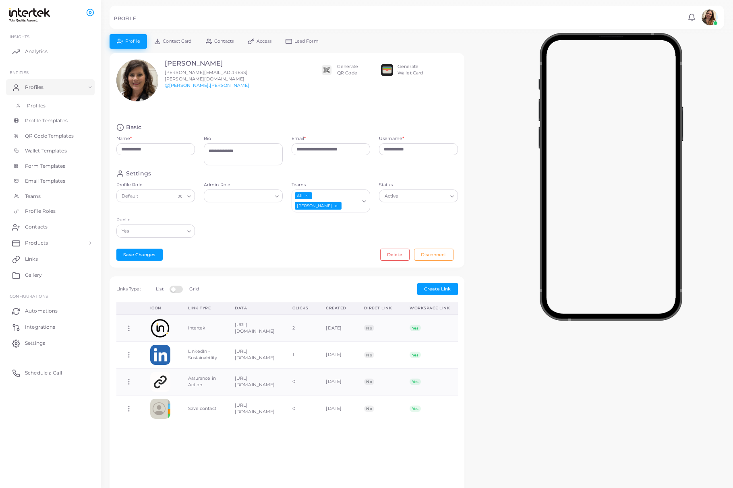
click at [55, 107] on link "Profiles" at bounding box center [50, 105] width 89 height 15
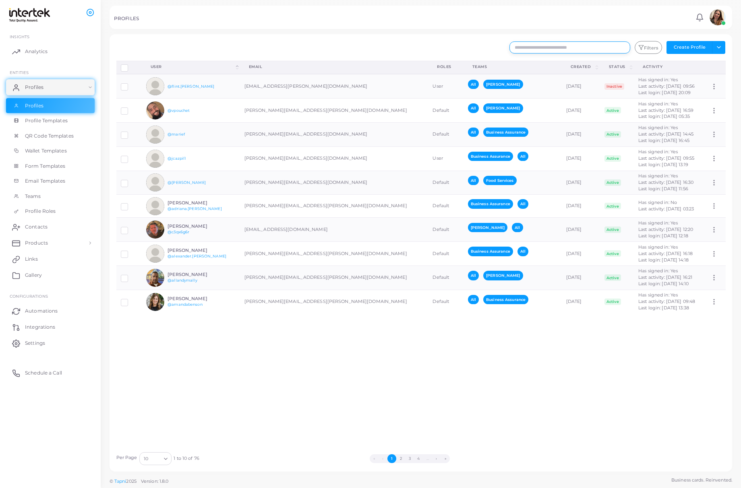
click at [451, 45] on input "text" at bounding box center [569, 47] width 121 height 12
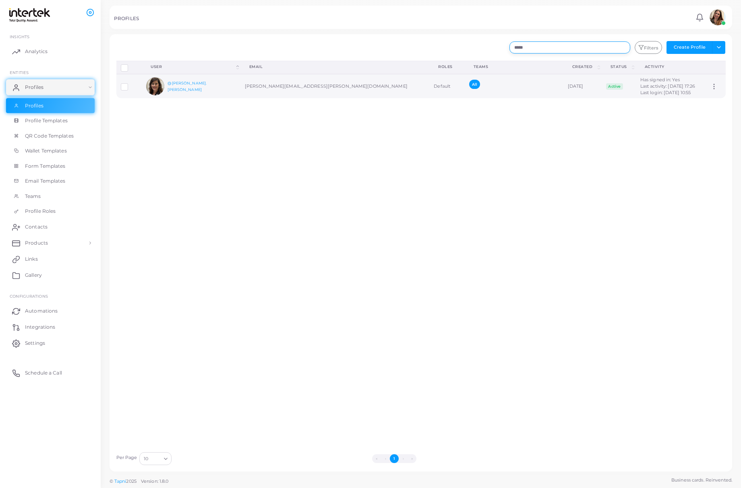
type input "*****"
click at [451, 86] on circle at bounding box center [713, 86] width 1 height 1
click at [293, 89] on td "[PERSON_NAME][EMAIL_ADDRESS][PERSON_NAME][DOMAIN_NAME]" at bounding box center [334, 86] width 189 height 24
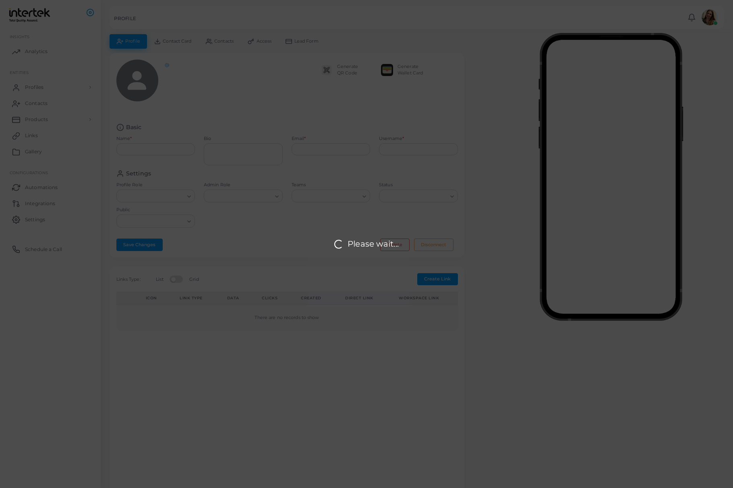
type textarea "**********"
type input "**********"
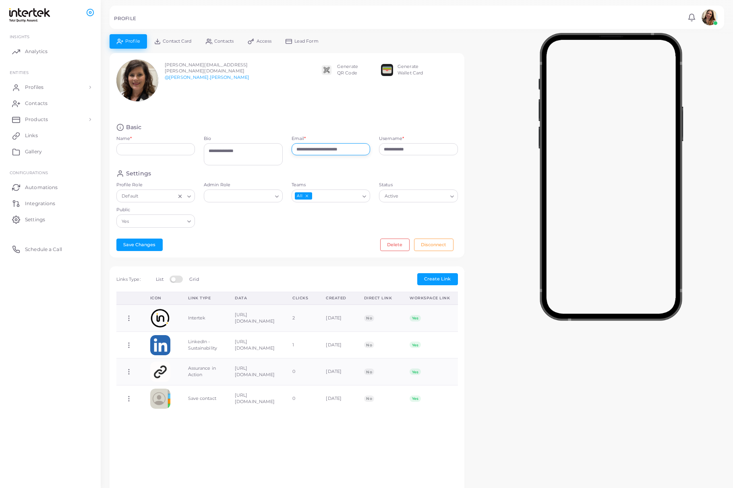
click at [338, 151] on input "**********" at bounding box center [330, 149] width 79 height 12
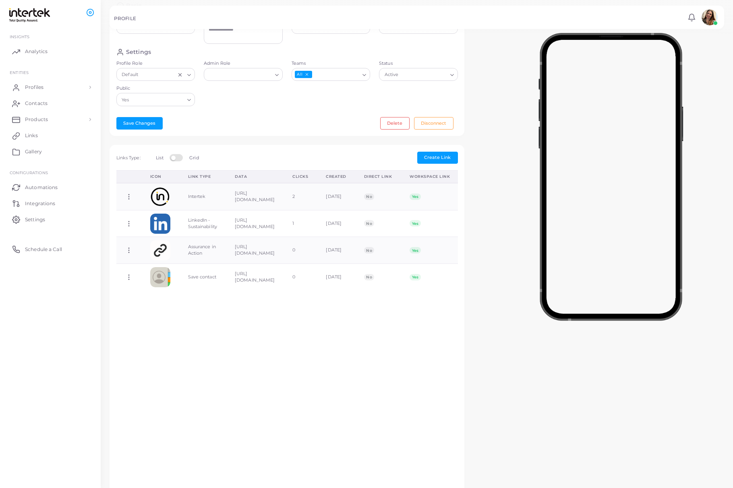
scroll to position [66, 0]
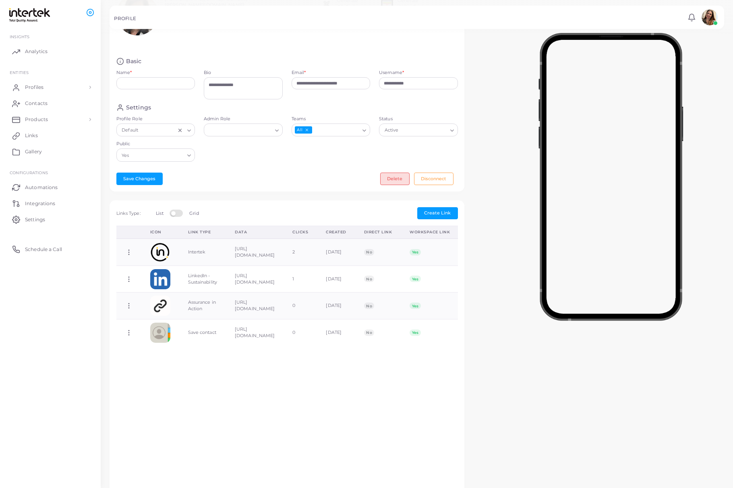
click at [398, 183] on button "Delete" at bounding box center [394, 179] width 29 height 12
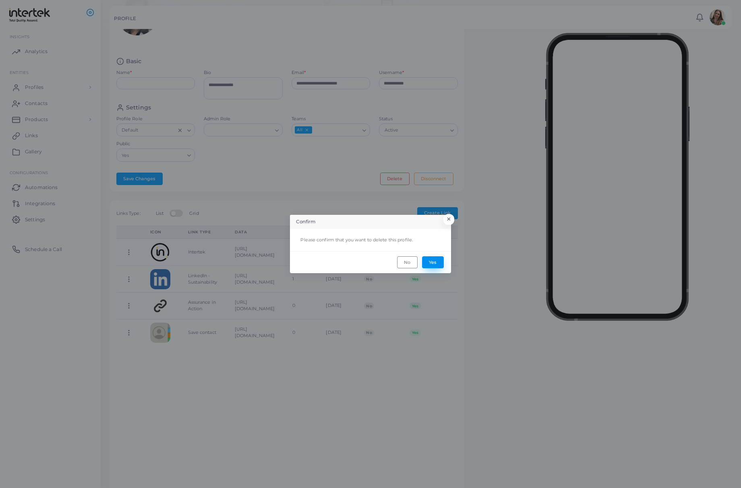
click at [430, 262] on button "Yes" at bounding box center [433, 262] width 22 height 12
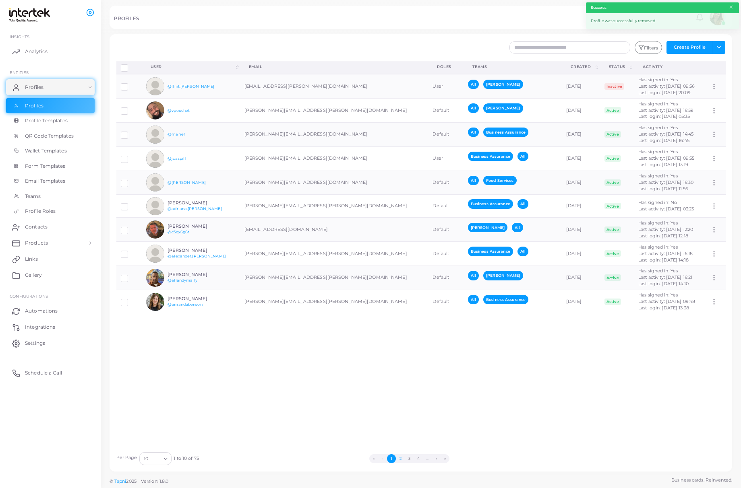
click at [398, 456] on button "2" at bounding box center [400, 458] width 9 height 9
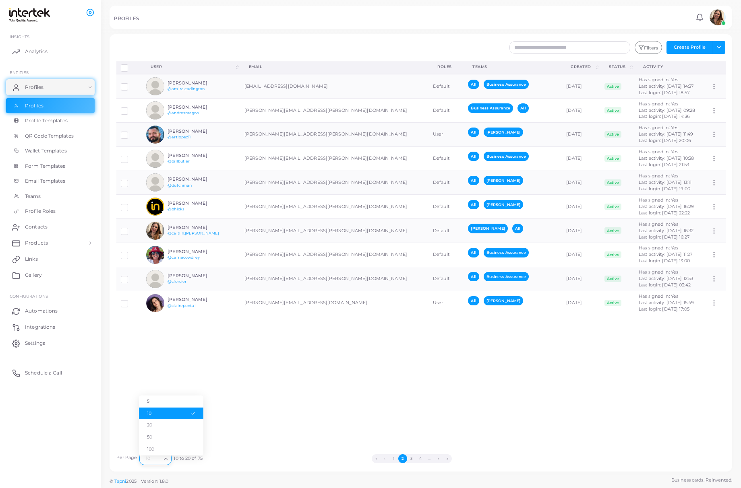
click at [157, 464] on div "10 Loading..." at bounding box center [155, 458] width 32 height 13
click at [168, 448] on li "100" at bounding box center [171, 450] width 64 height 12
